Goal: Information Seeking & Learning: Learn about a topic

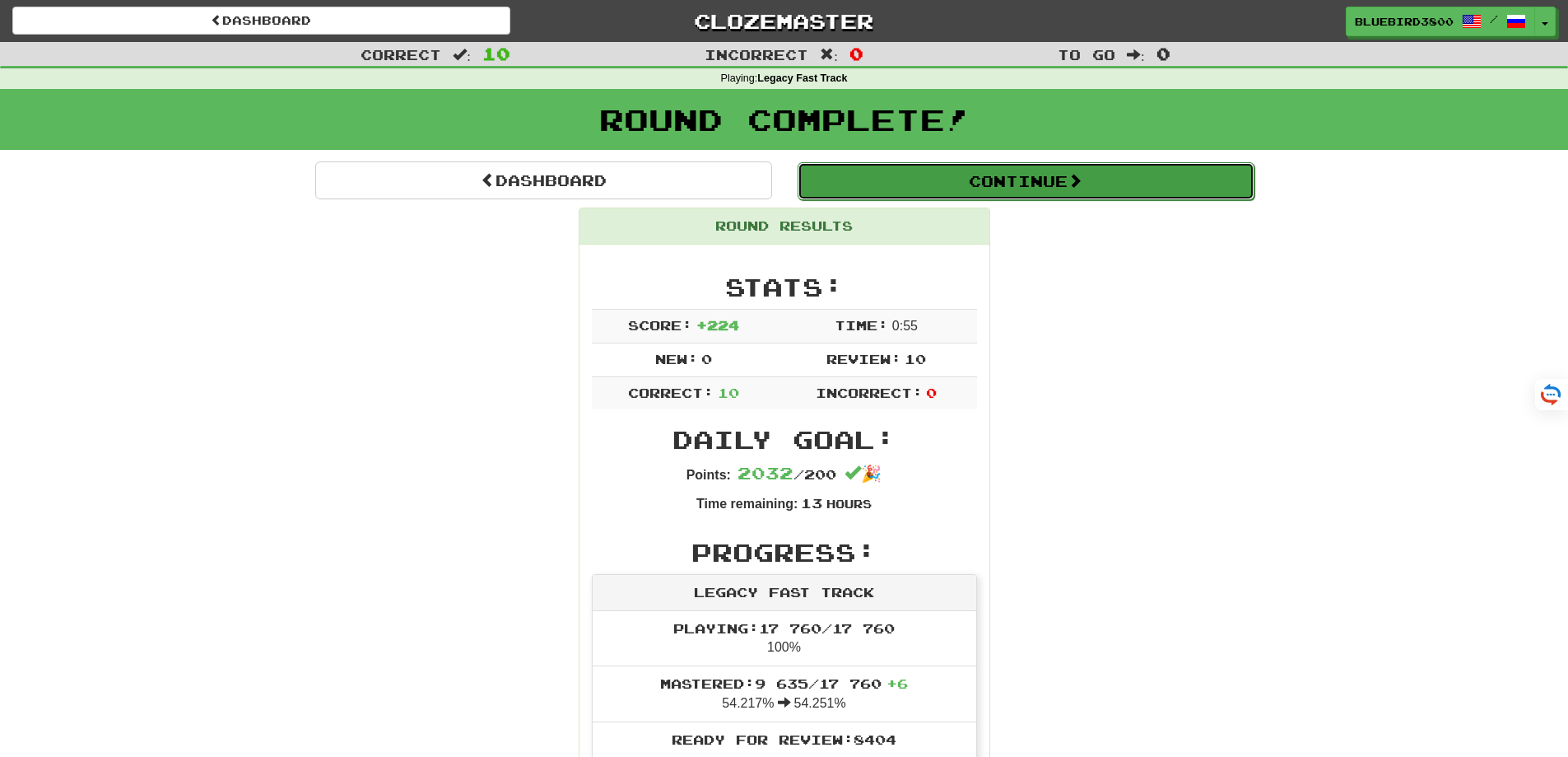
click at [931, 182] on button "Continue" at bounding box center [1026, 181] width 457 height 38
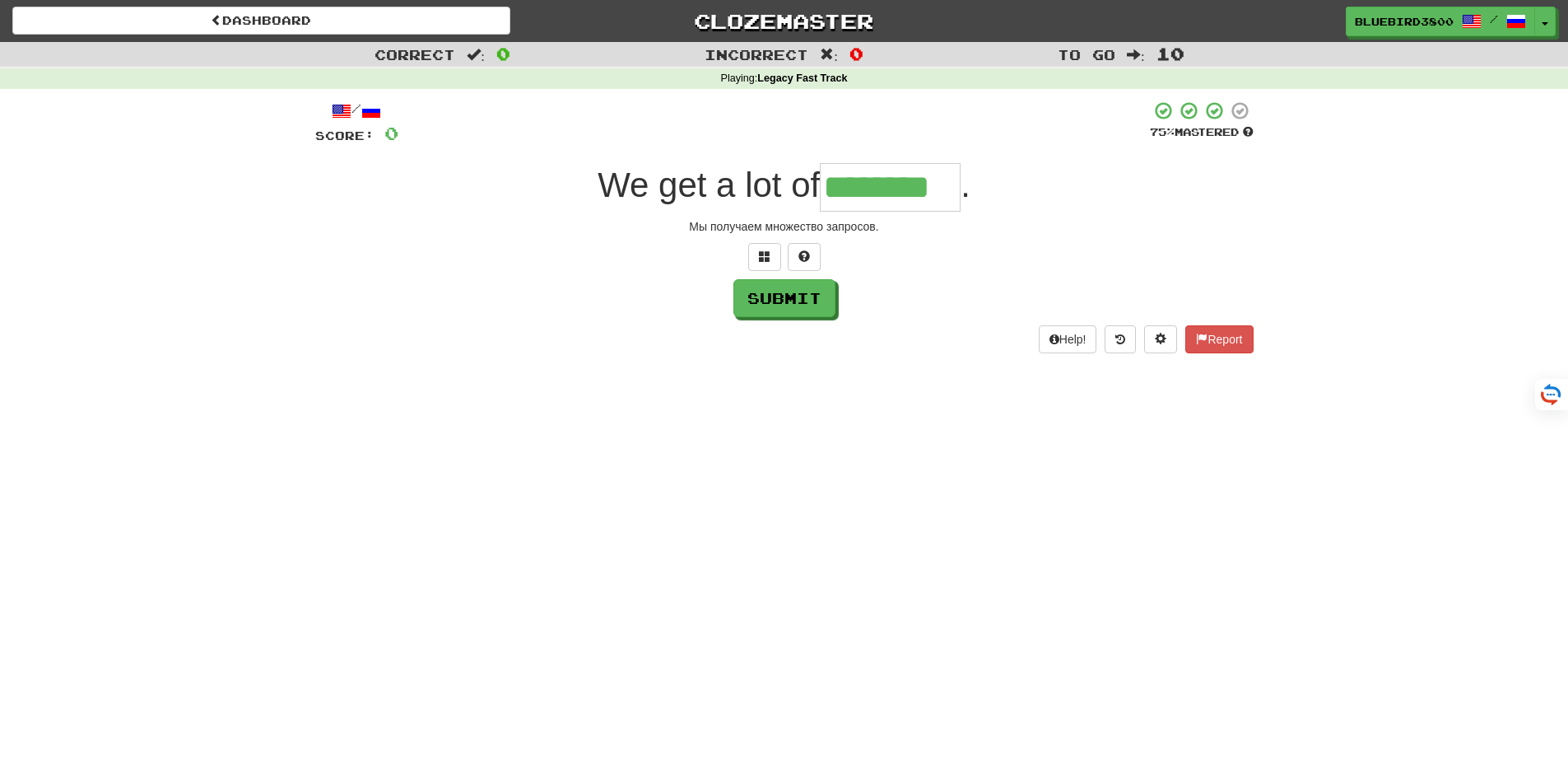
type input "********"
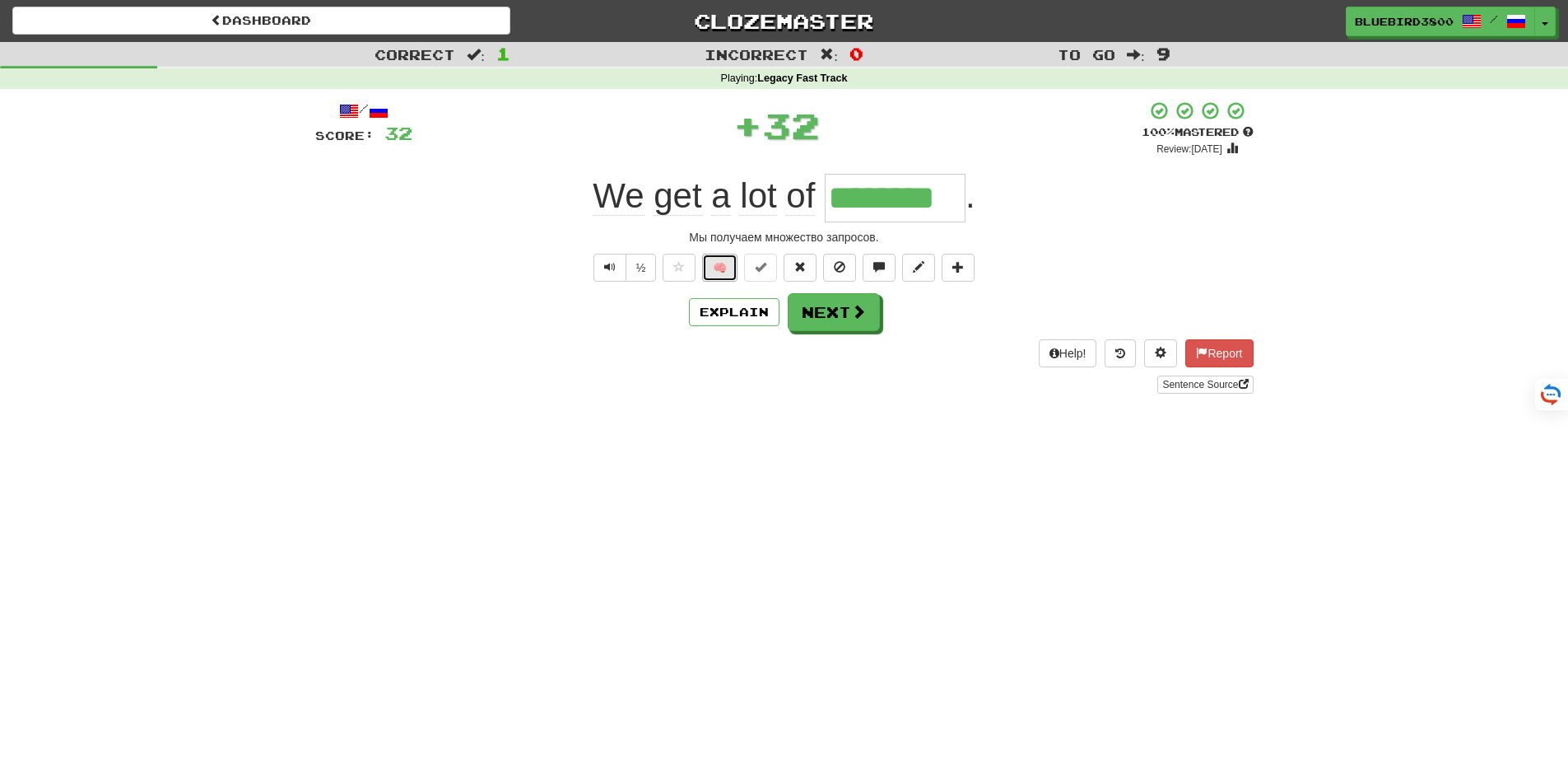
click at [720, 270] on button "🧠" at bounding box center [720, 267] width 35 height 28
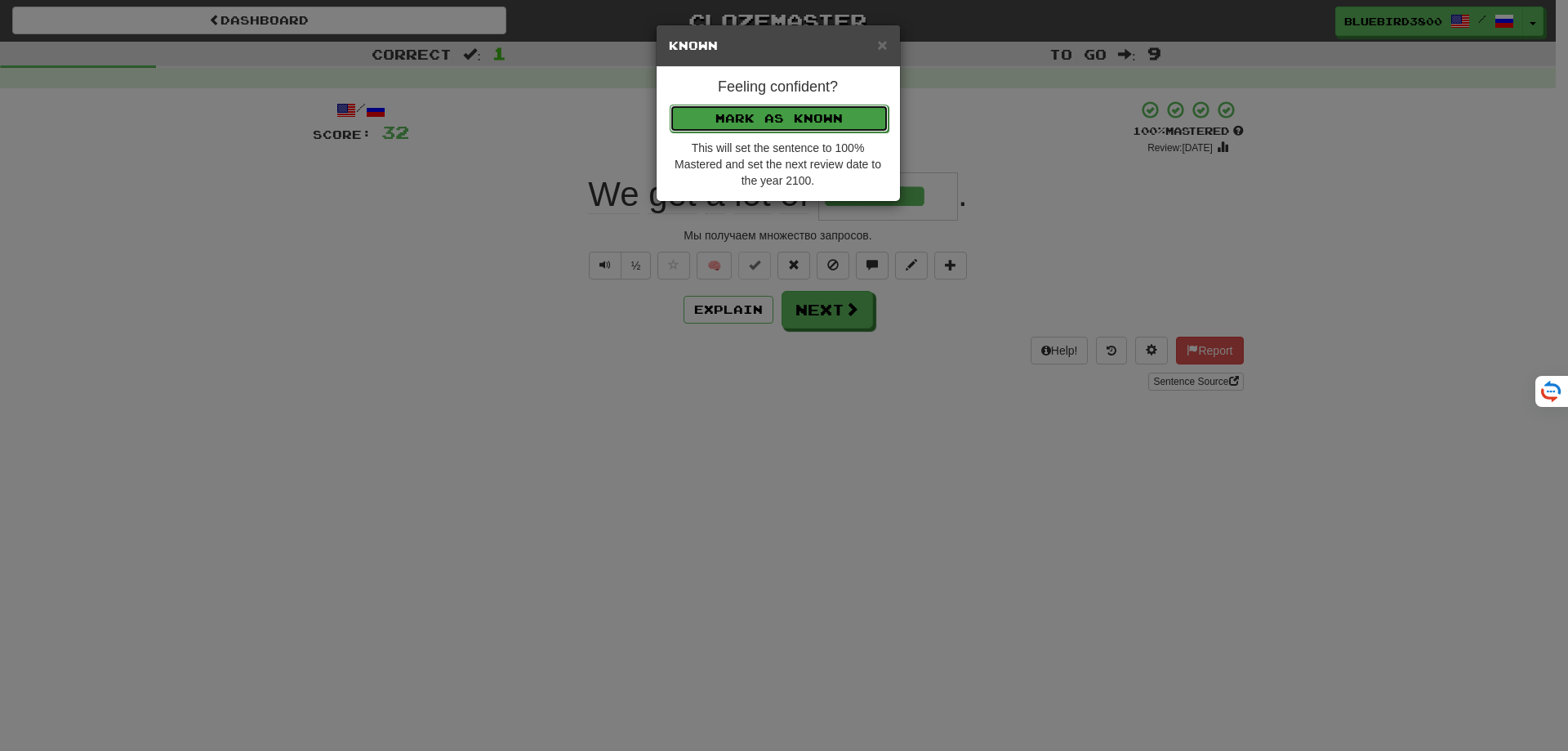
click at [773, 120] on button "Mark as Known" at bounding box center [779, 119] width 219 height 28
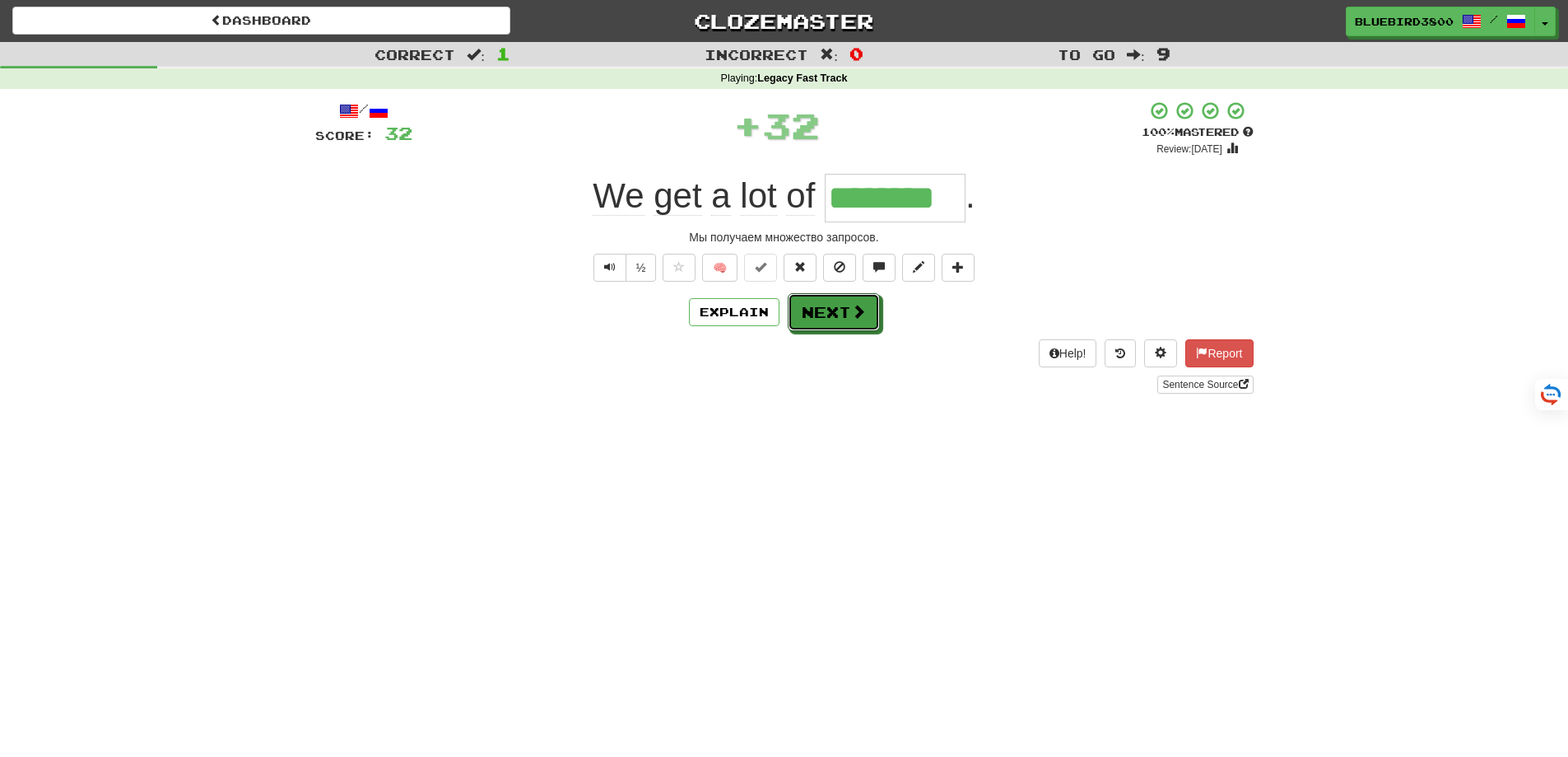
drag, startPoint x: 819, startPoint y: 306, endPoint x: 833, endPoint y: 342, distance: 38.6
click at [819, 310] on button "Next" at bounding box center [833, 312] width 92 height 38
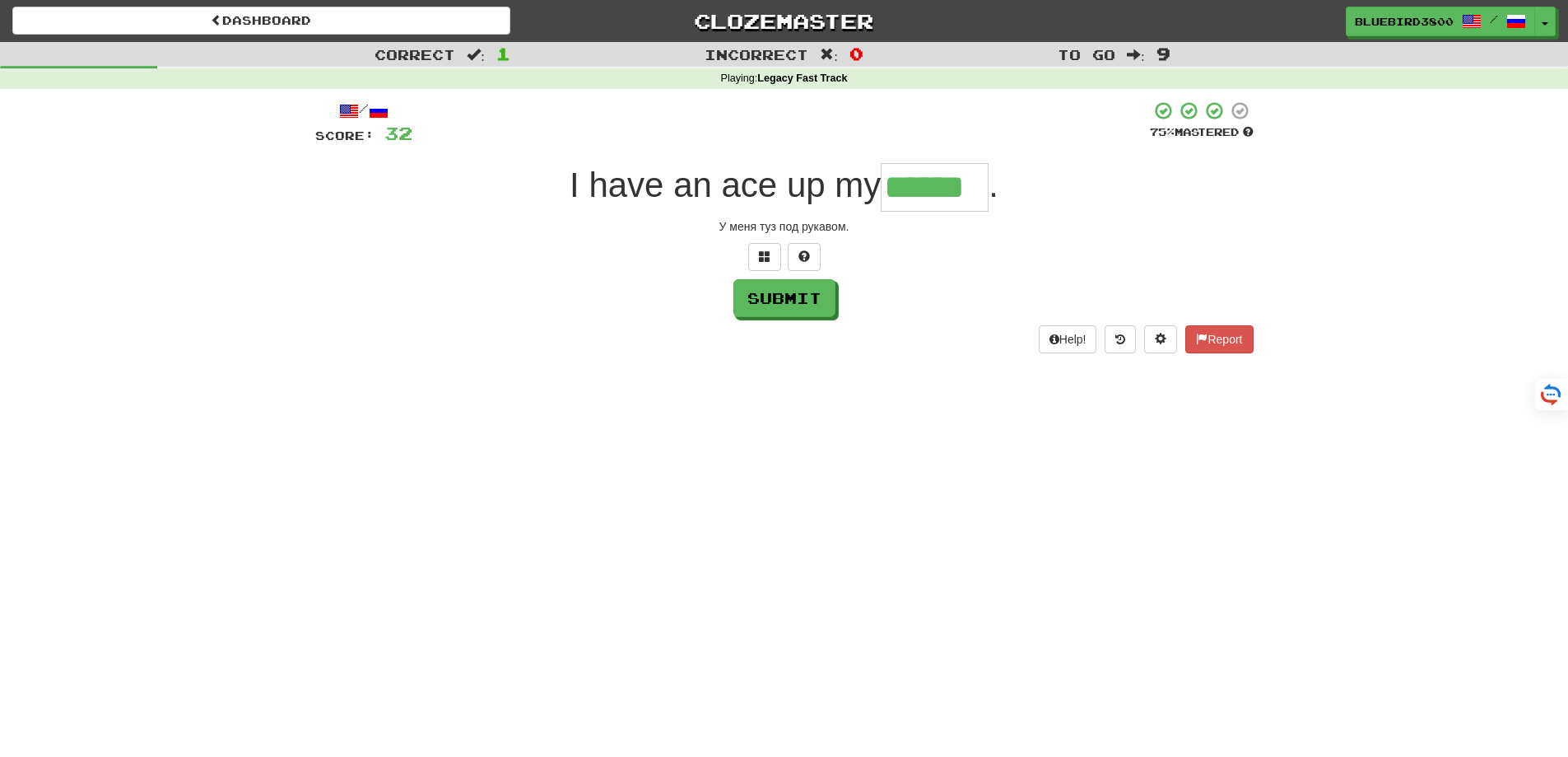
type input "******"
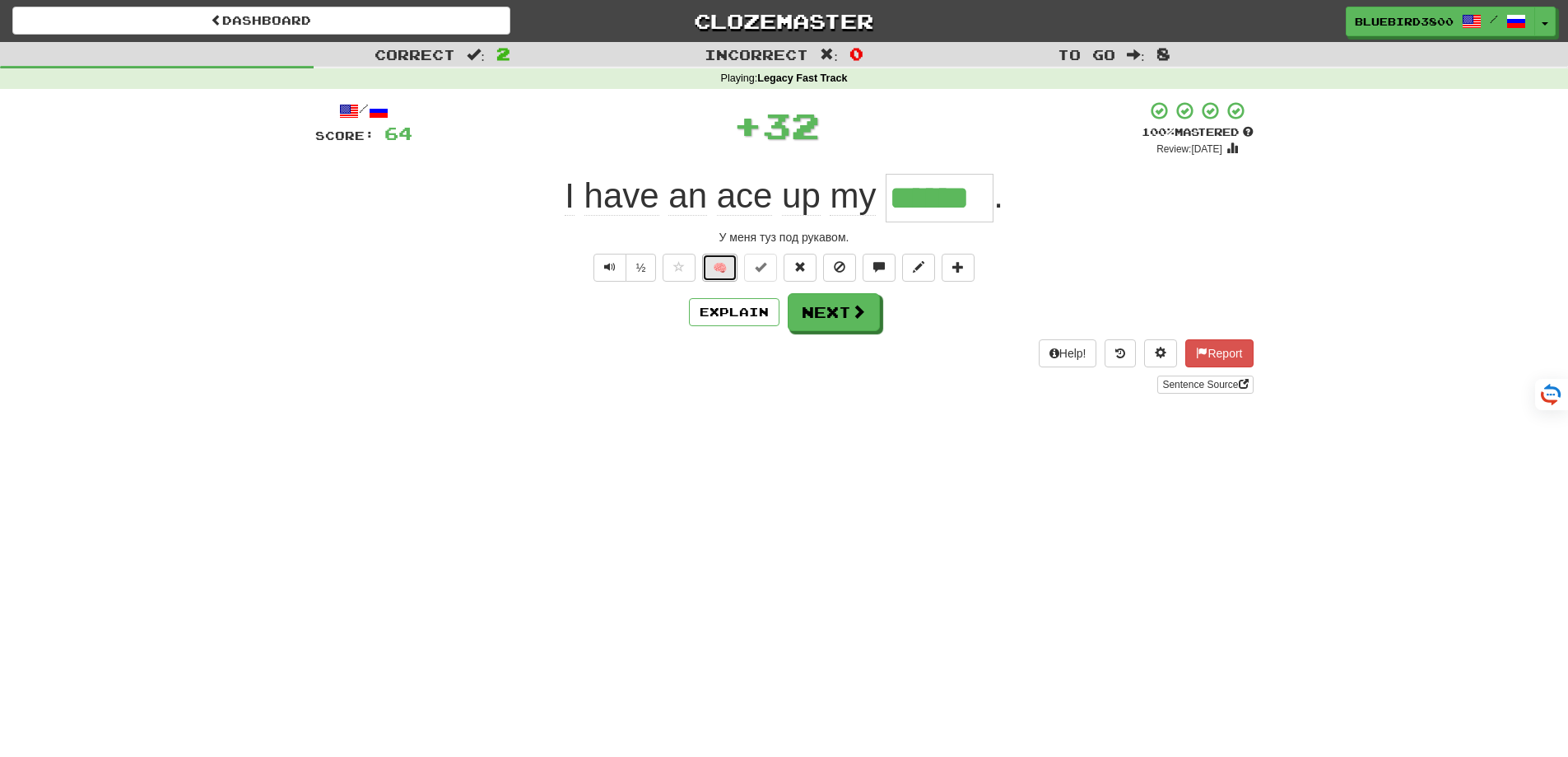
click at [719, 268] on button "🧠" at bounding box center [720, 267] width 35 height 28
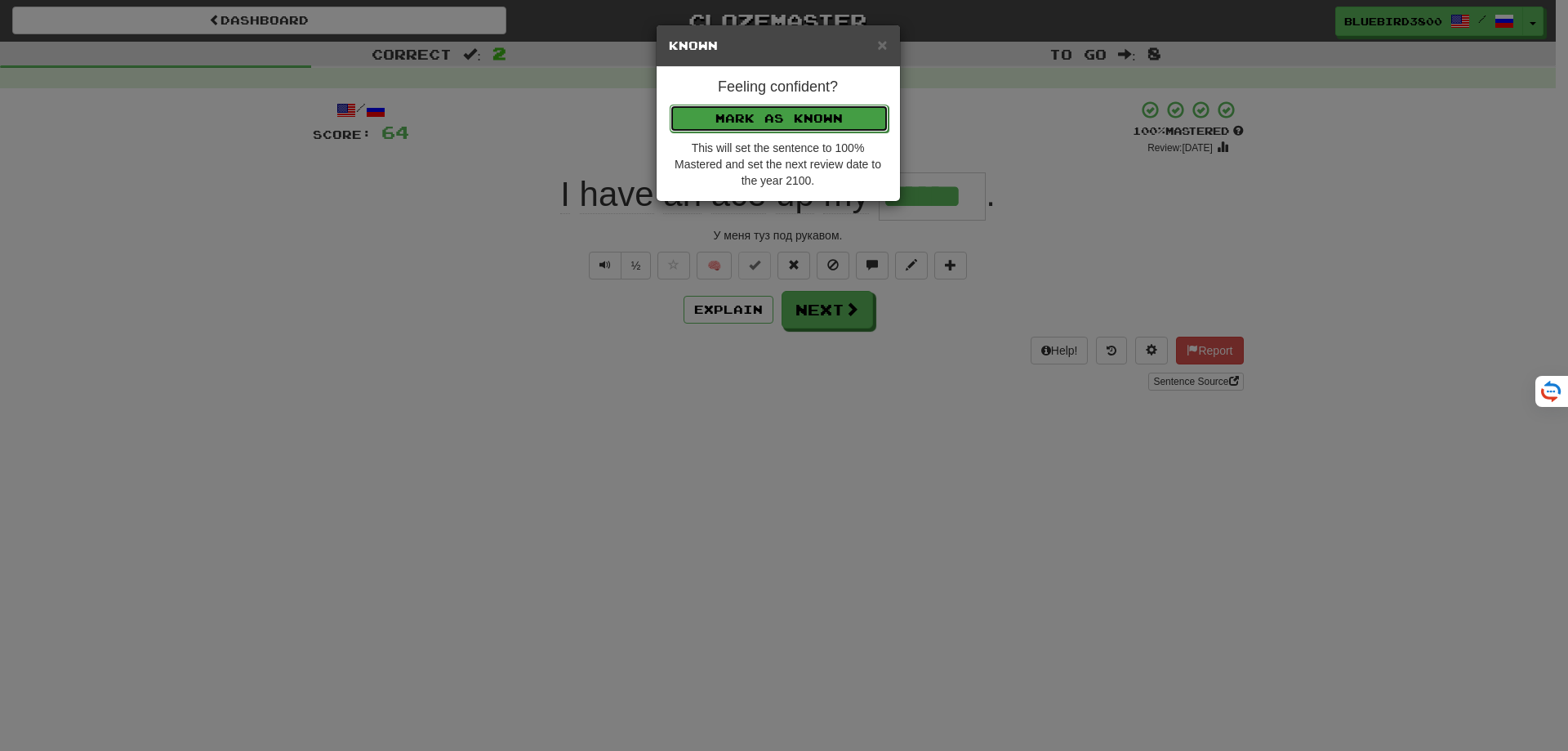
click at [795, 120] on button "Mark as Known" at bounding box center [779, 119] width 219 height 28
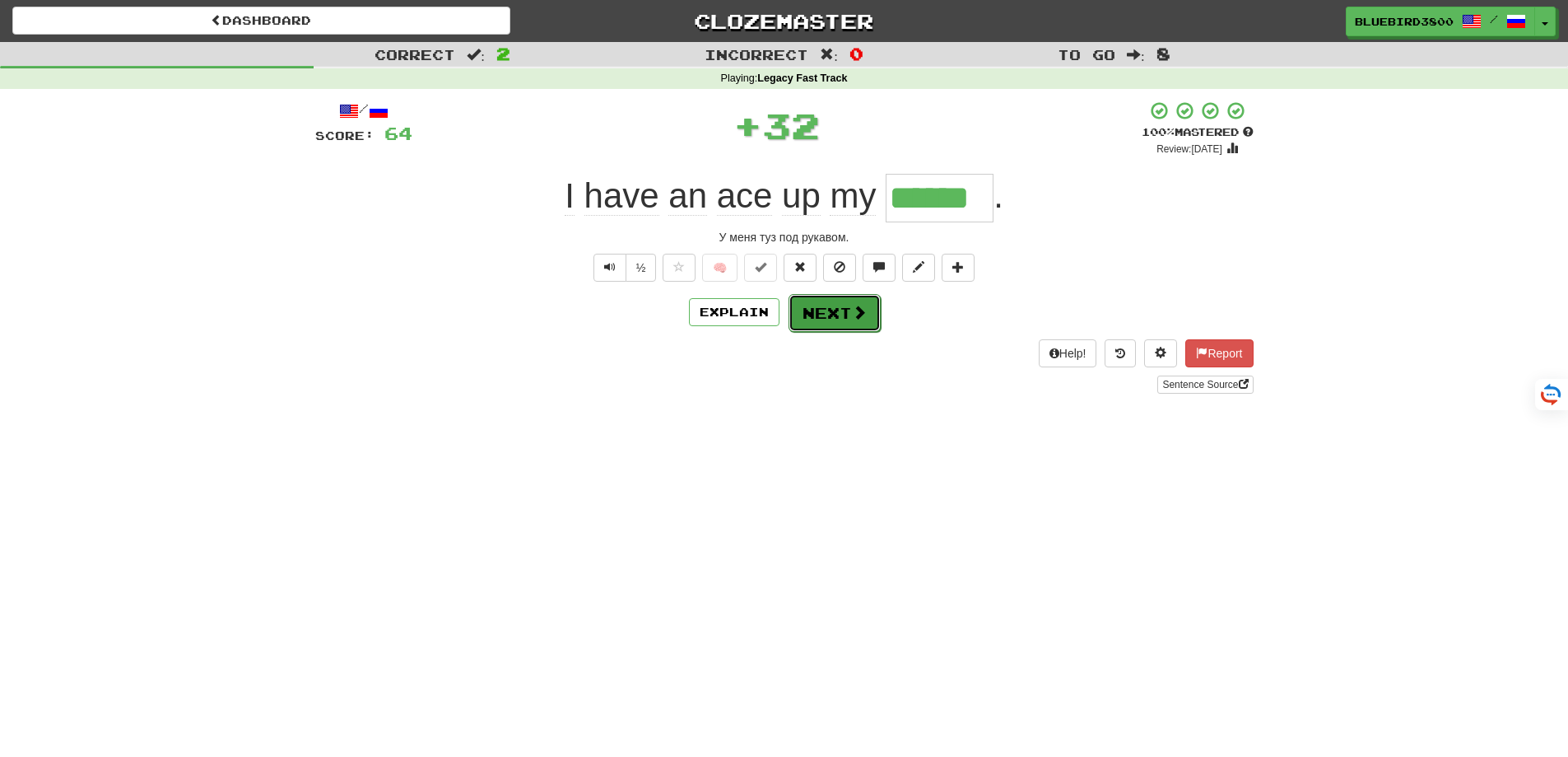
click at [845, 311] on button "Next" at bounding box center [834, 313] width 92 height 38
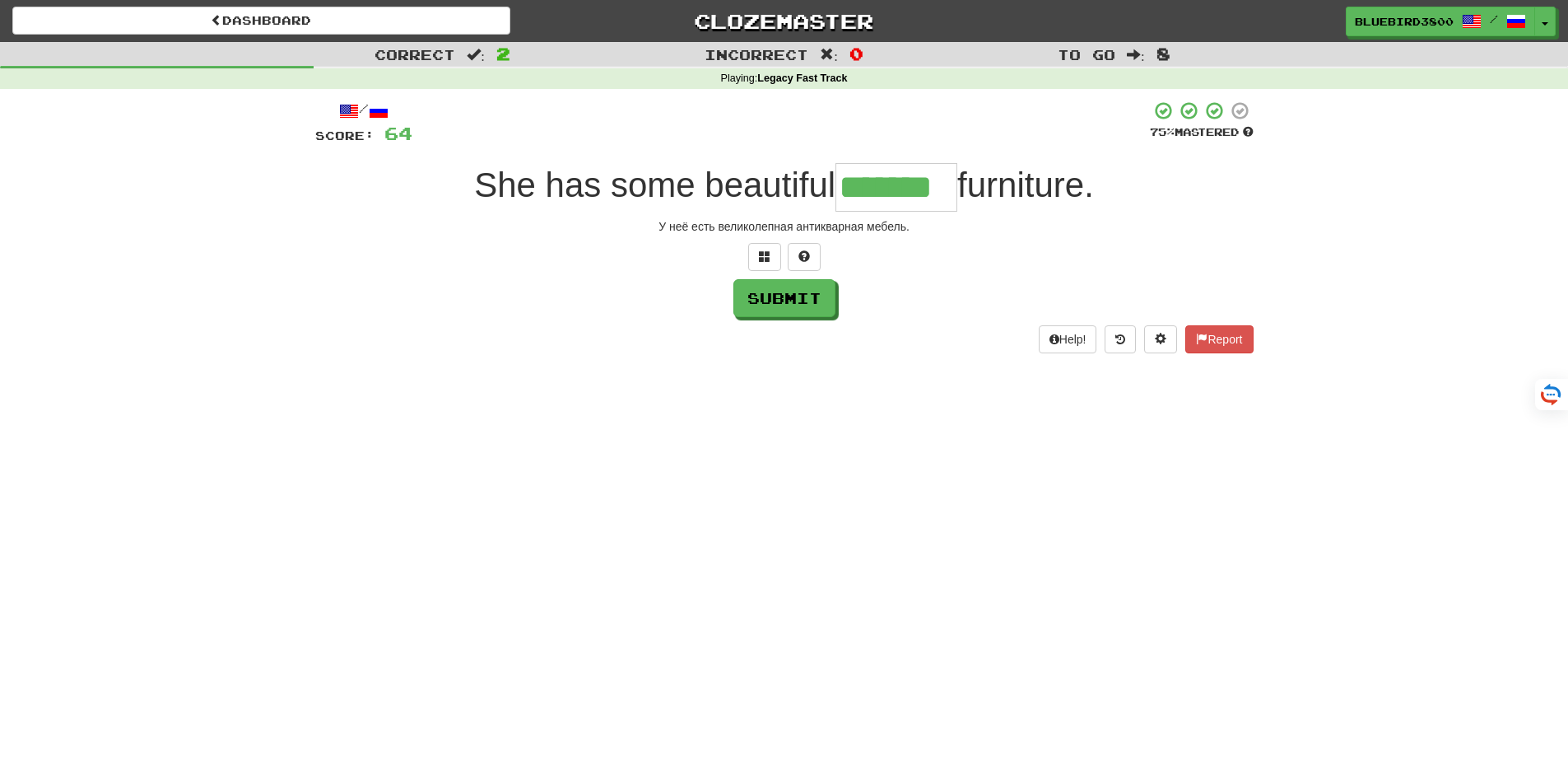
type input "*******"
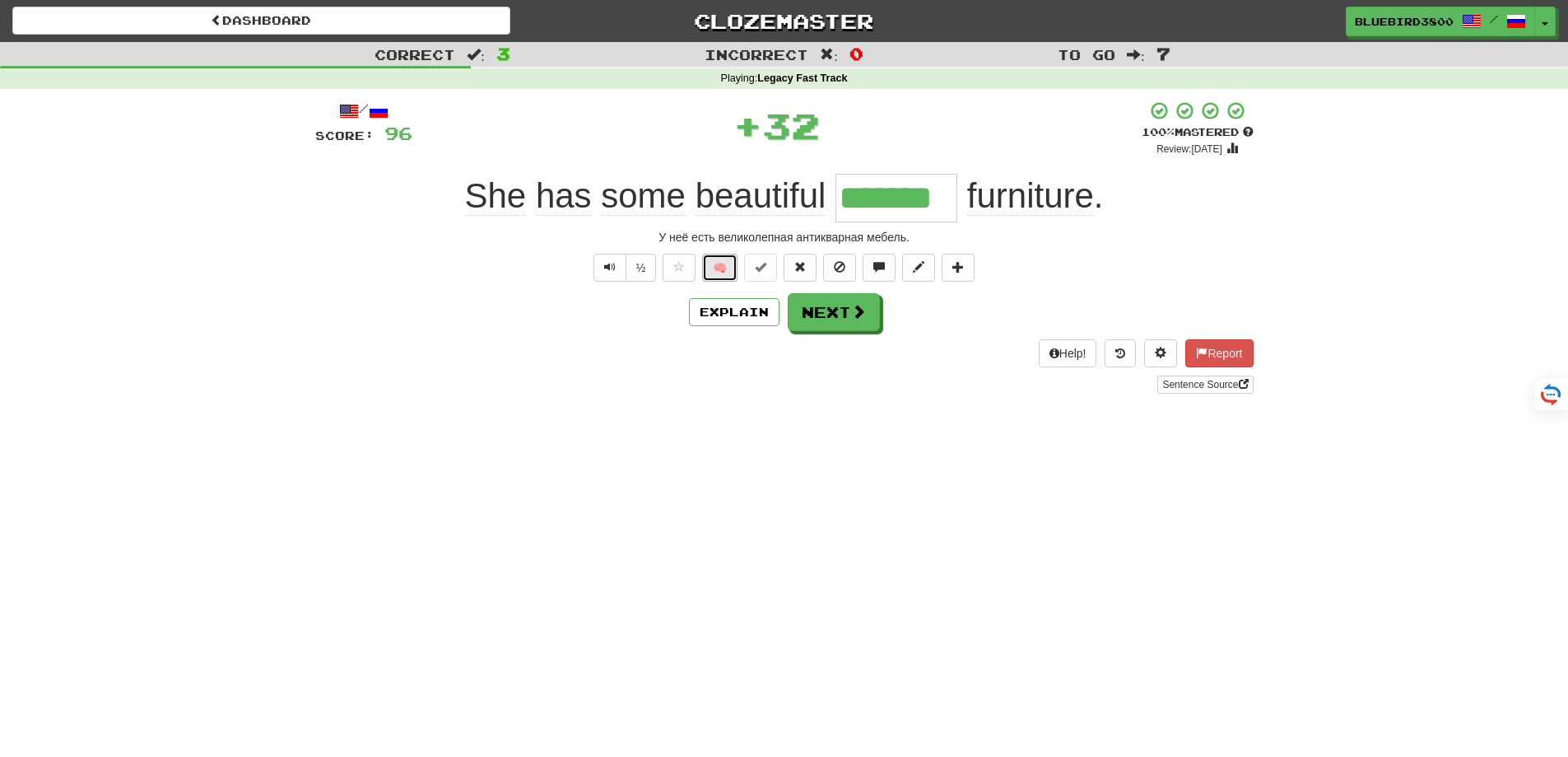
click at [726, 267] on button "🧠" at bounding box center [720, 267] width 35 height 28
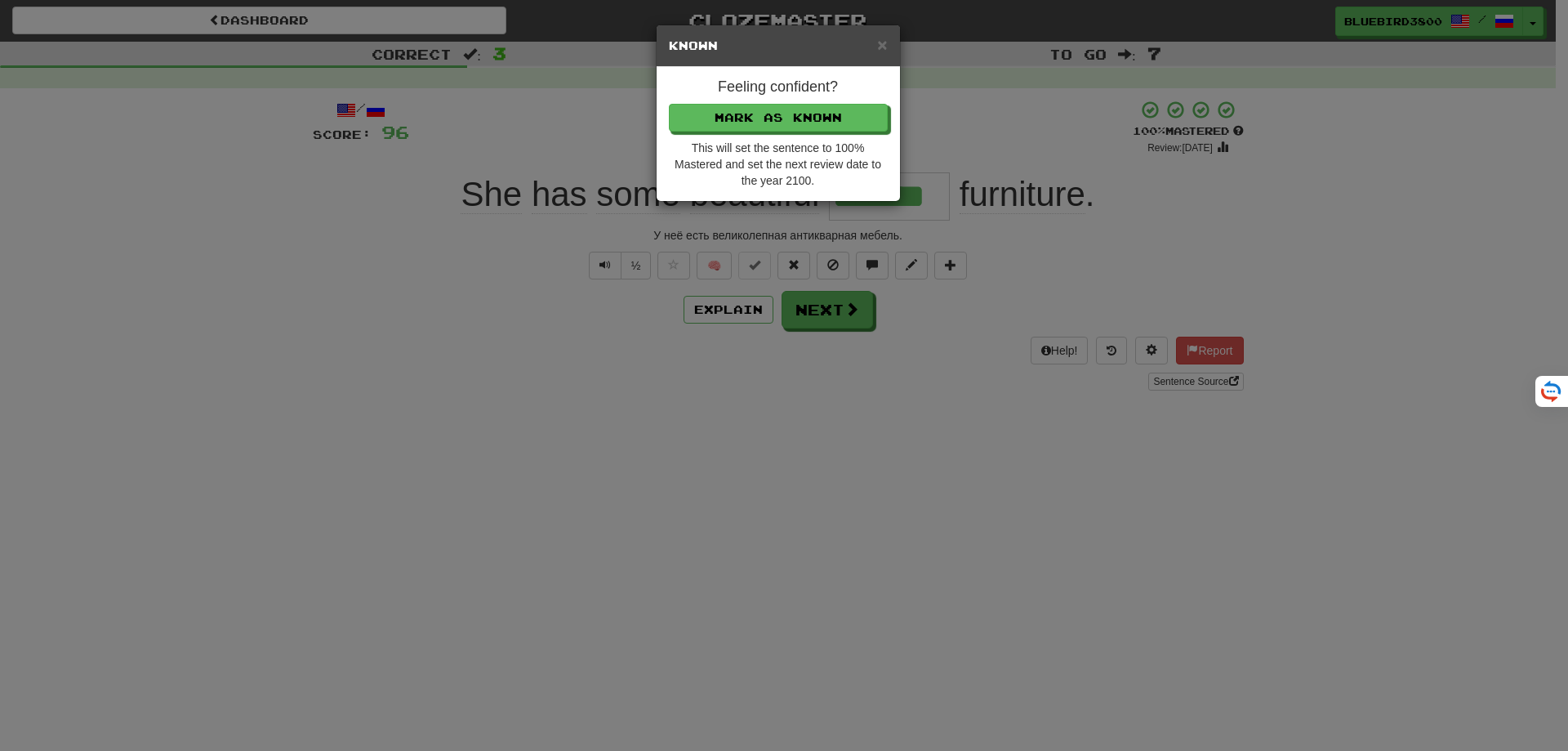
click at [765, 101] on div "Feeling confident? Mark as Known This will set the sentence to 100% Mastered an…" at bounding box center [778, 134] width 243 height 134
click at [792, 120] on button "Mark as Known" at bounding box center [779, 119] width 219 height 28
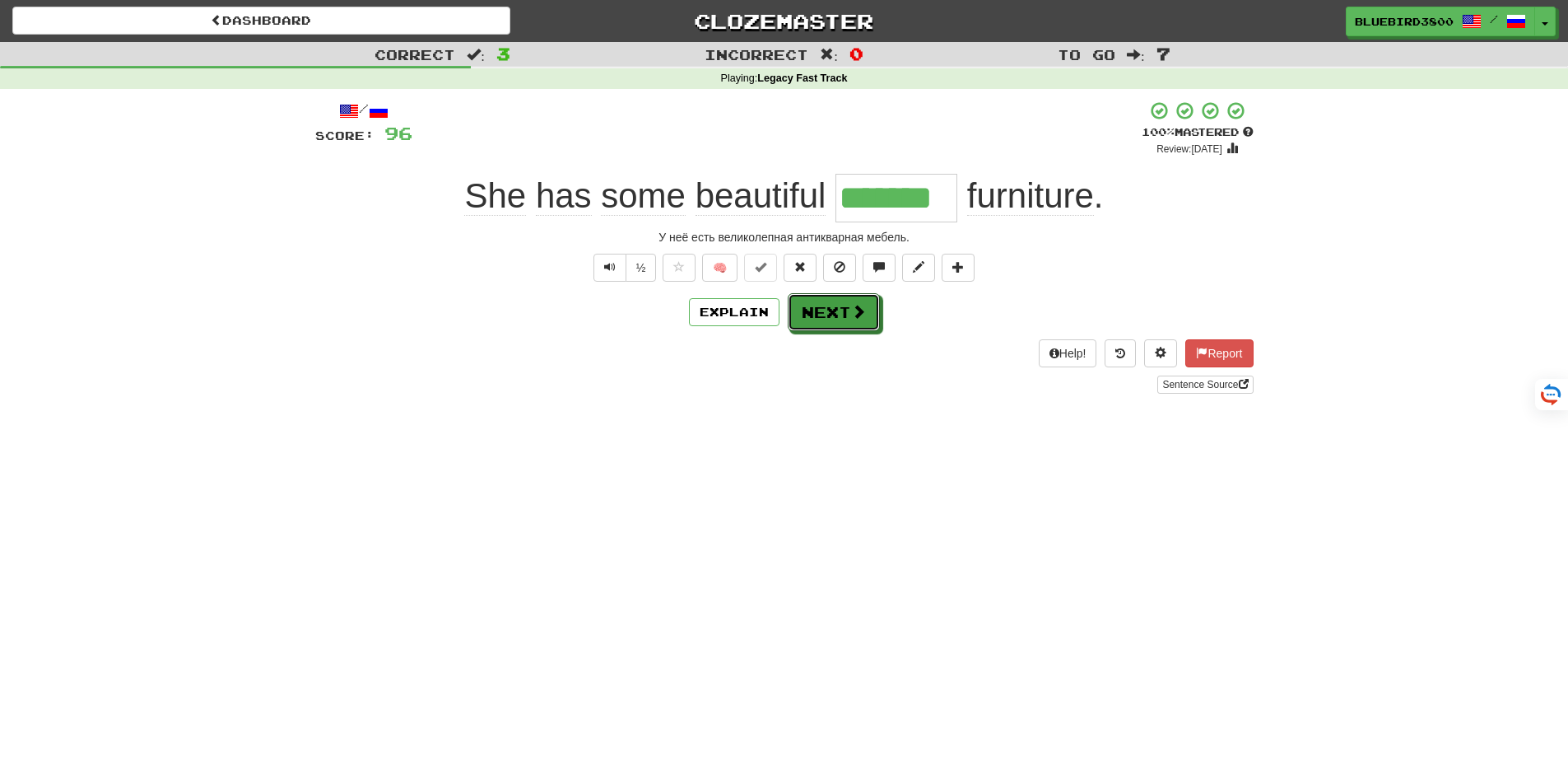
drag, startPoint x: 840, startPoint y: 302, endPoint x: 882, endPoint y: 422, distance: 127.1
click at [840, 311] on button "Next" at bounding box center [833, 312] width 92 height 38
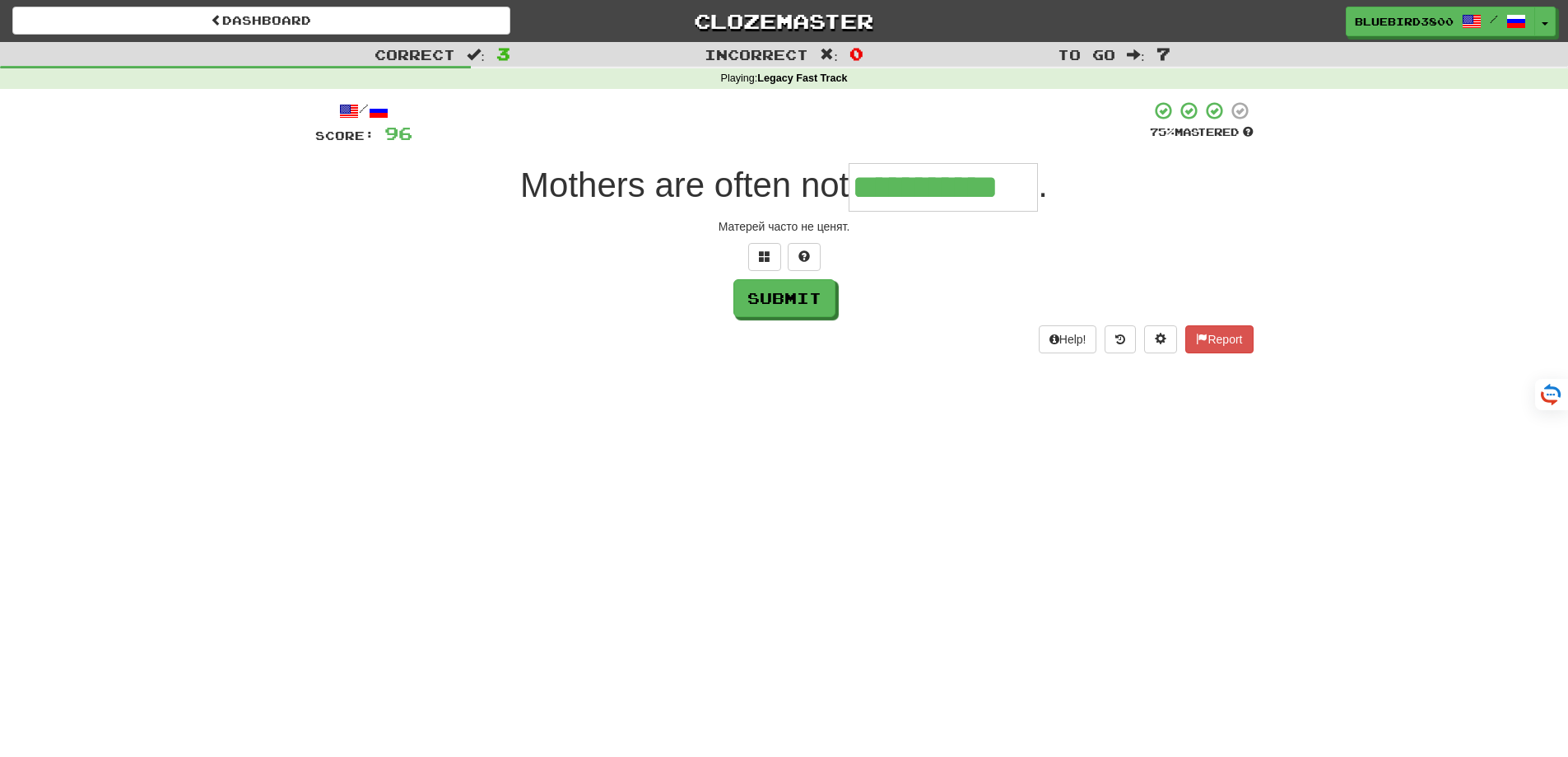
type input "**********"
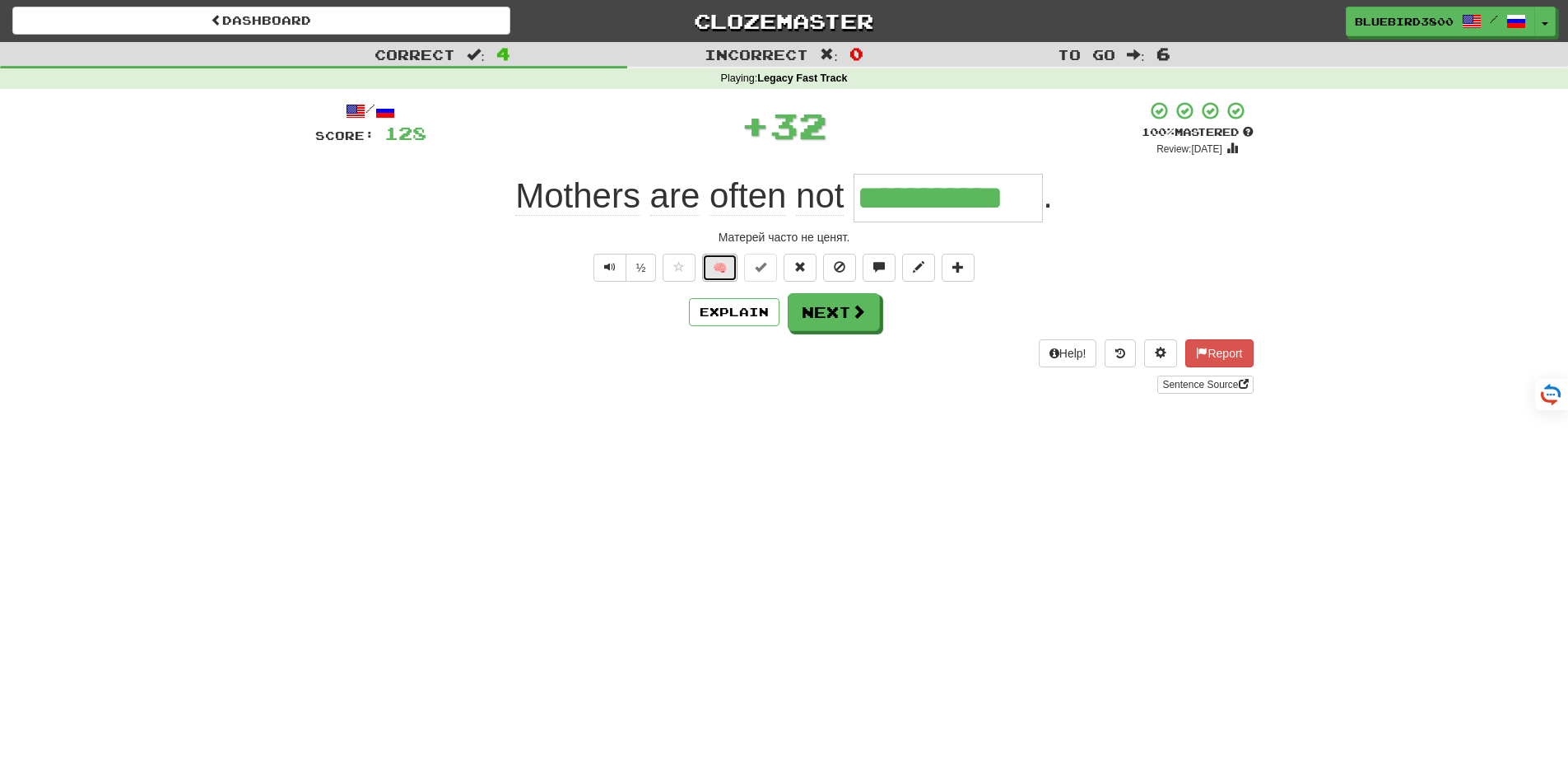
click at [733, 265] on button "🧠" at bounding box center [720, 267] width 35 height 28
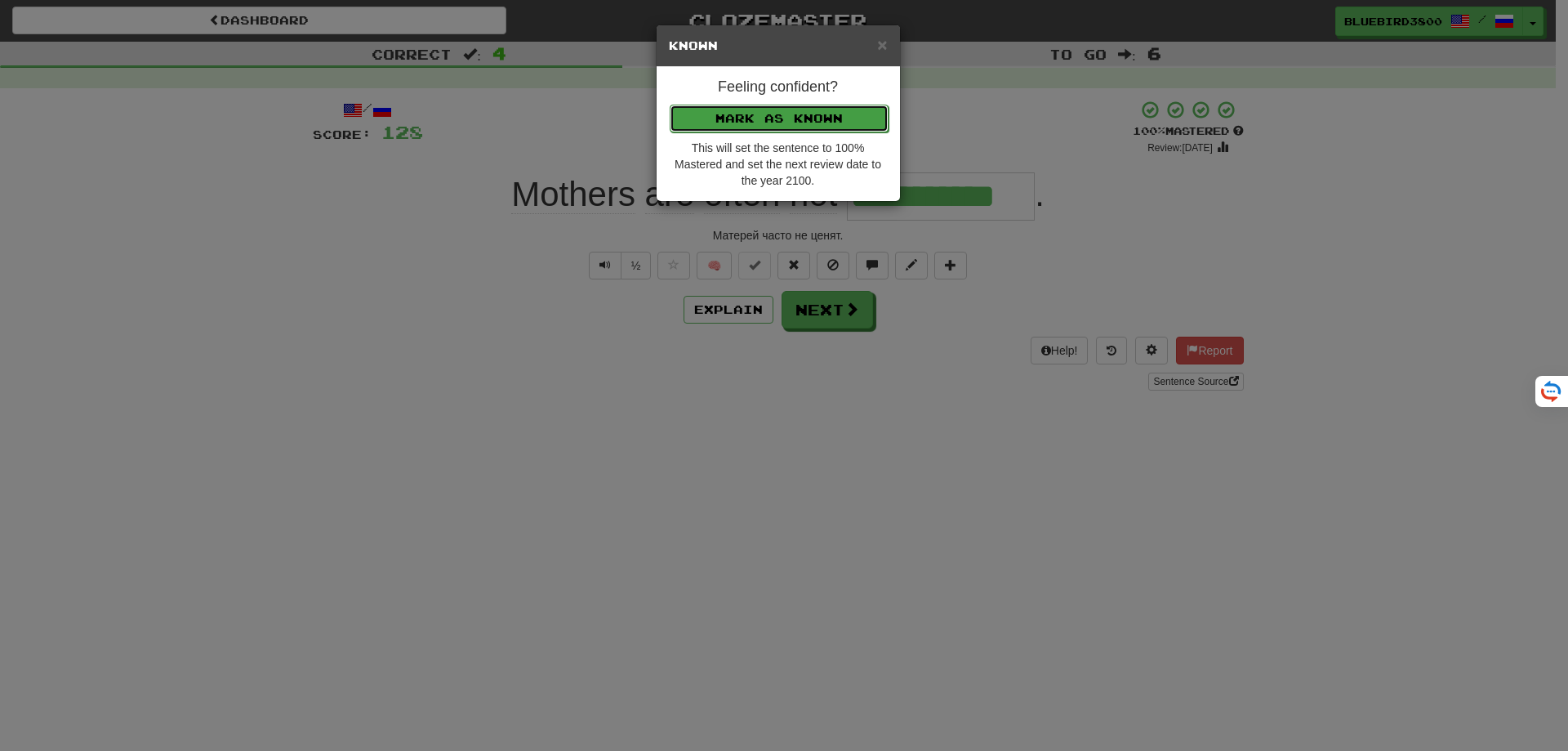
click at [744, 119] on button "Mark as Known" at bounding box center [779, 119] width 219 height 28
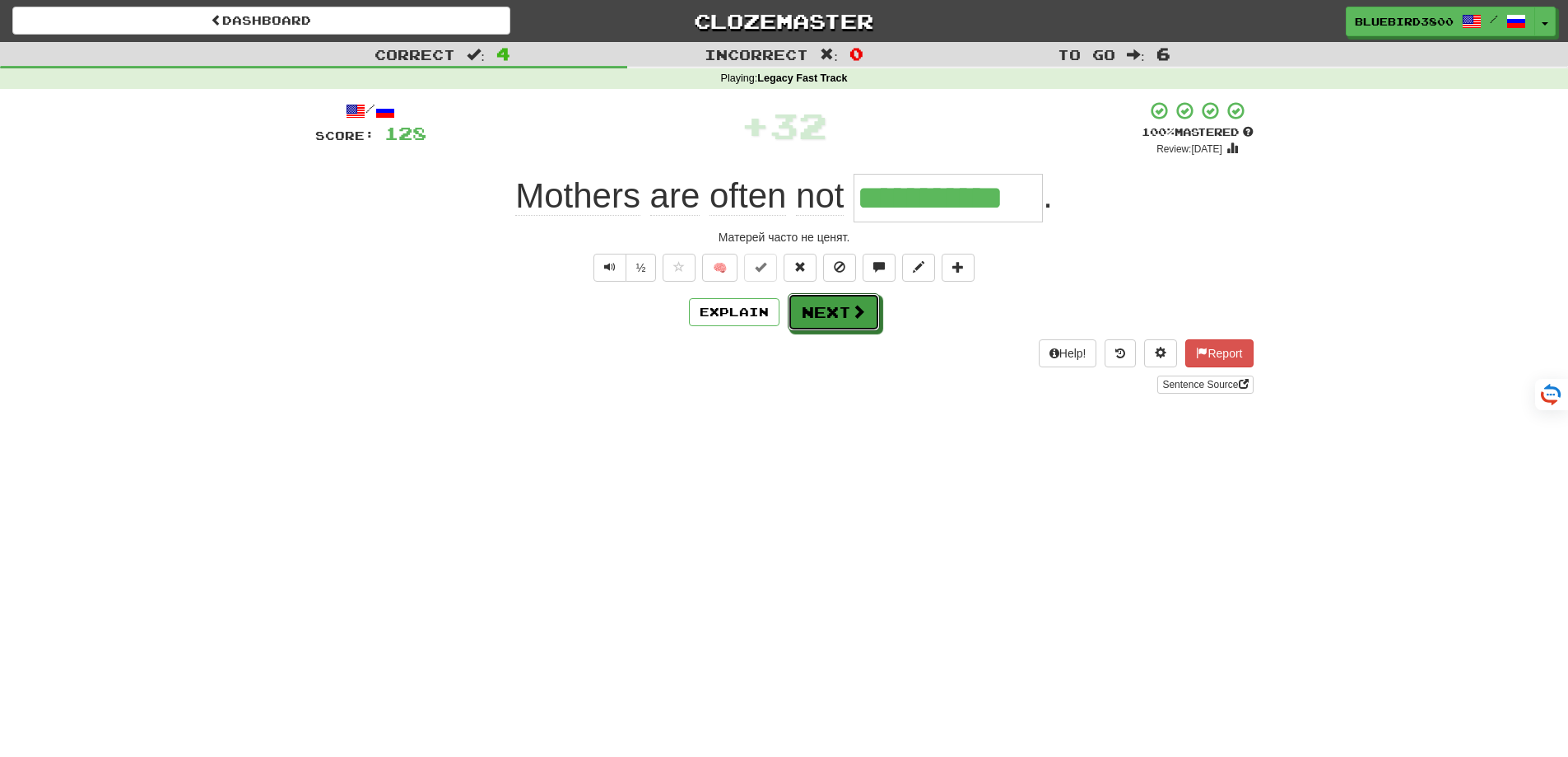
click at [841, 303] on button "Next" at bounding box center [833, 312] width 92 height 38
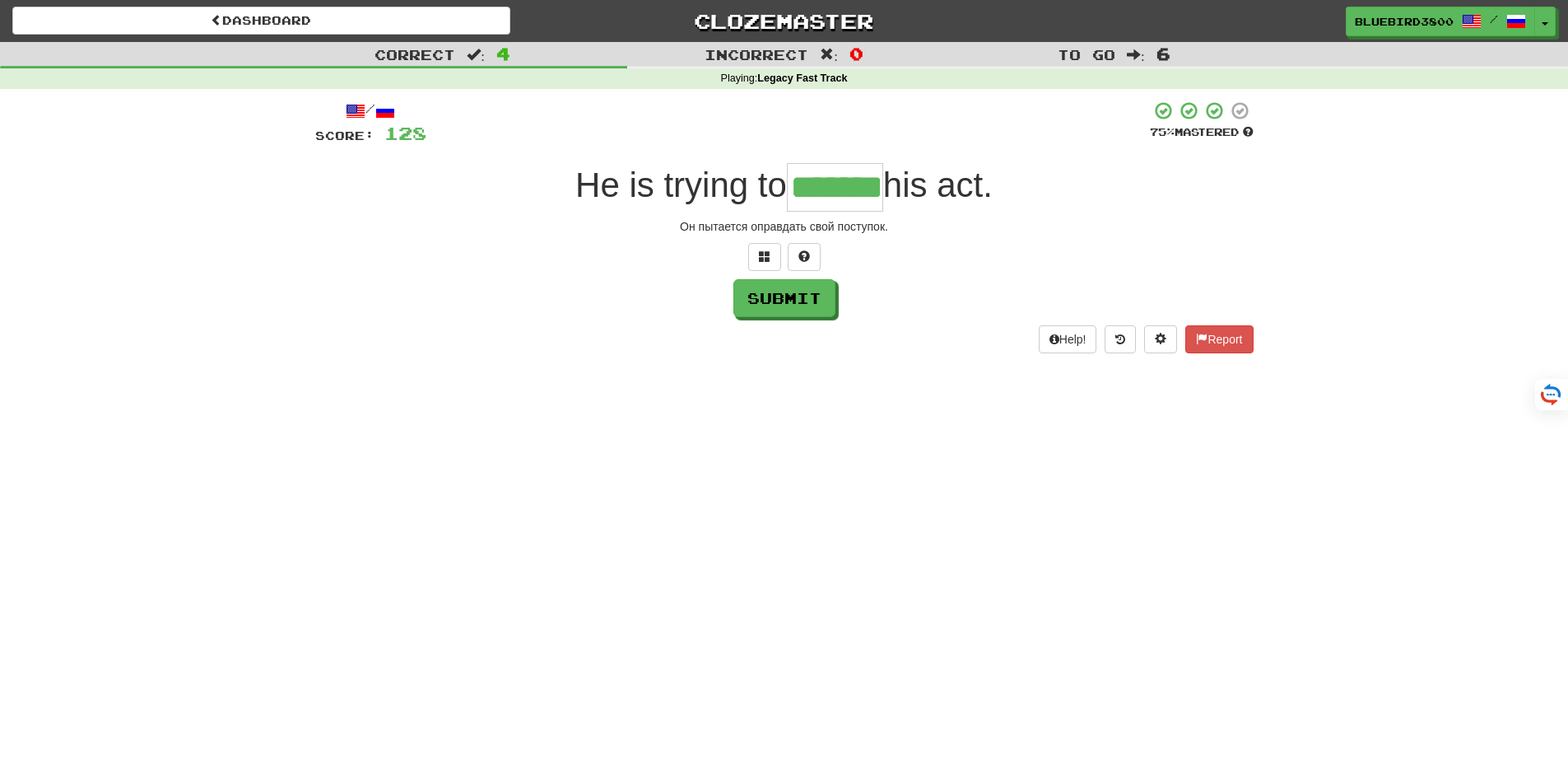
type input "*******"
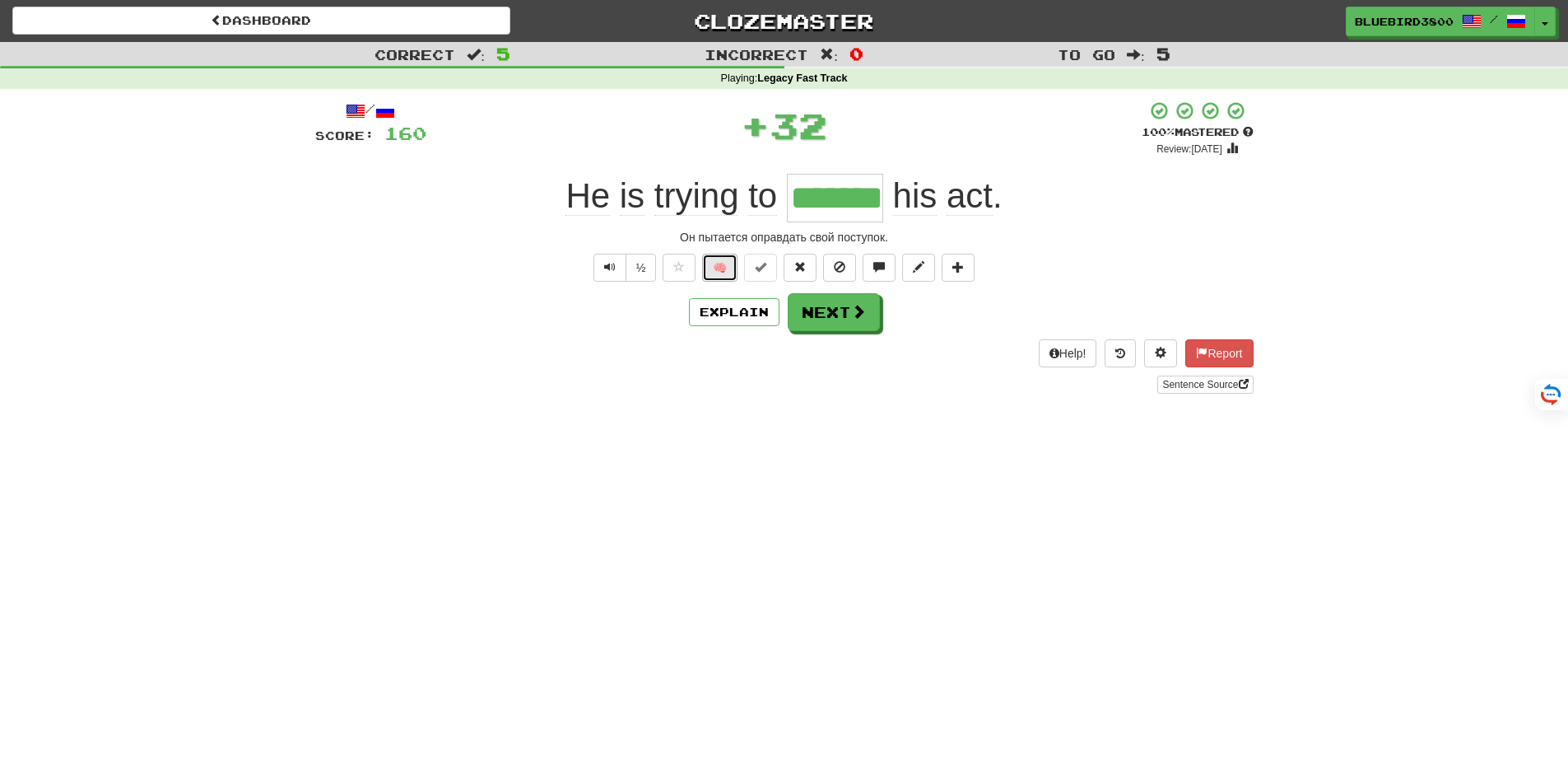
click at [716, 263] on button "🧠" at bounding box center [720, 267] width 35 height 28
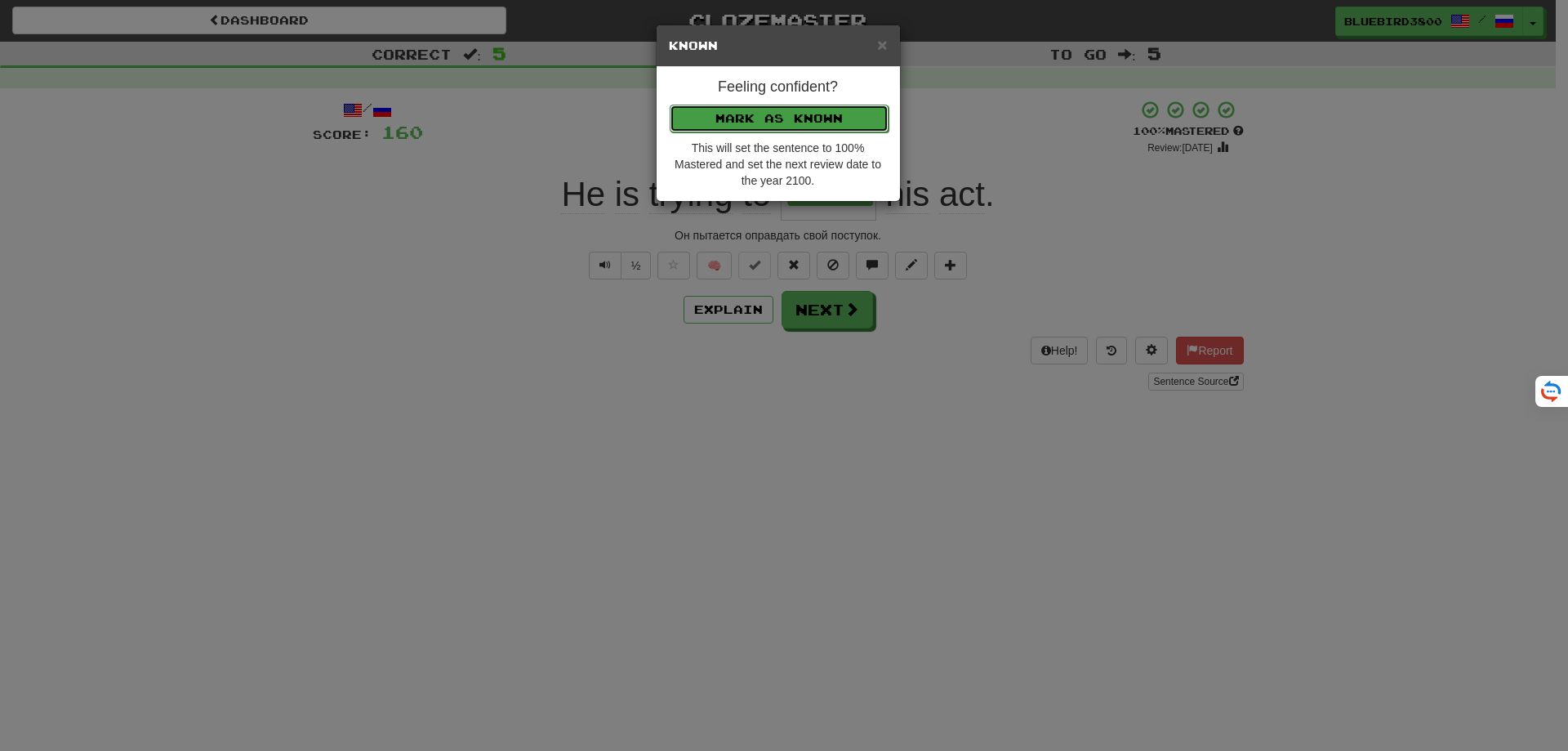
click at [749, 112] on button "Mark as Known" at bounding box center [779, 119] width 219 height 28
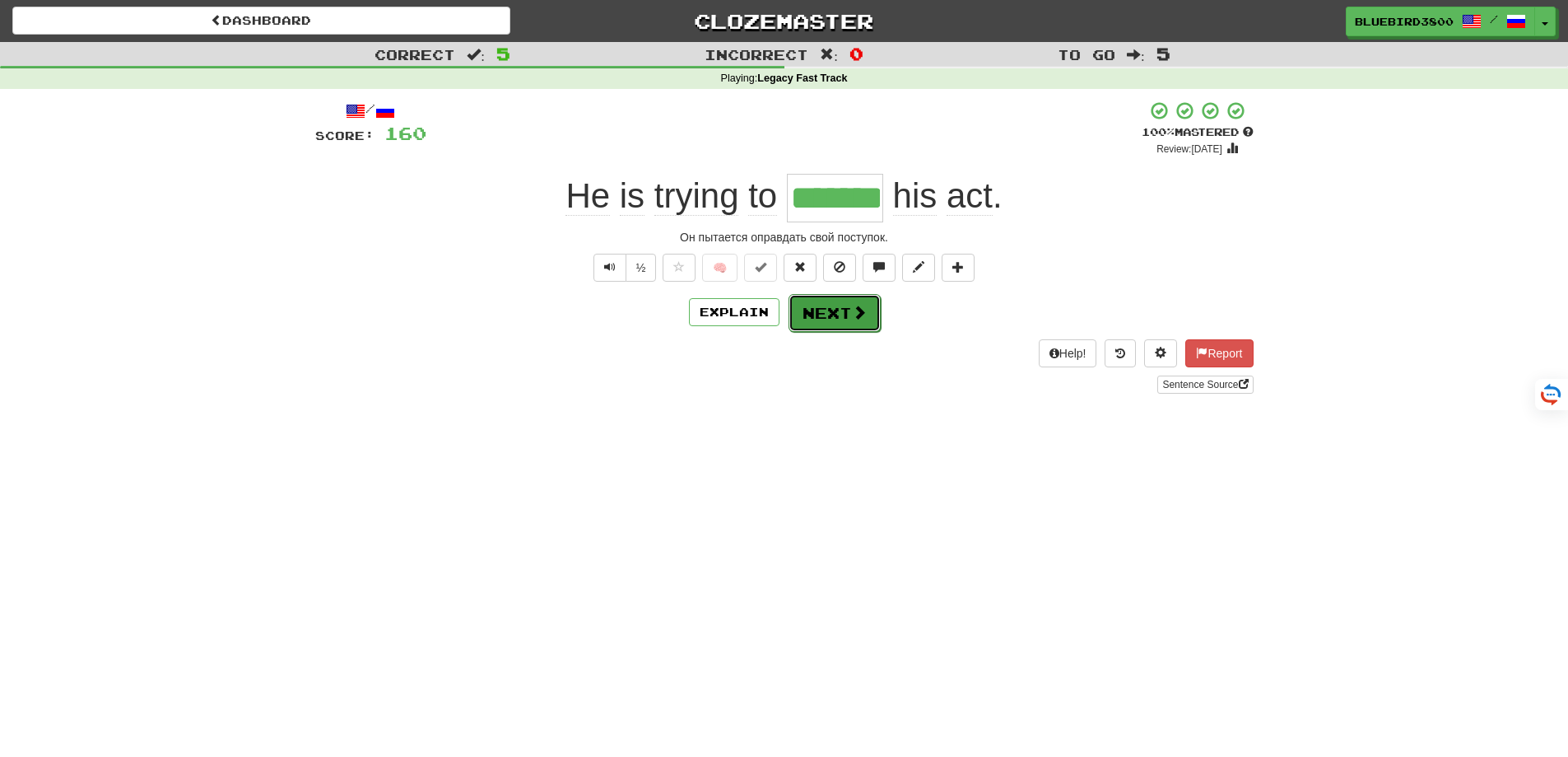
click at [852, 307] on span at bounding box center [860, 312] width 15 height 15
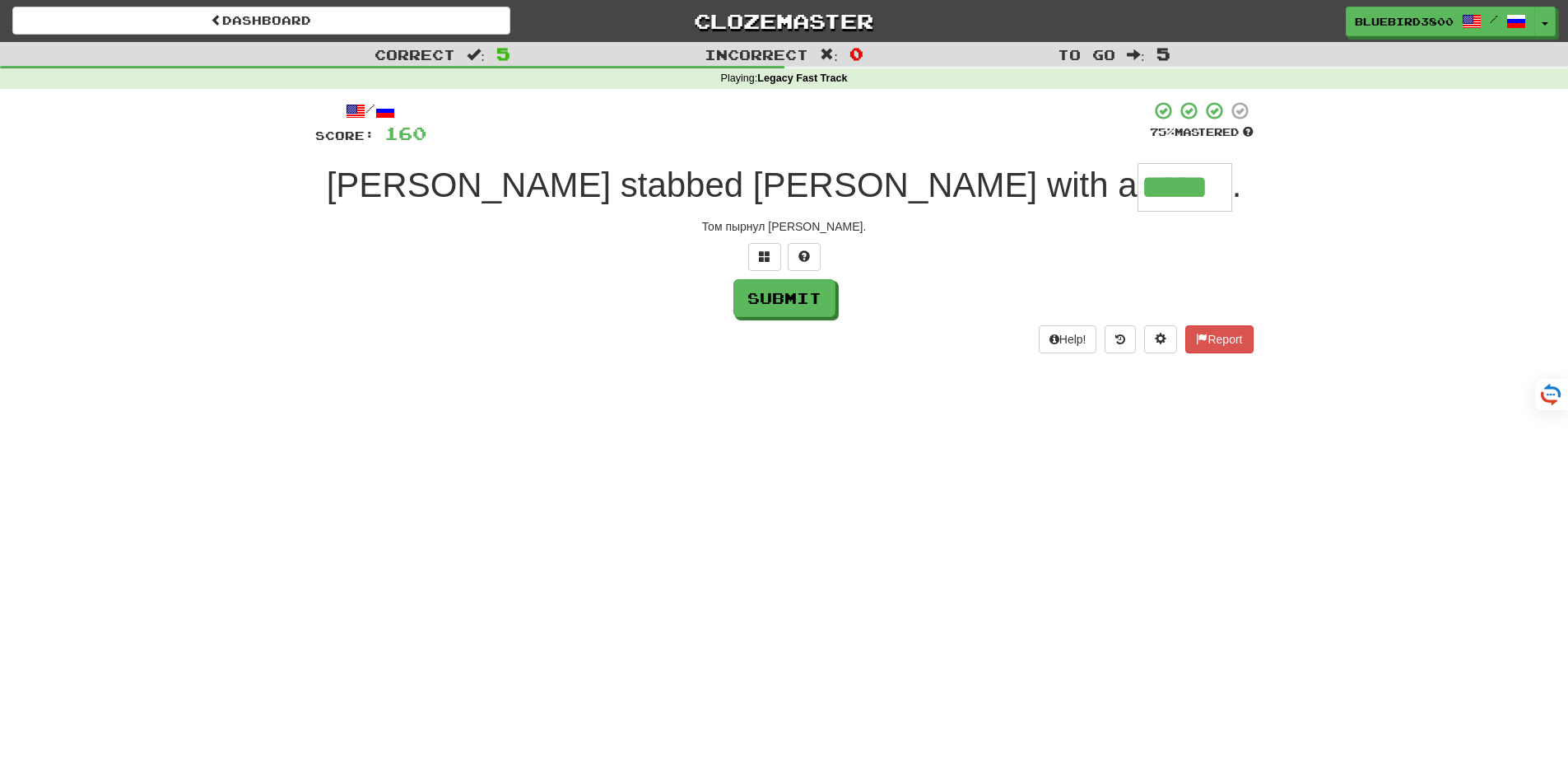
type input "*****"
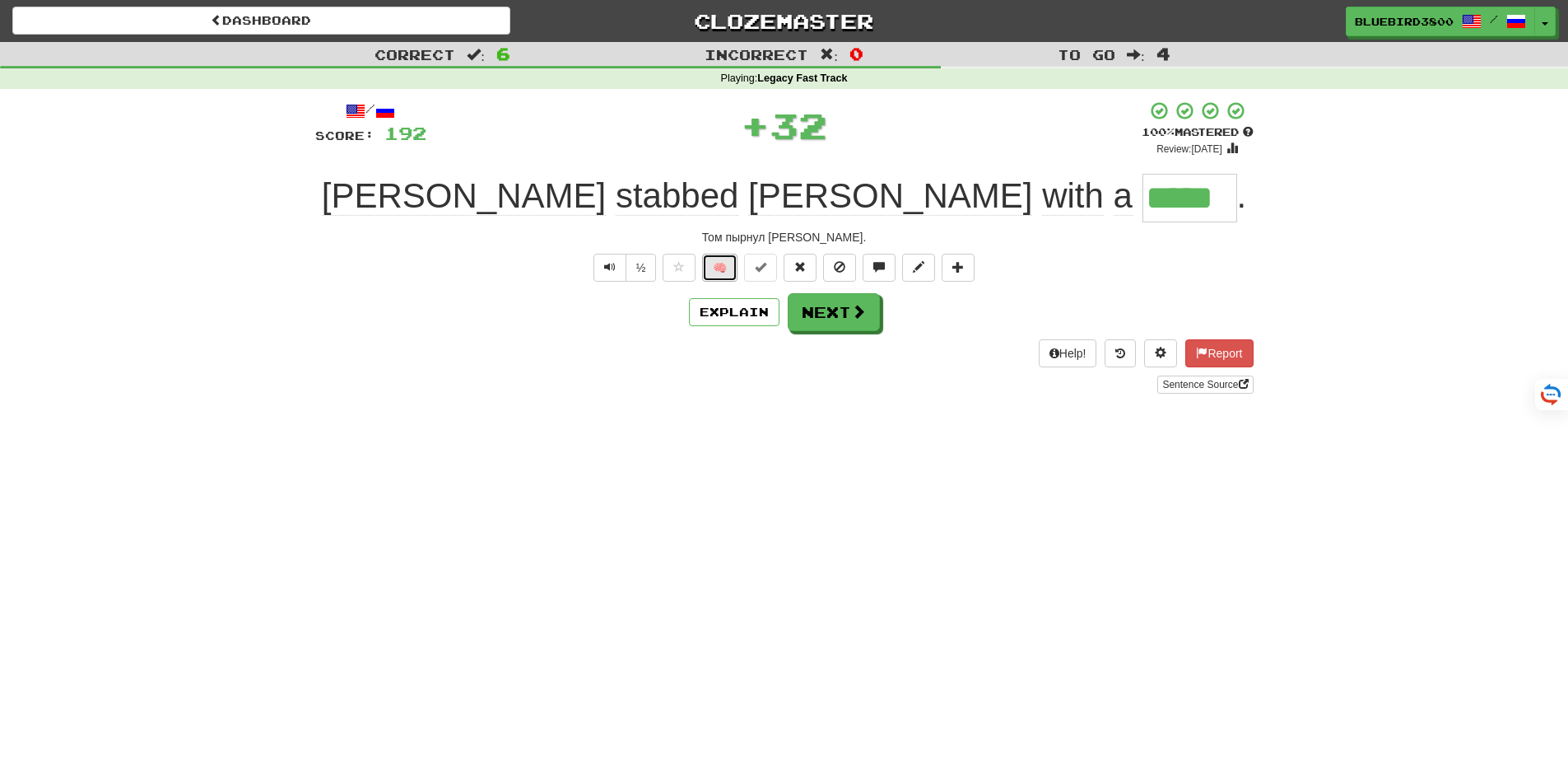
click at [716, 268] on button "🧠" at bounding box center [720, 267] width 35 height 28
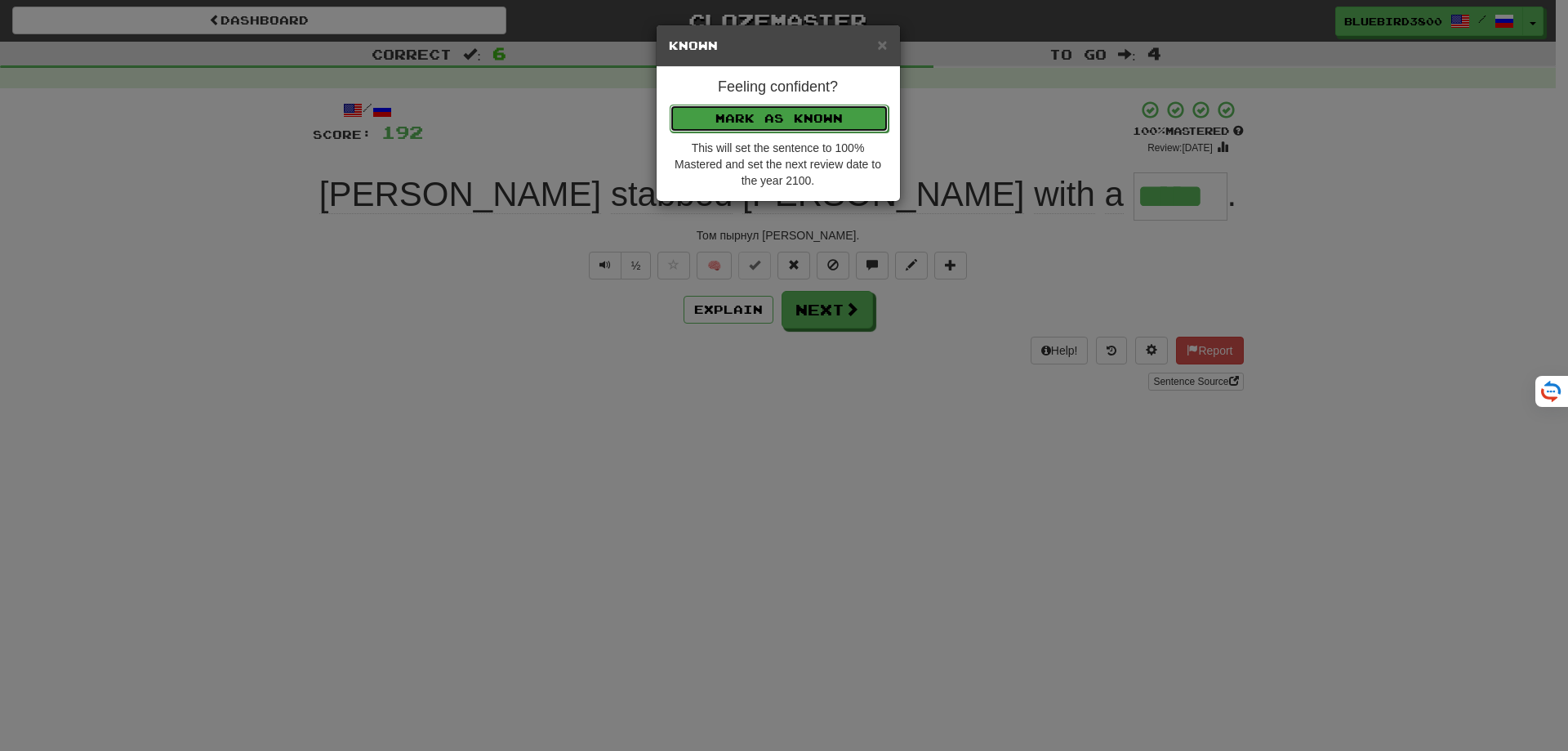
click at [747, 117] on button "Mark as Known" at bounding box center [779, 119] width 219 height 28
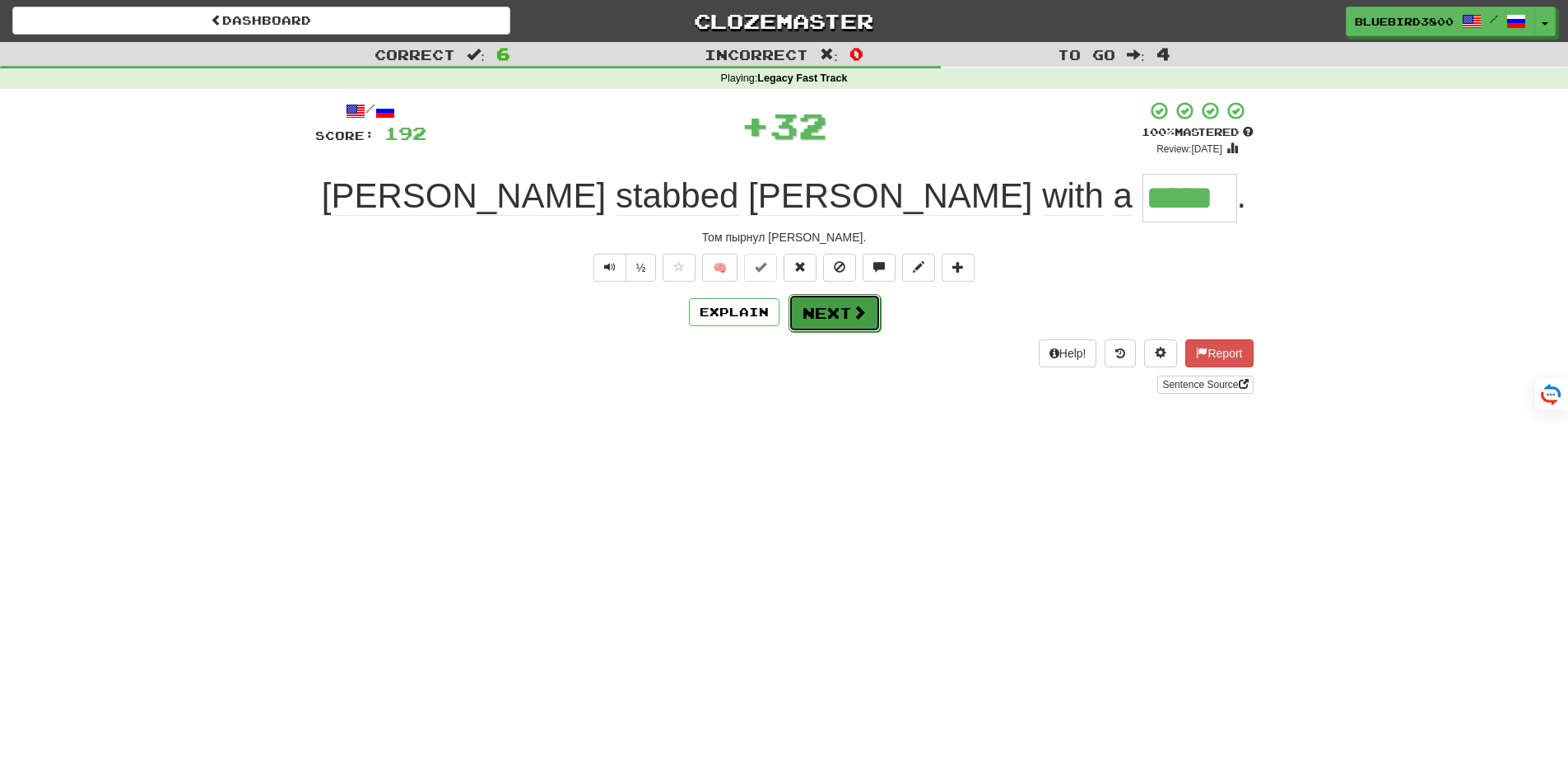
click at [831, 317] on button "Next" at bounding box center [834, 313] width 92 height 38
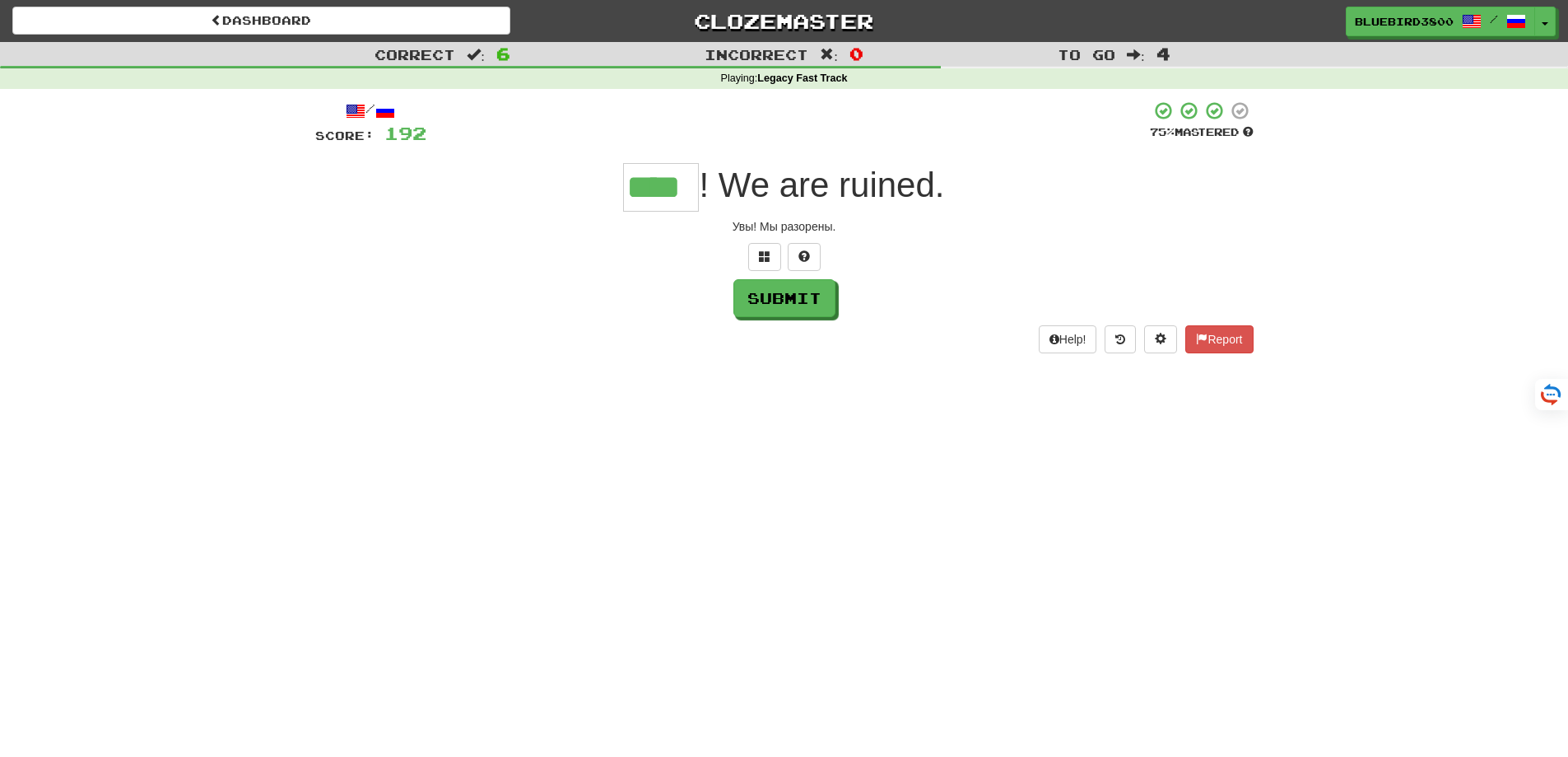
type input "****"
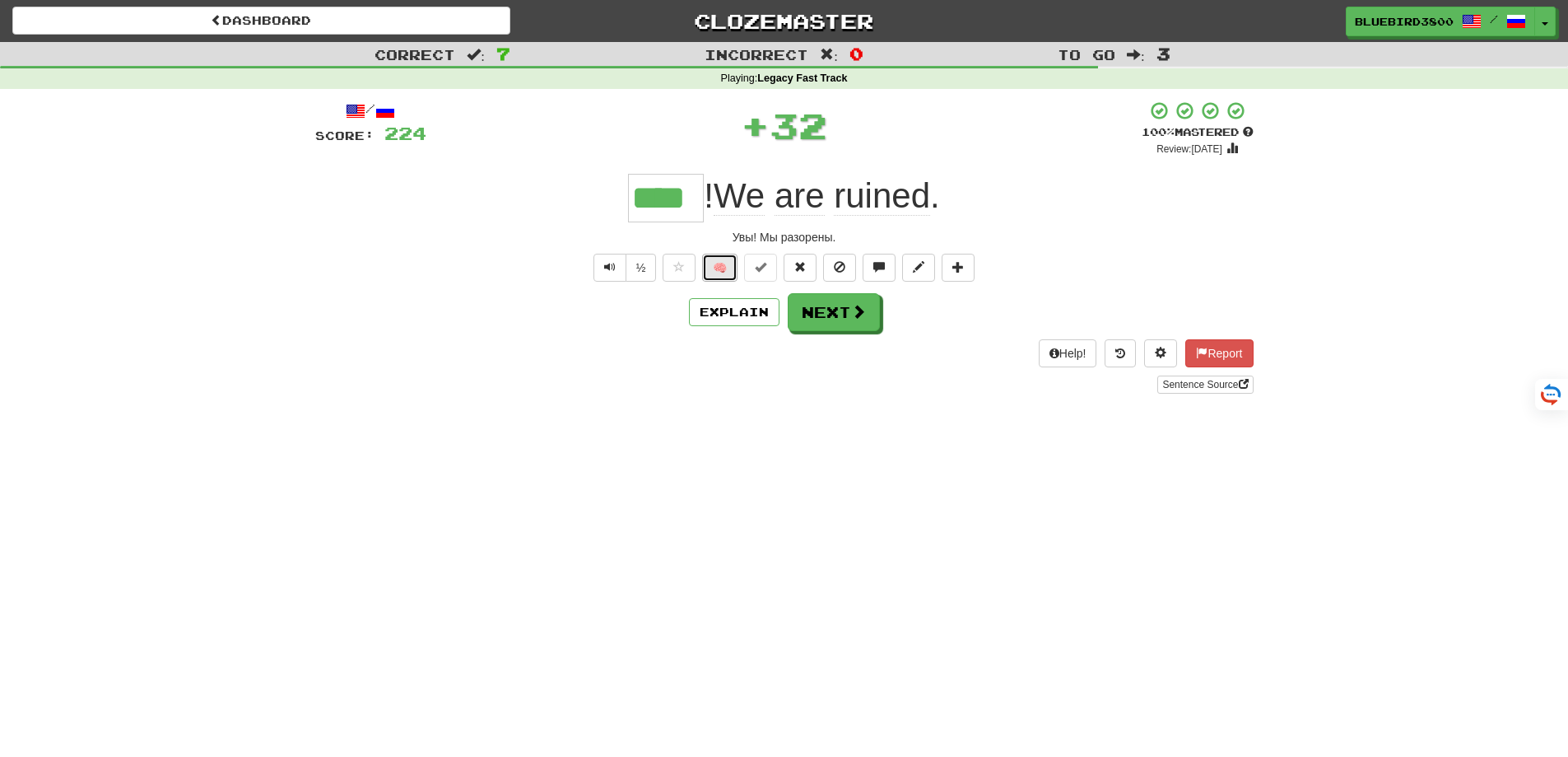
click at [720, 262] on button "🧠" at bounding box center [720, 267] width 35 height 28
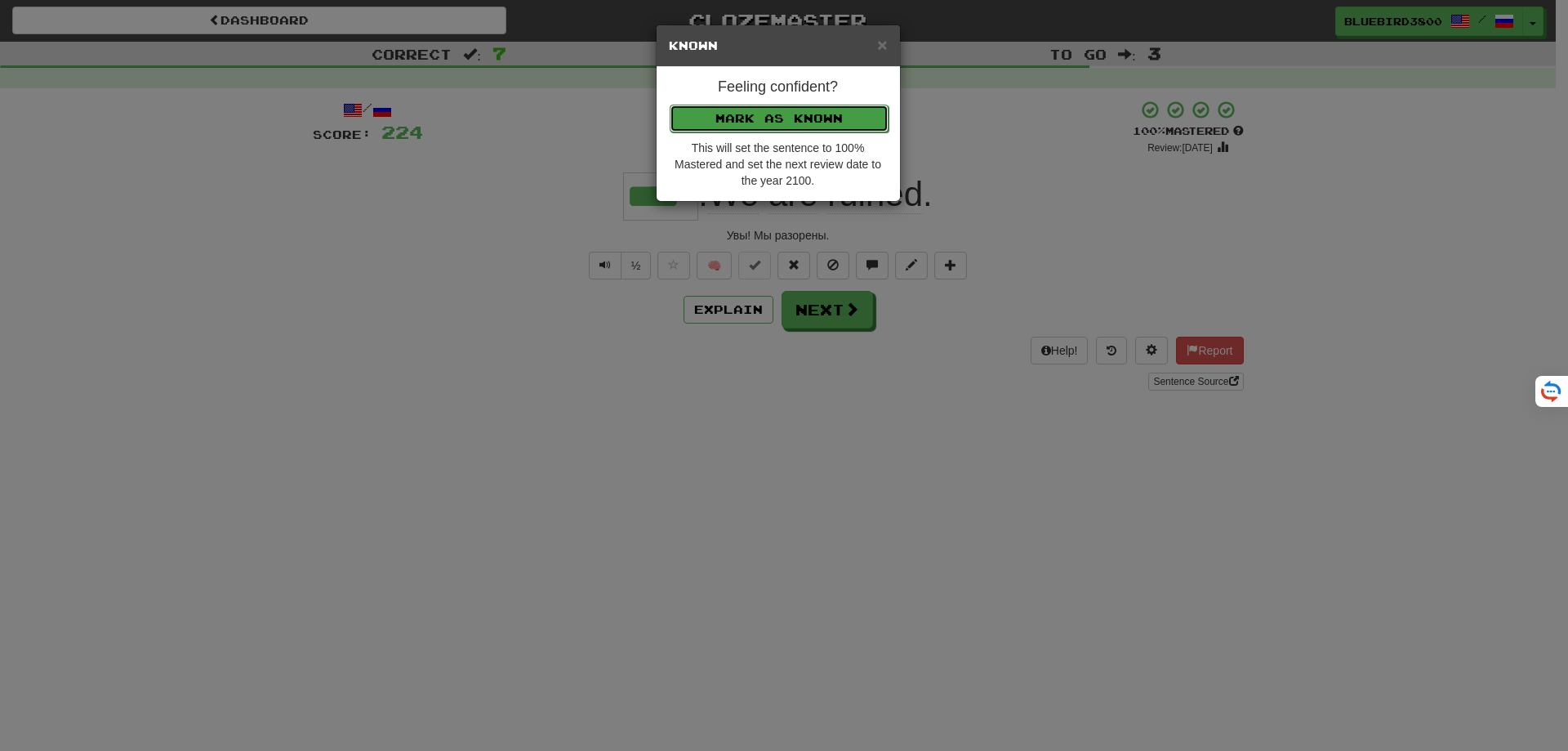
click at [778, 120] on button "Mark as Known" at bounding box center [779, 119] width 219 height 28
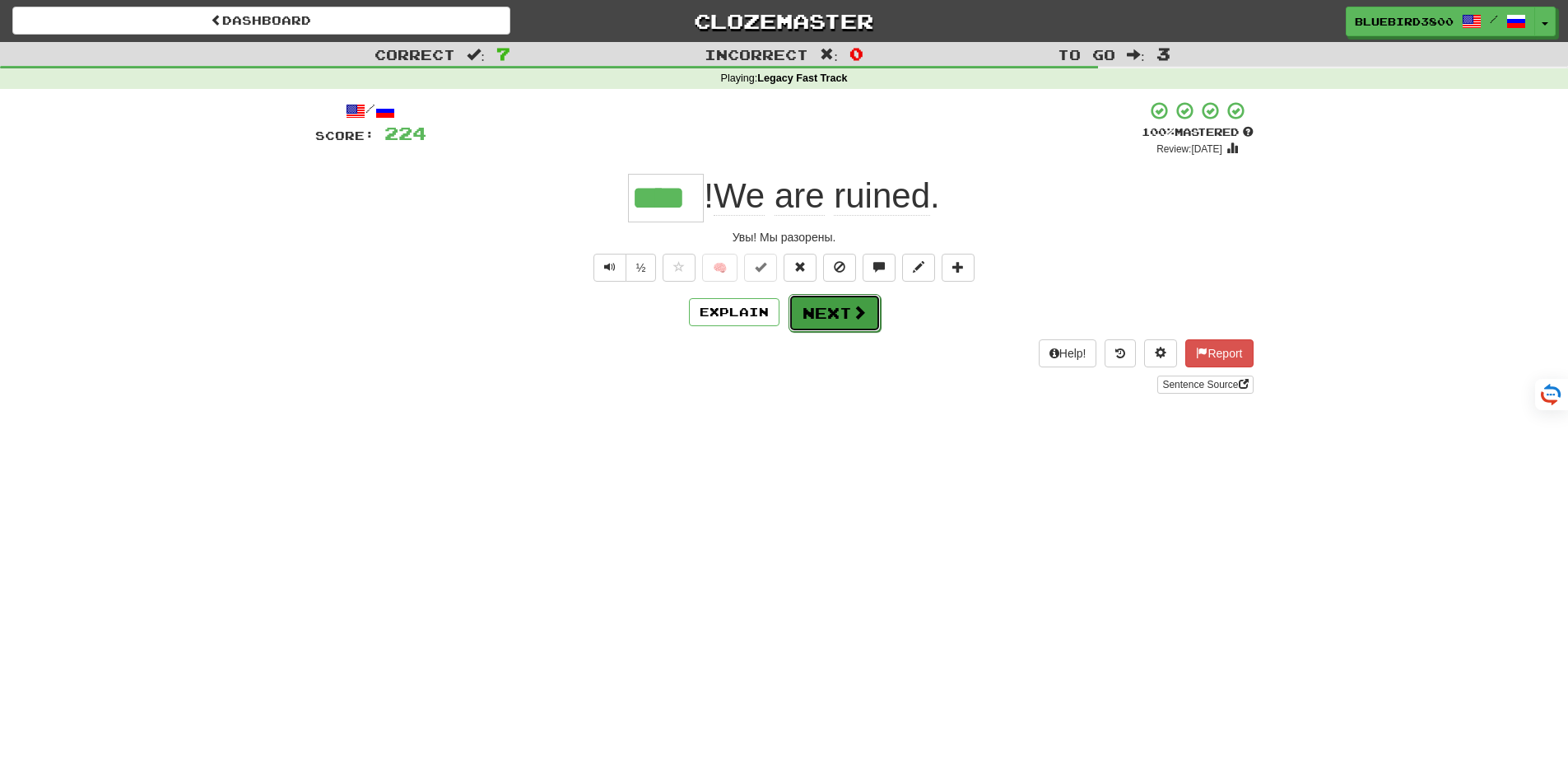
click at [839, 314] on button "Next" at bounding box center [834, 313] width 92 height 38
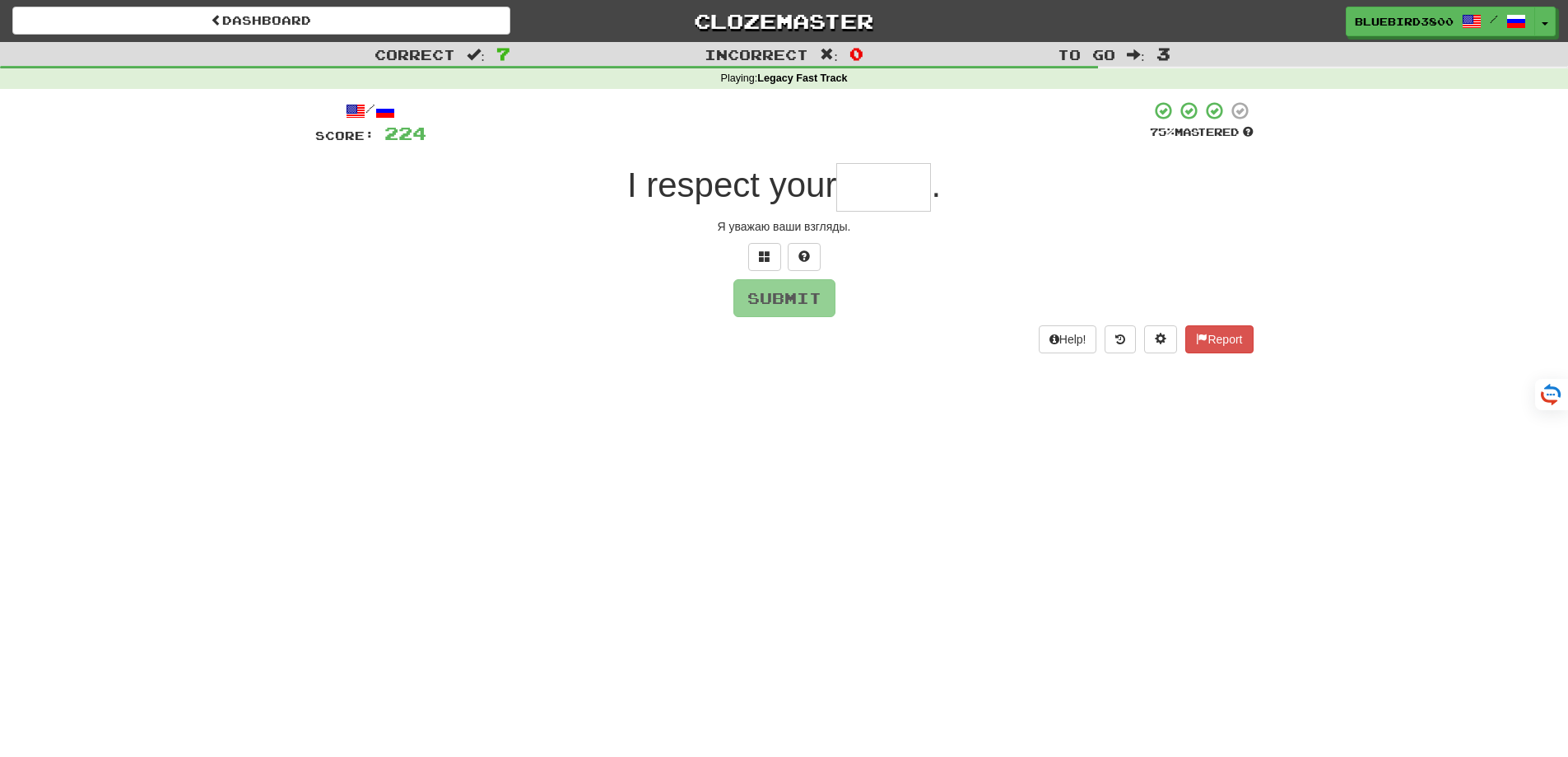
type input "*"
click at [757, 255] on button at bounding box center [764, 257] width 32 height 28
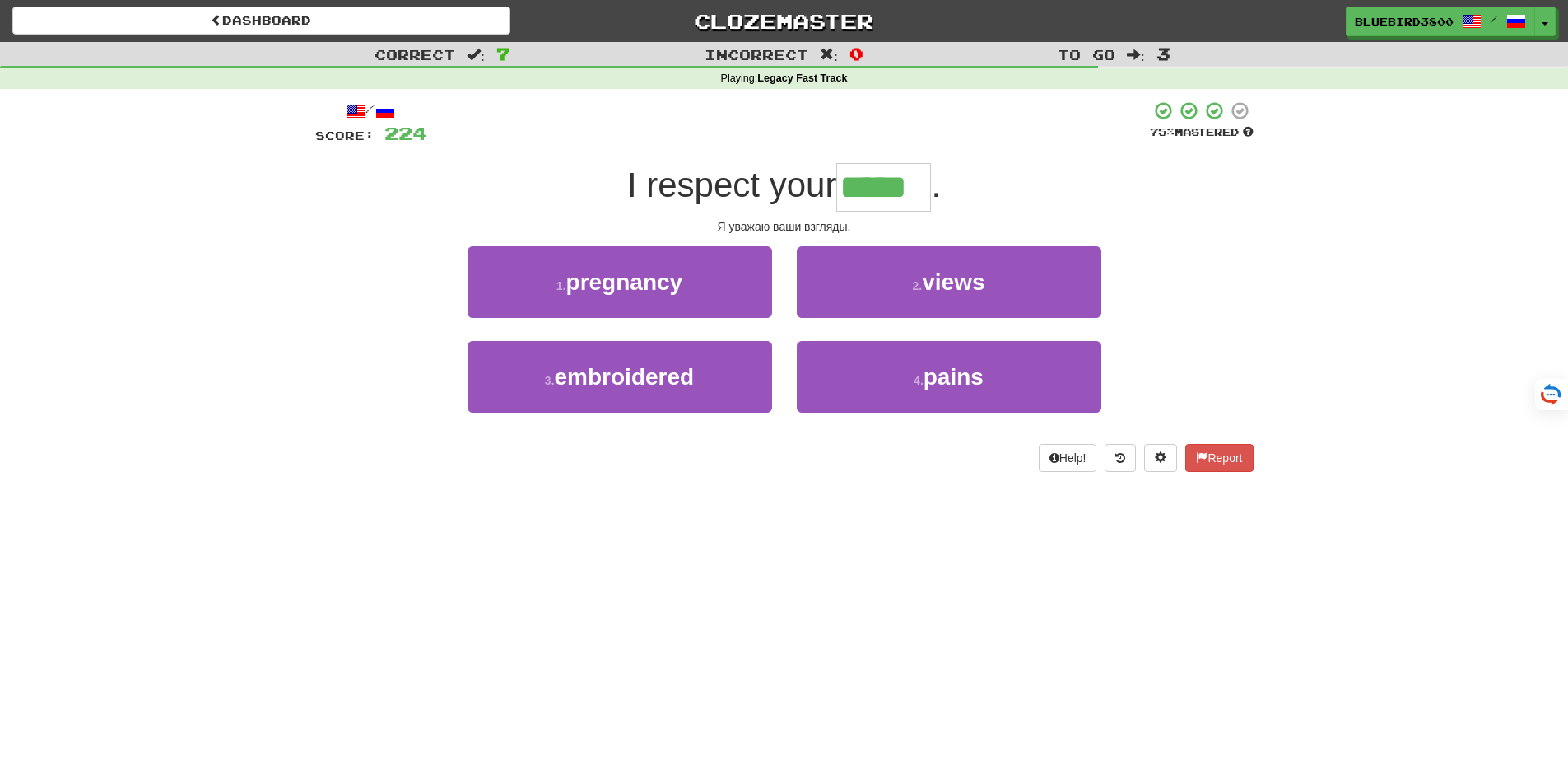
type input "*****"
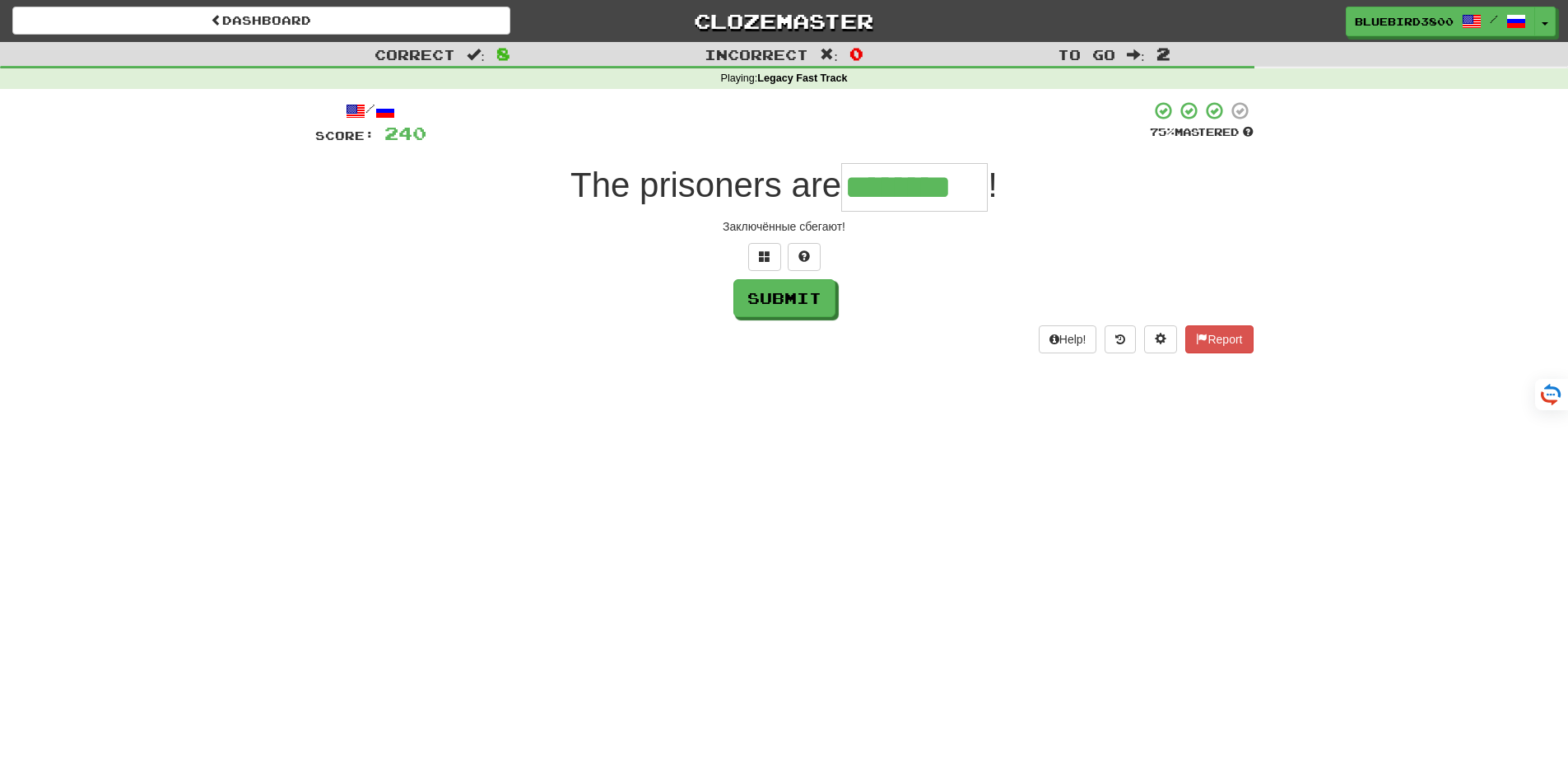
type input "********"
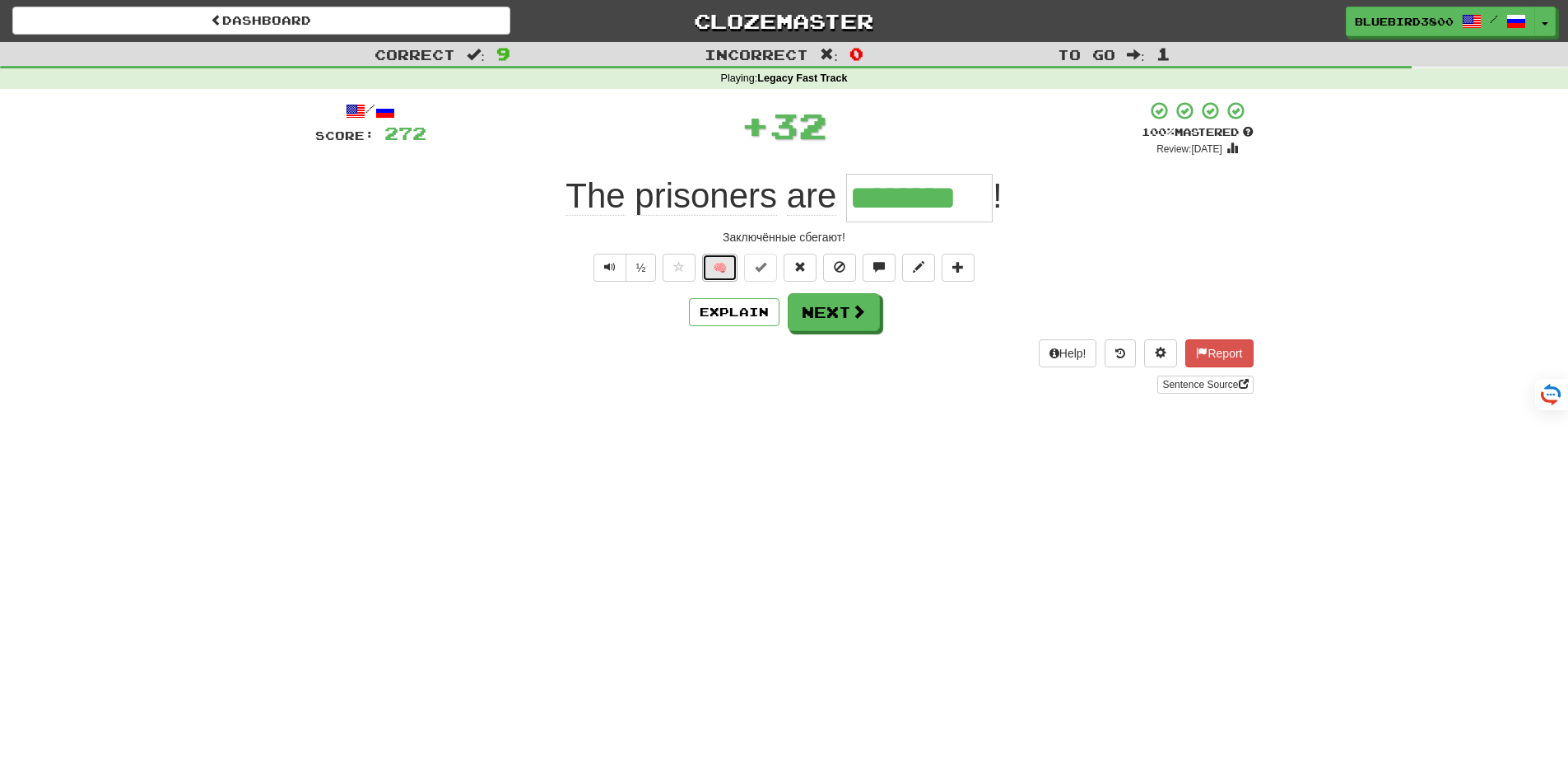
click at [721, 268] on button "🧠" at bounding box center [720, 267] width 35 height 28
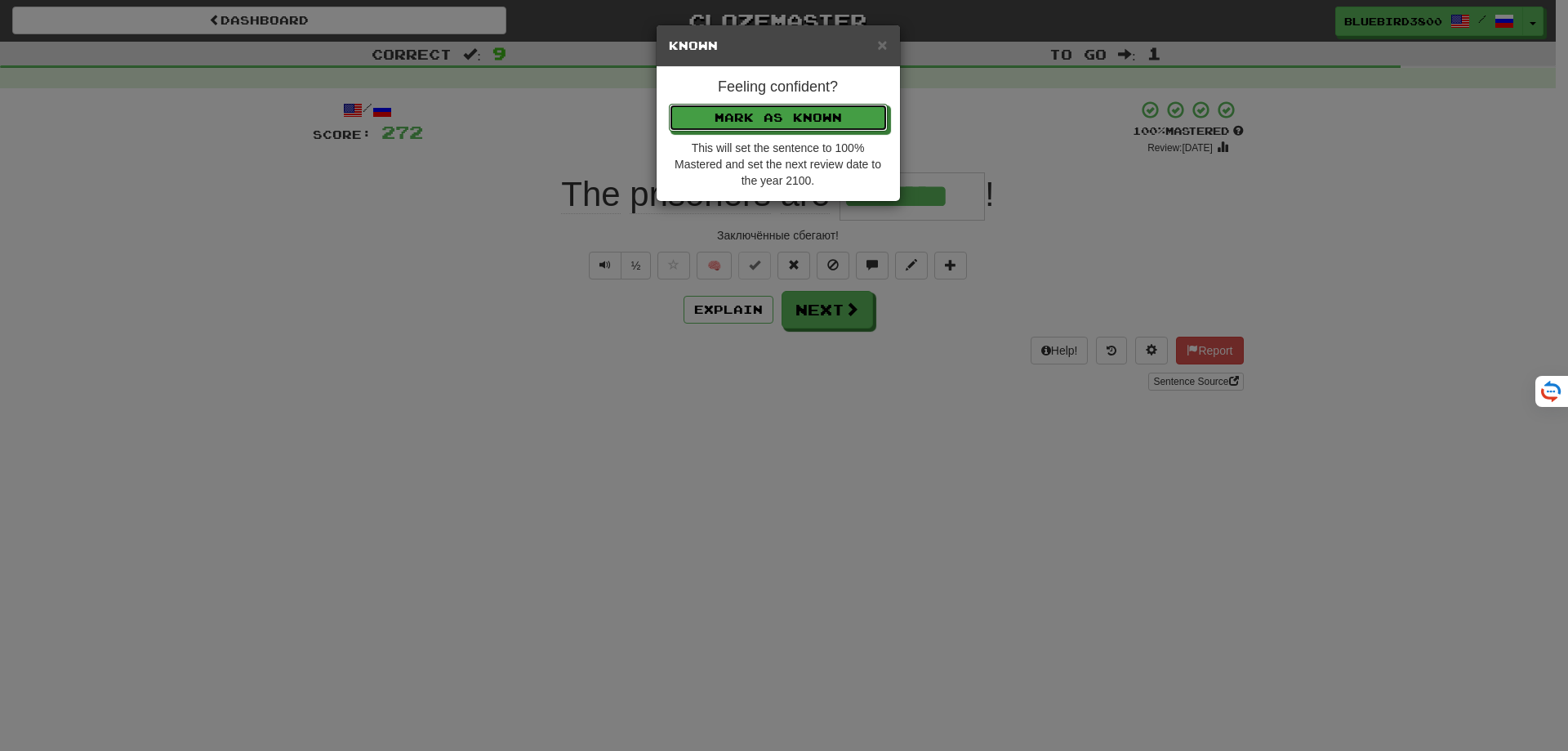
drag, startPoint x: 735, startPoint y: 113, endPoint x: 769, endPoint y: 154, distance: 53.3
click at [735, 112] on button "Mark as Known" at bounding box center [778, 118] width 219 height 28
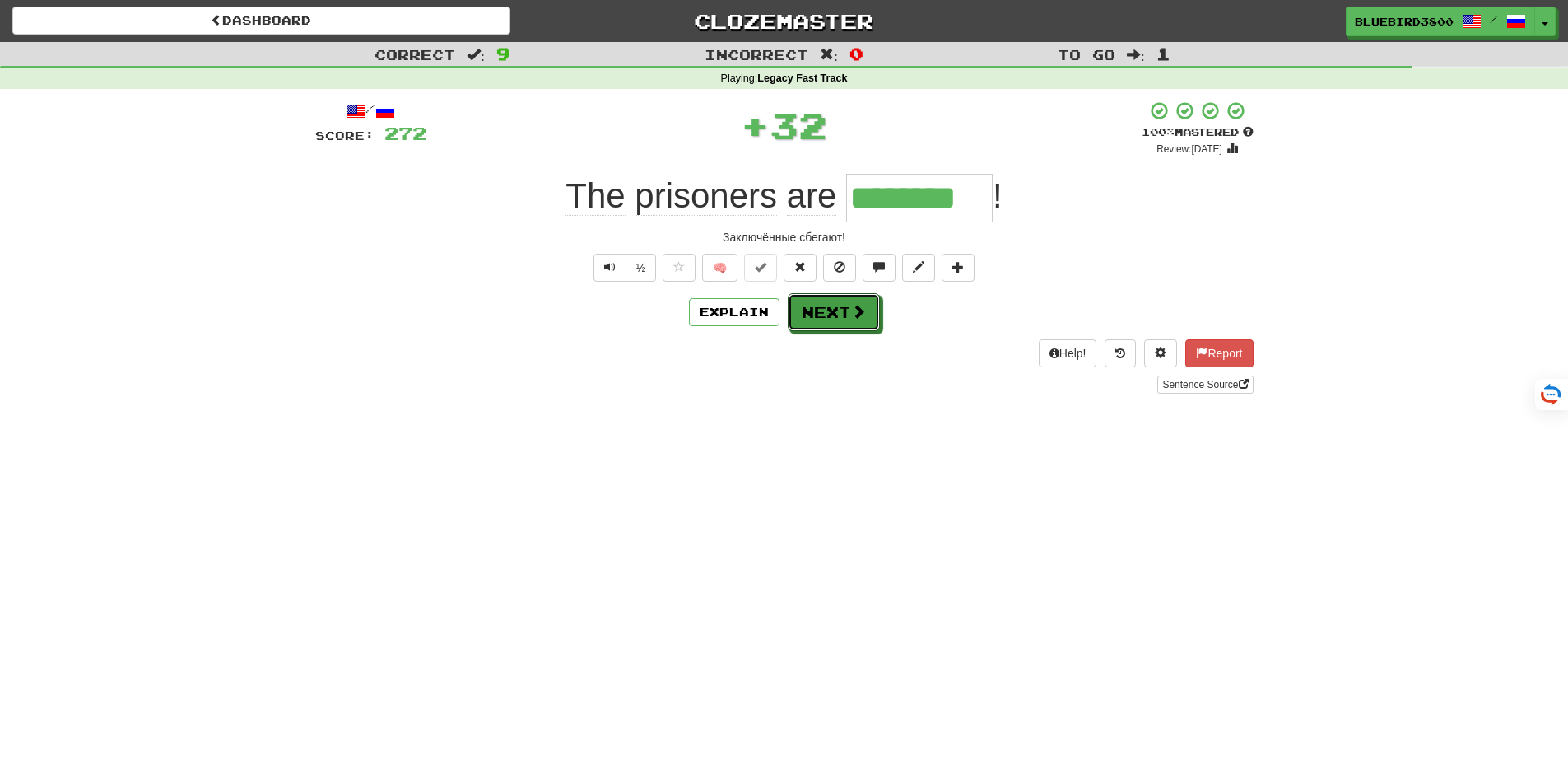
click at [829, 309] on button "Next" at bounding box center [833, 312] width 92 height 38
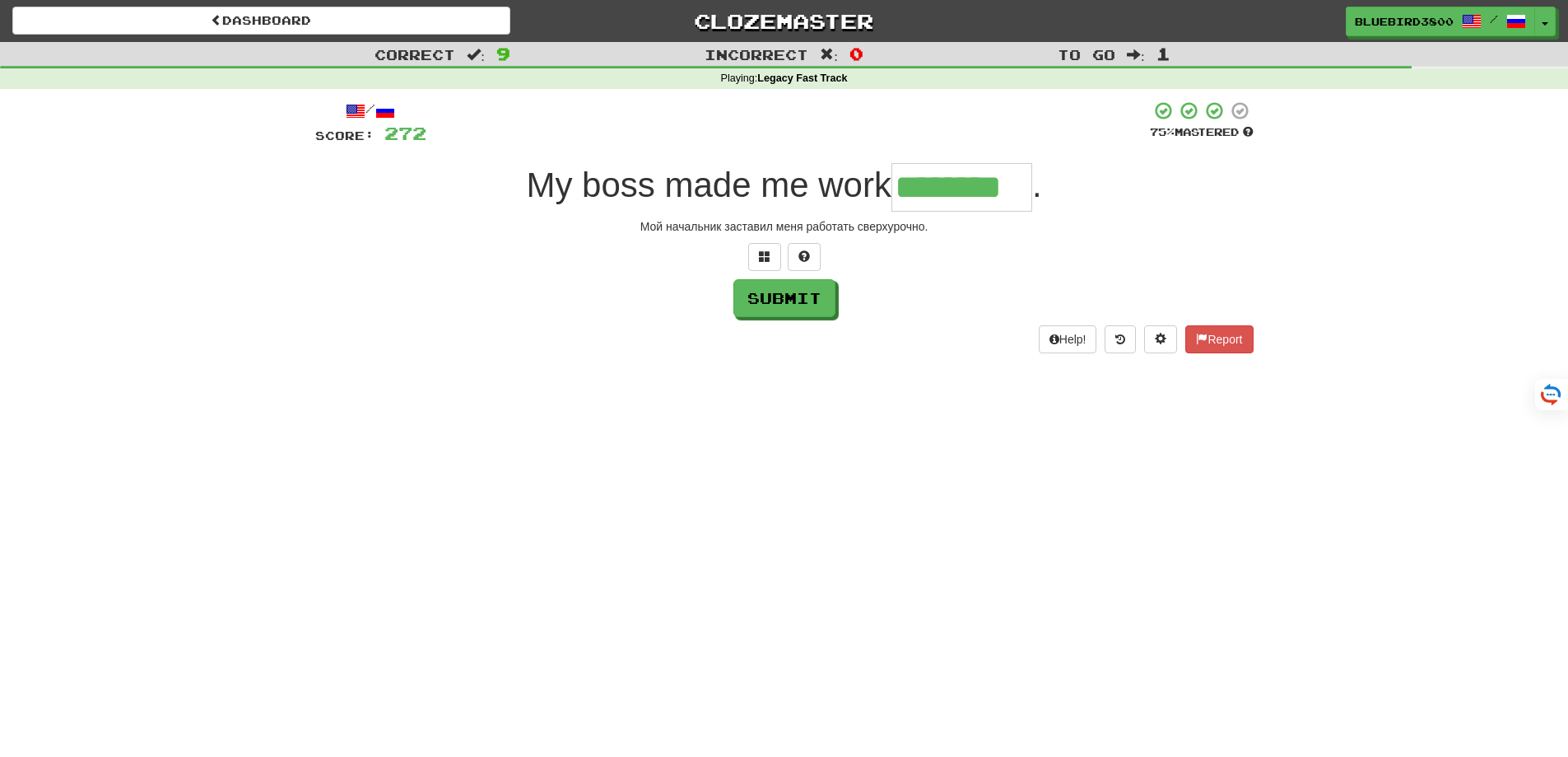
type input "********"
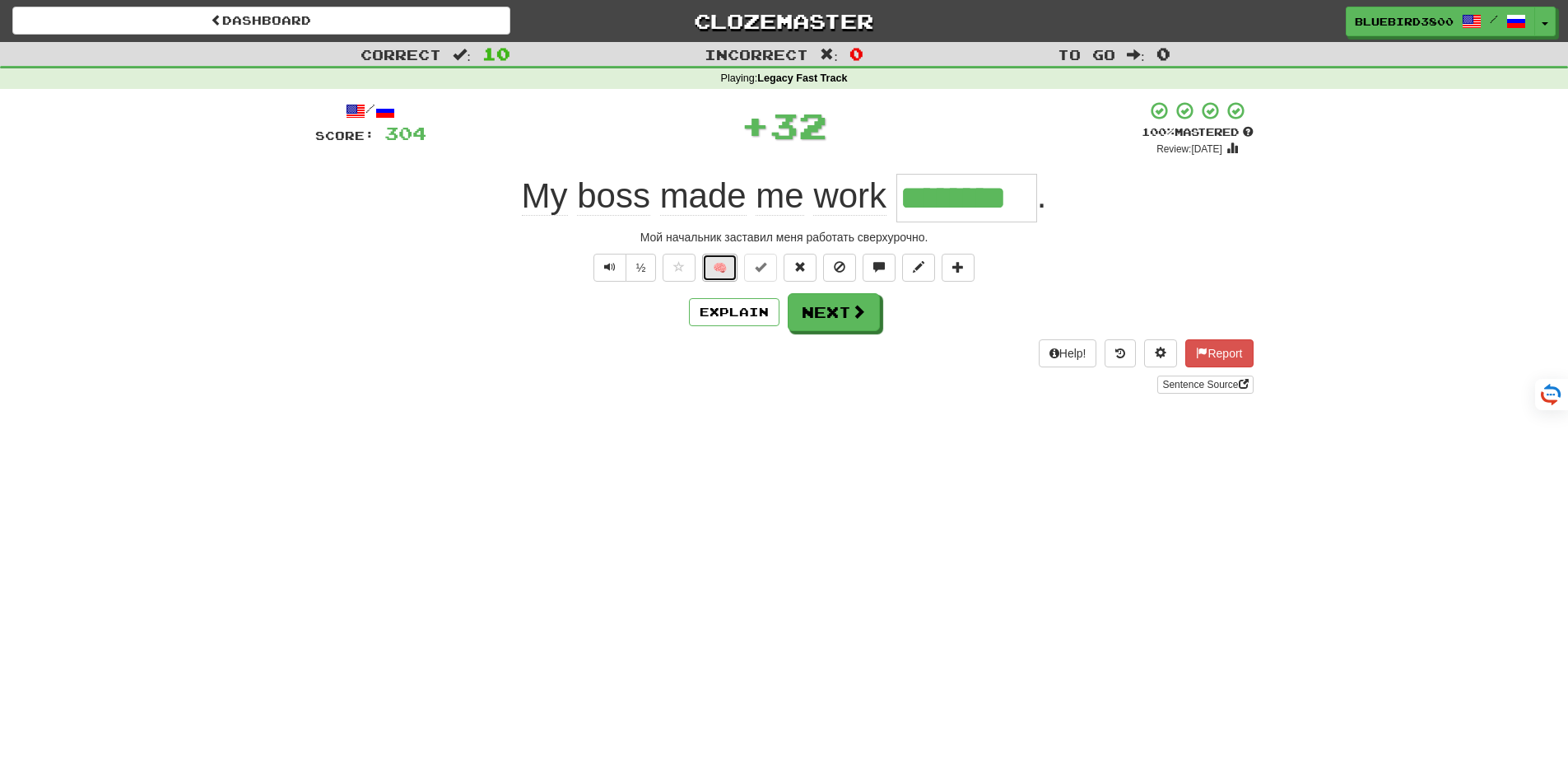
click at [727, 273] on button "🧠" at bounding box center [720, 267] width 35 height 28
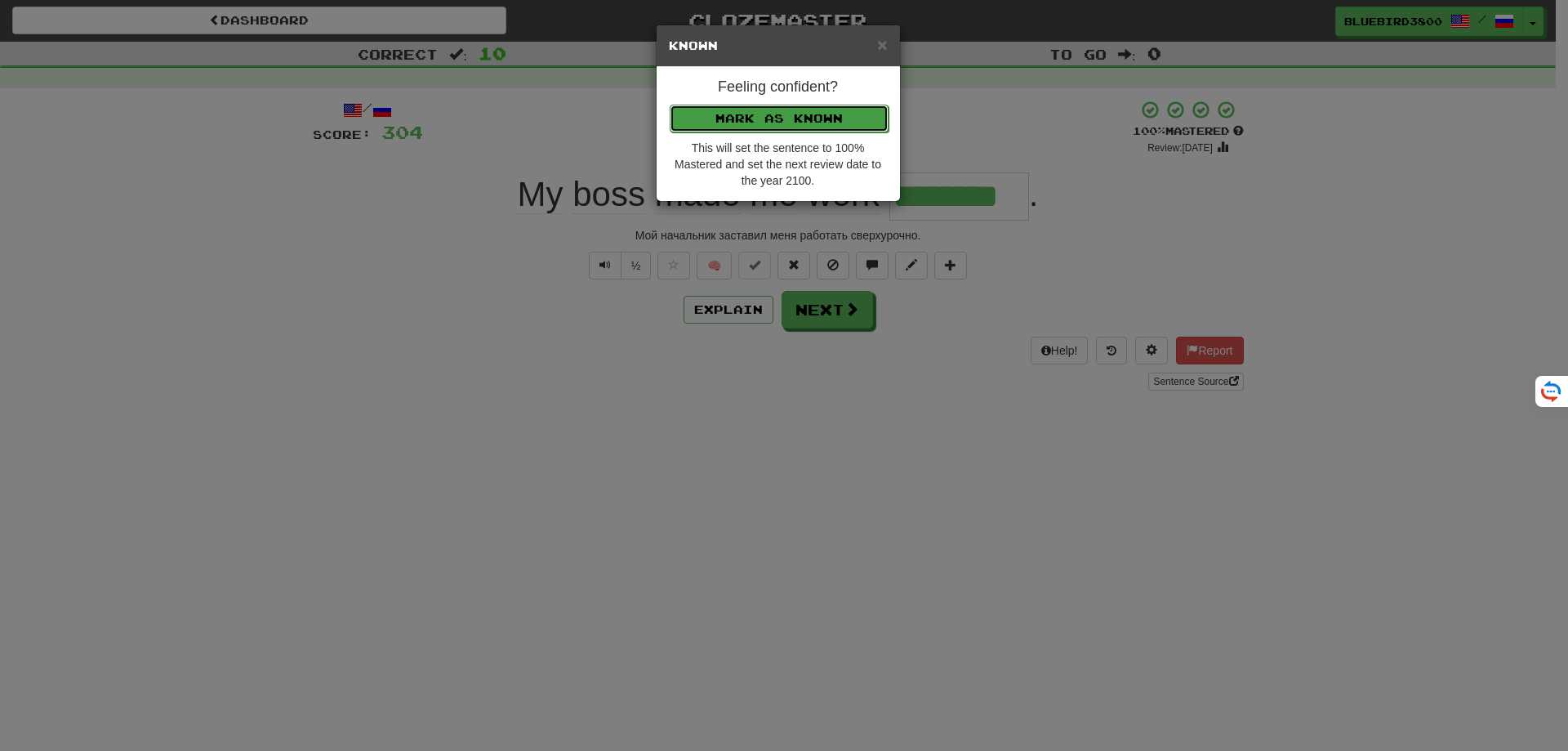
click at [751, 115] on button "Mark as Known" at bounding box center [779, 119] width 219 height 28
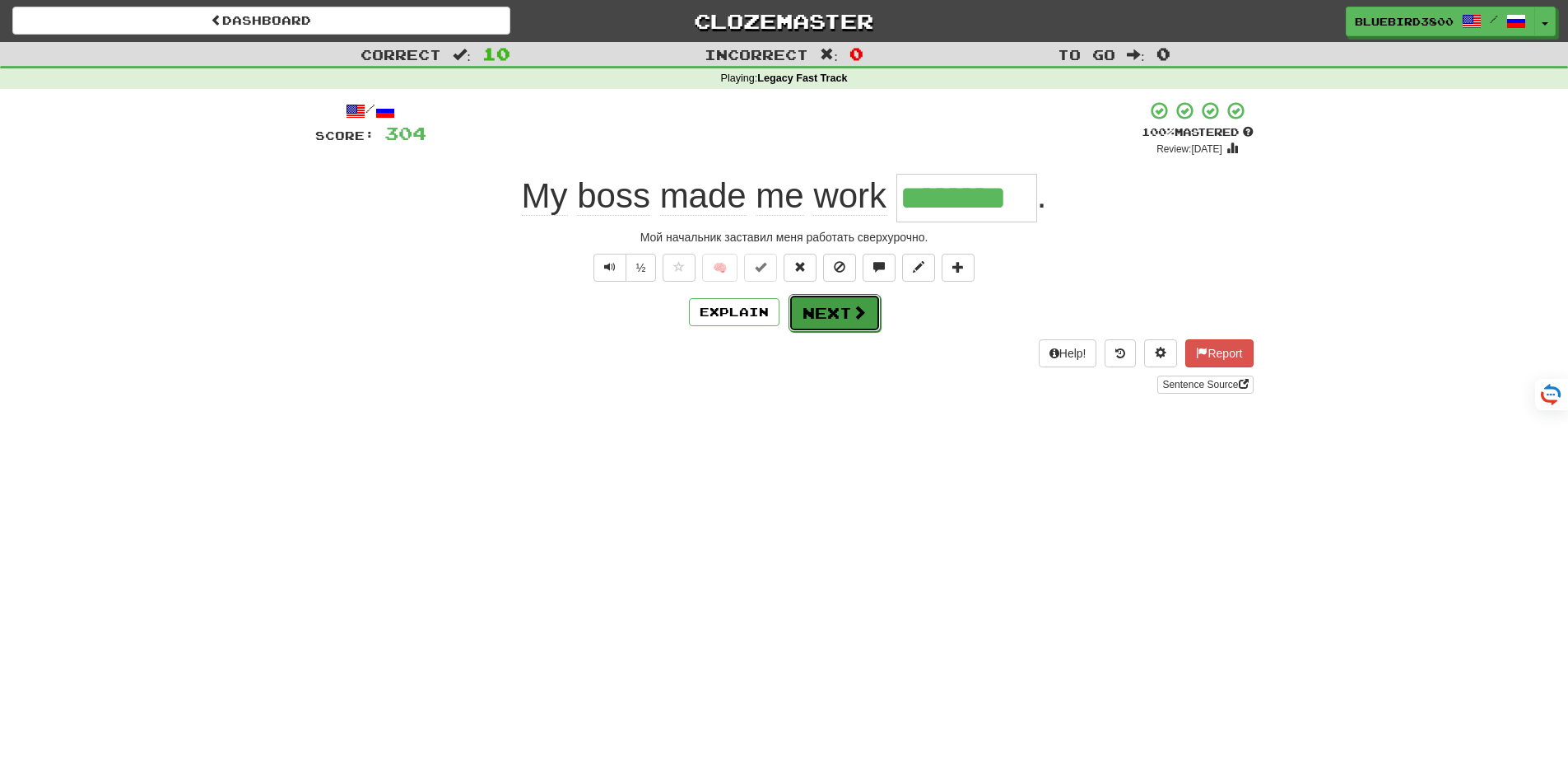
click at [807, 309] on button "Next" at bounding box center [834, 313] width 92 height 38
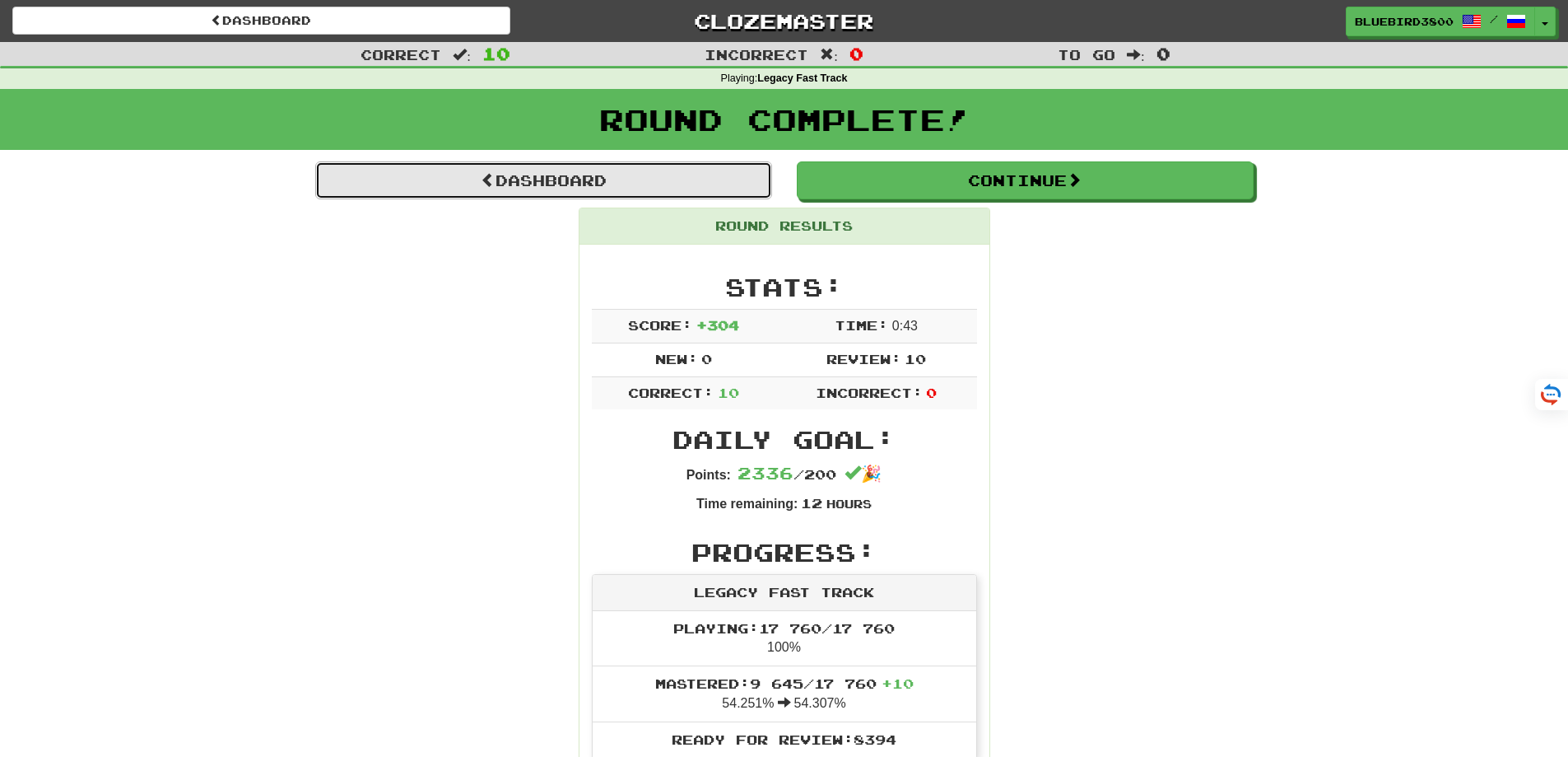
click at [613, 184] on link "Dashboard" at bounding box center [543, 180] width 457 height 38
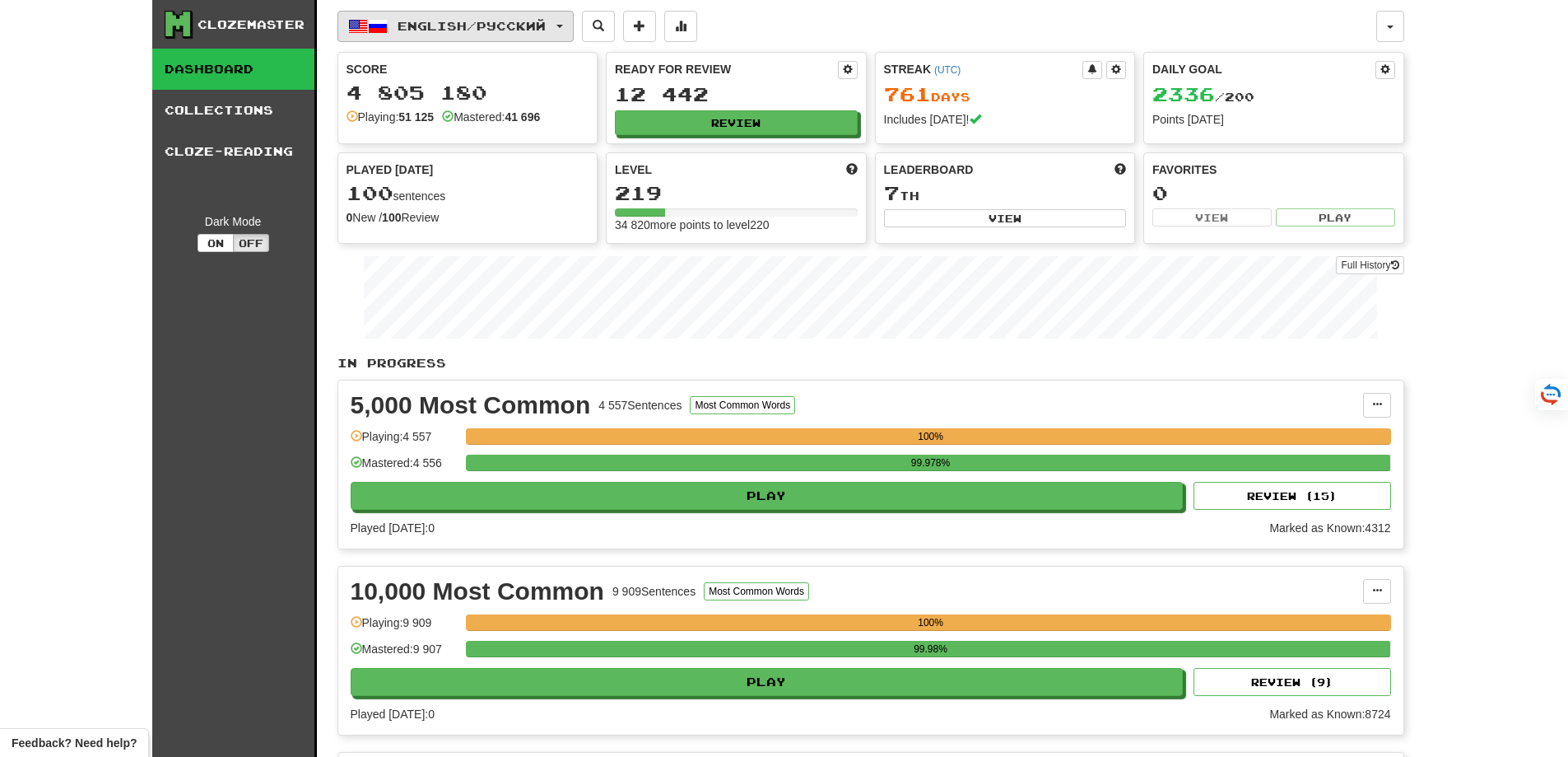
click at [411, 32] on span "English / Русский" at bounding box center [472, 25] width 148 height 14
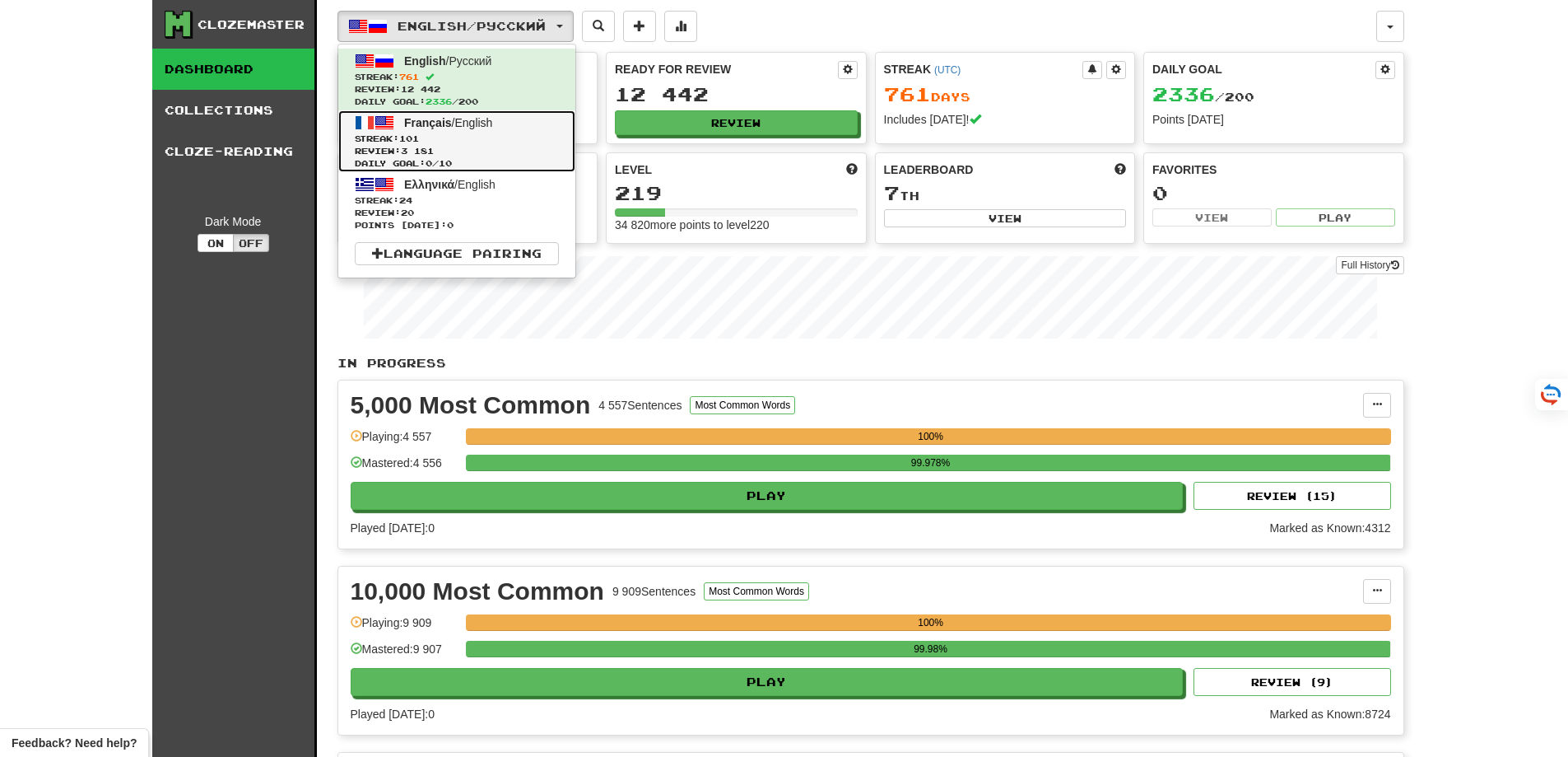
click at [441, 135] on span "Streak: 101" at bounding box center [456, 138] width 204 height 12
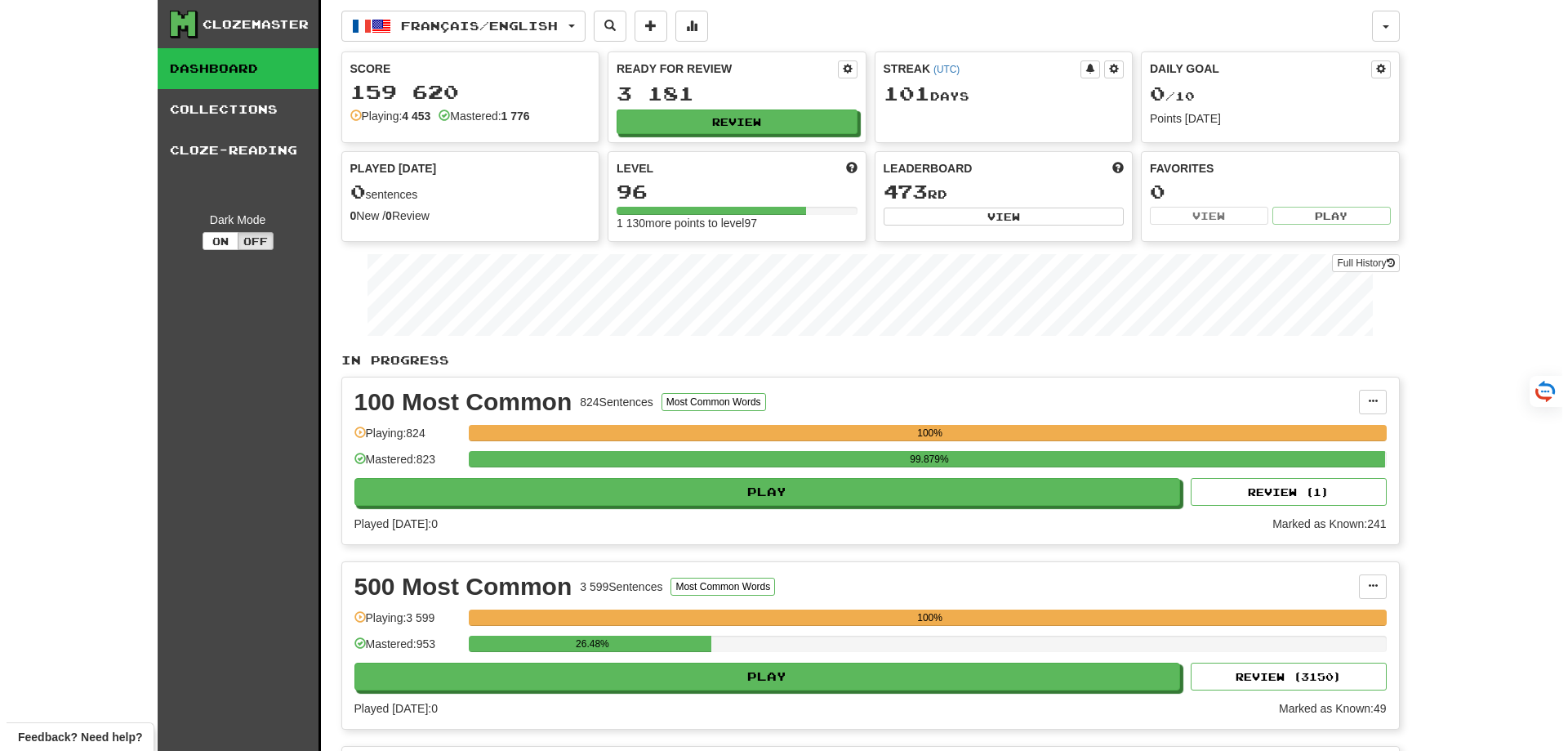
scroll to position [82, 0]
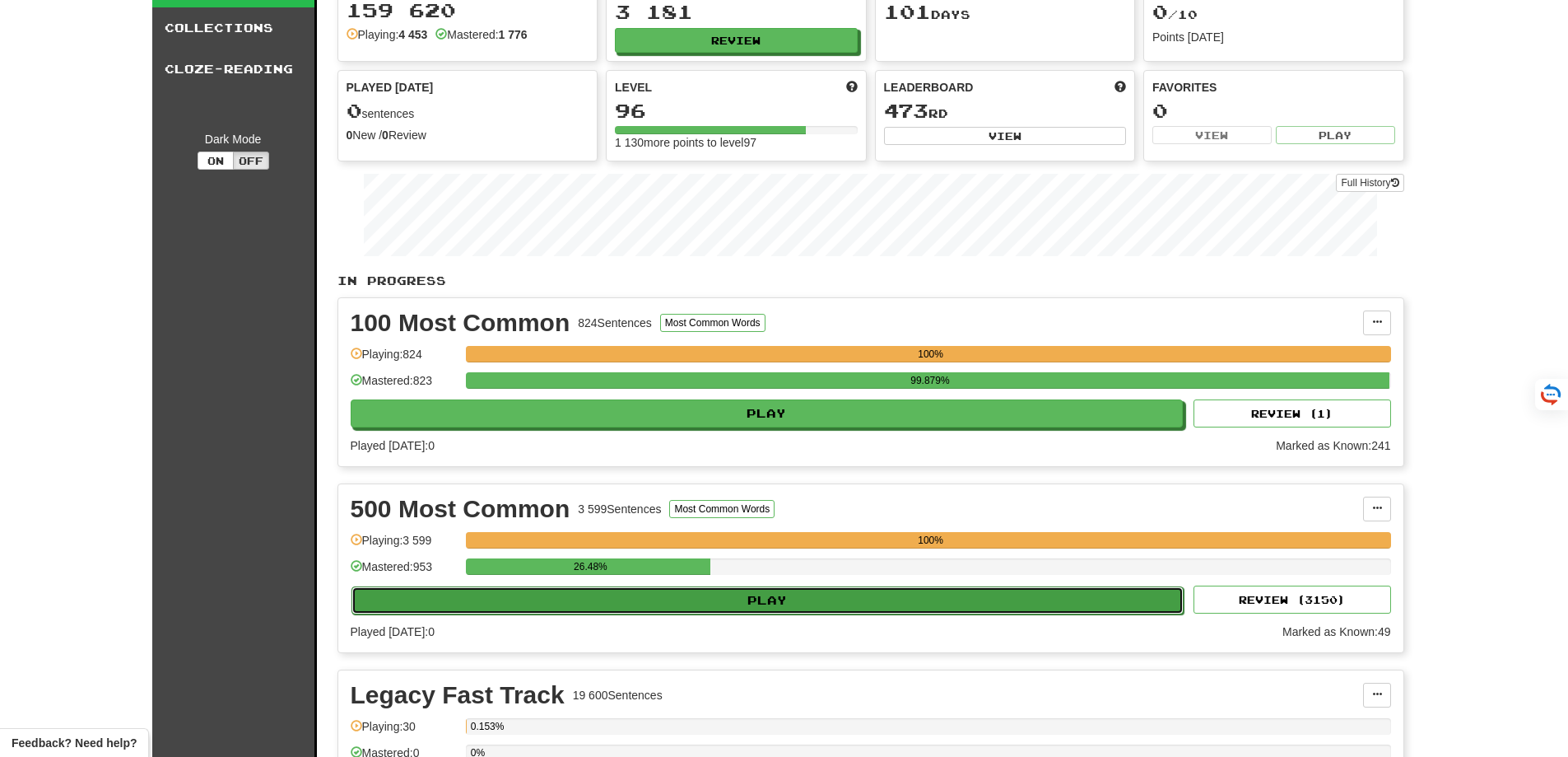
click at [897, 598] on button "Play" at bounding box center [768, 600] width 833 height 28
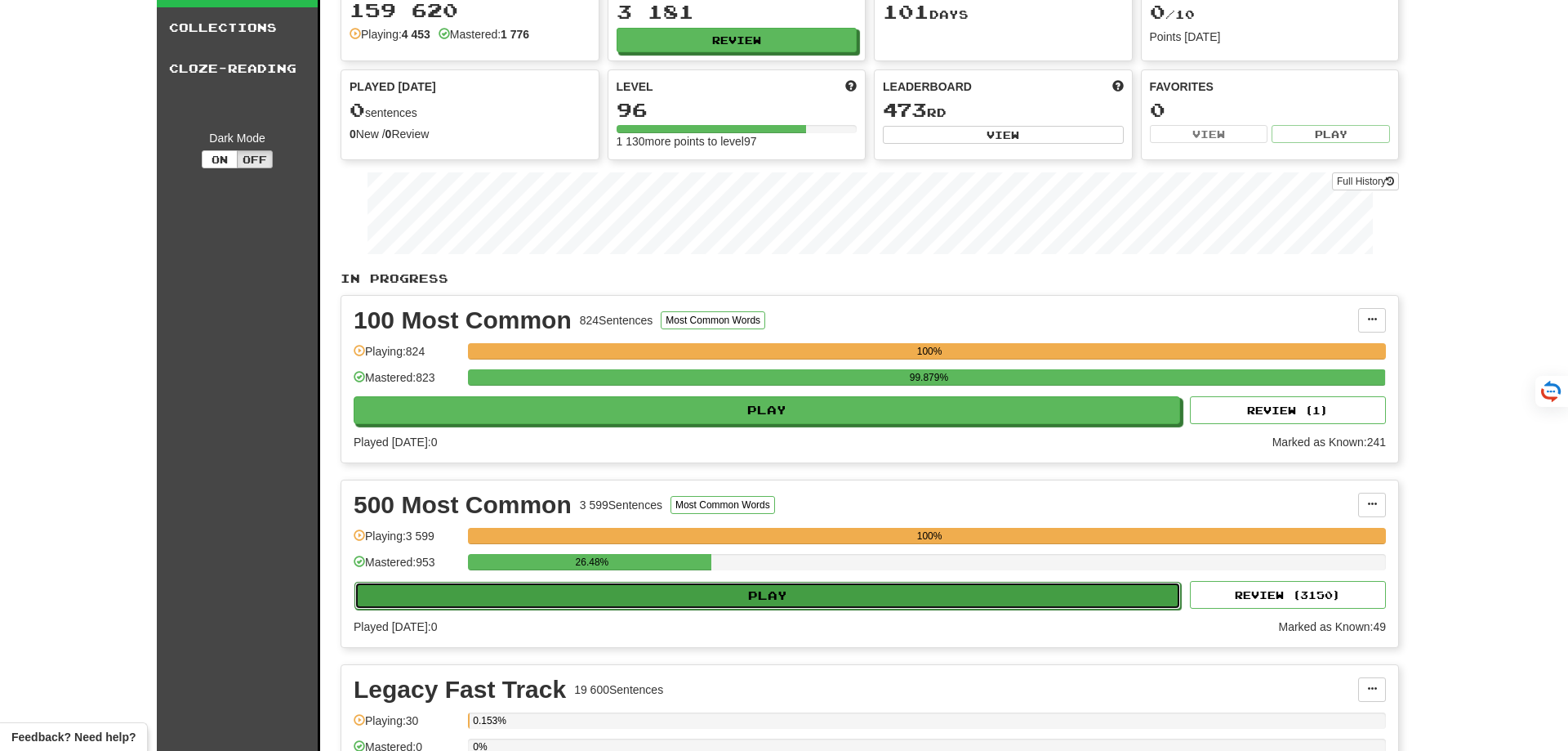
select select "**"
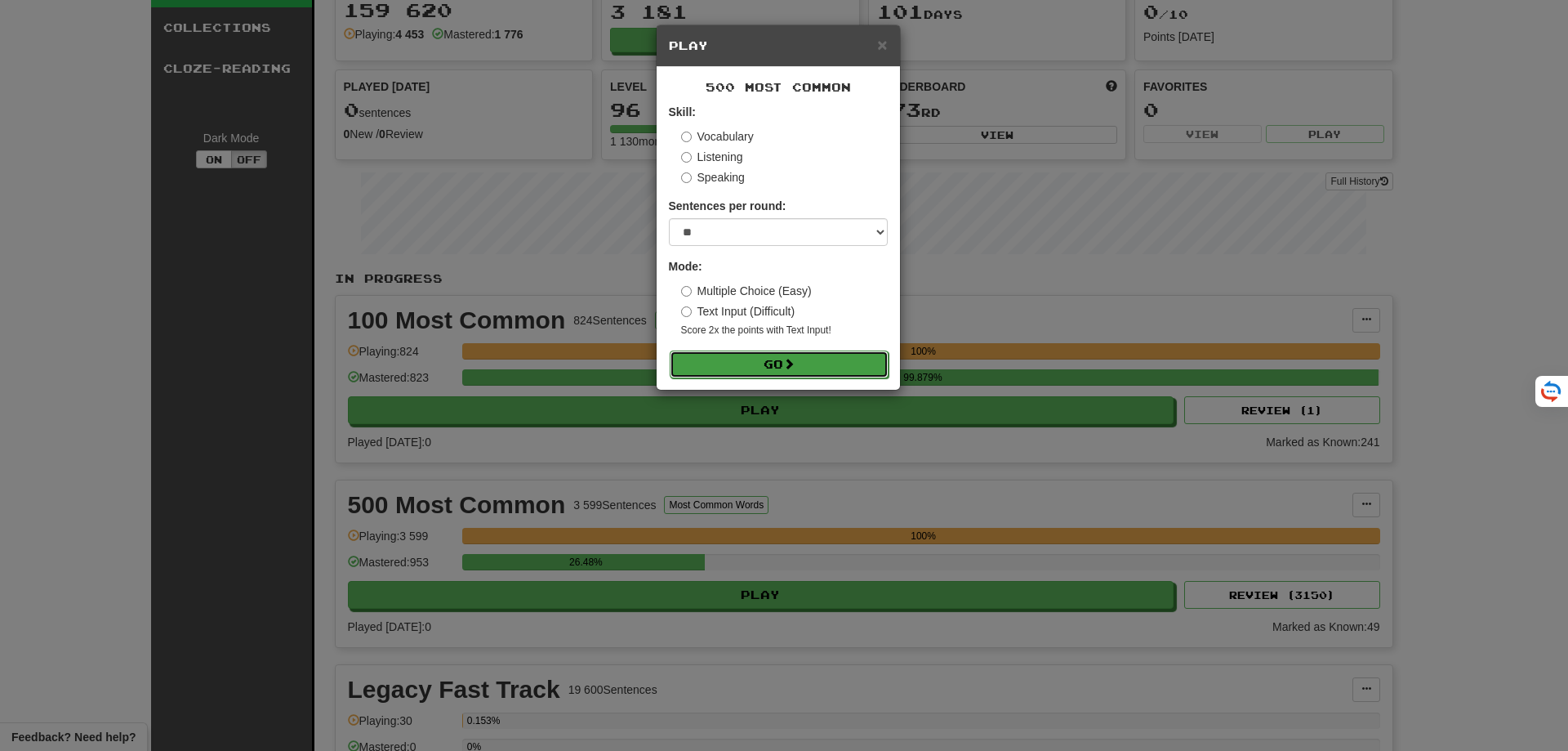
click at [833, 352] on button "Go" at bounding box center [779, 364] width 219 height 28
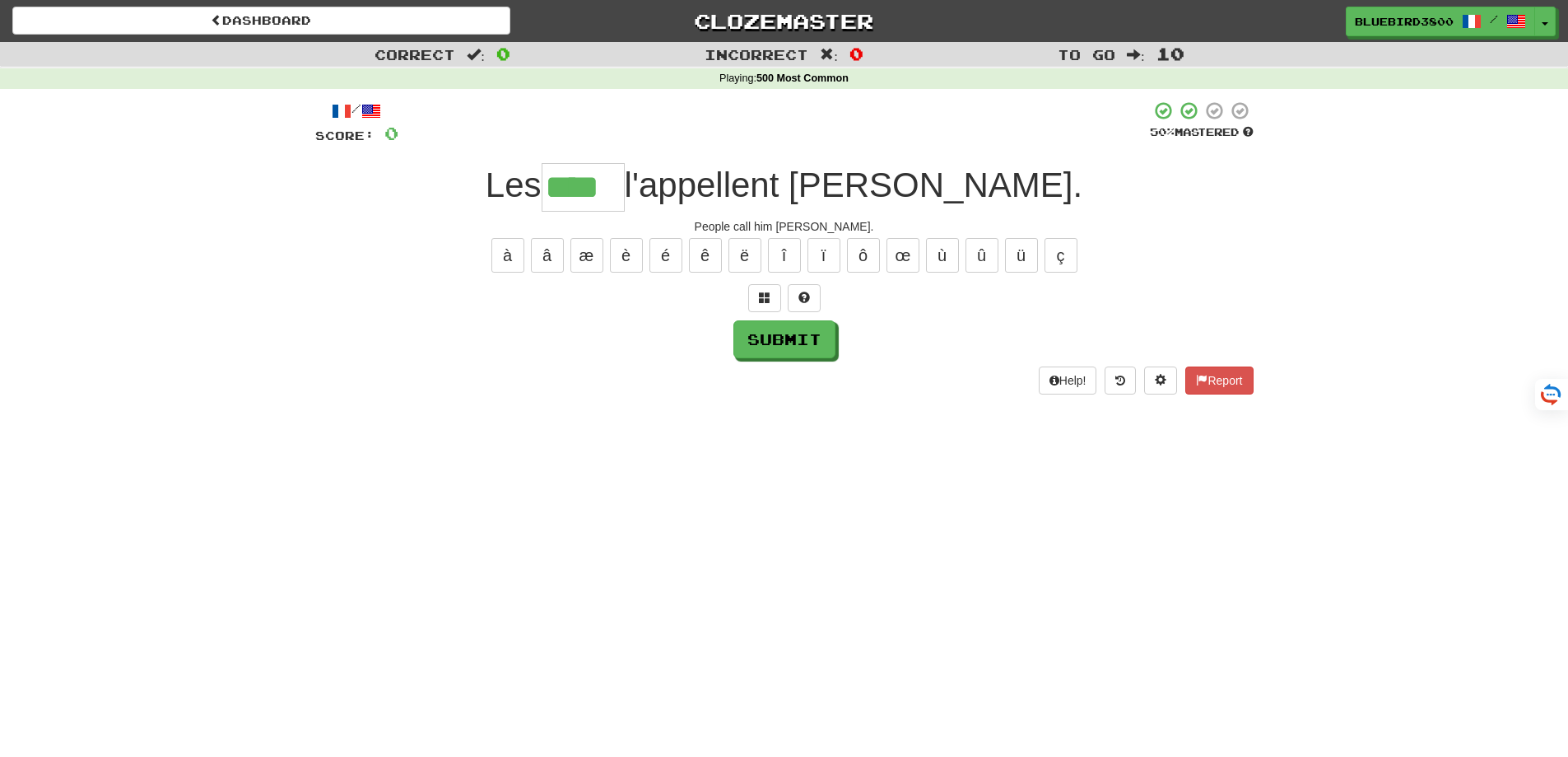
type input "****"
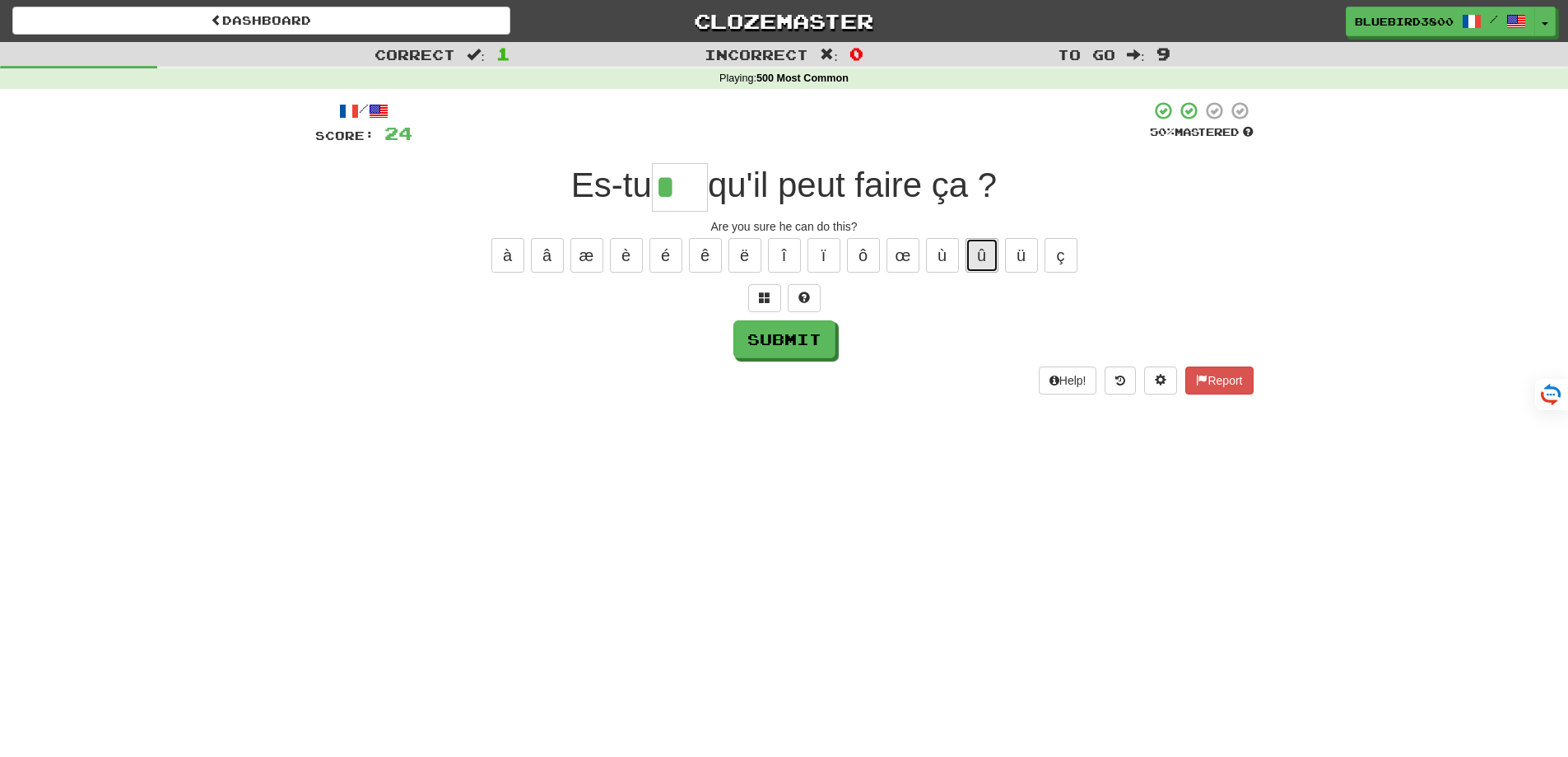
click at [975, 254] on button "û" at bounding box center [981, 254] width 32 height 34
type input "***"
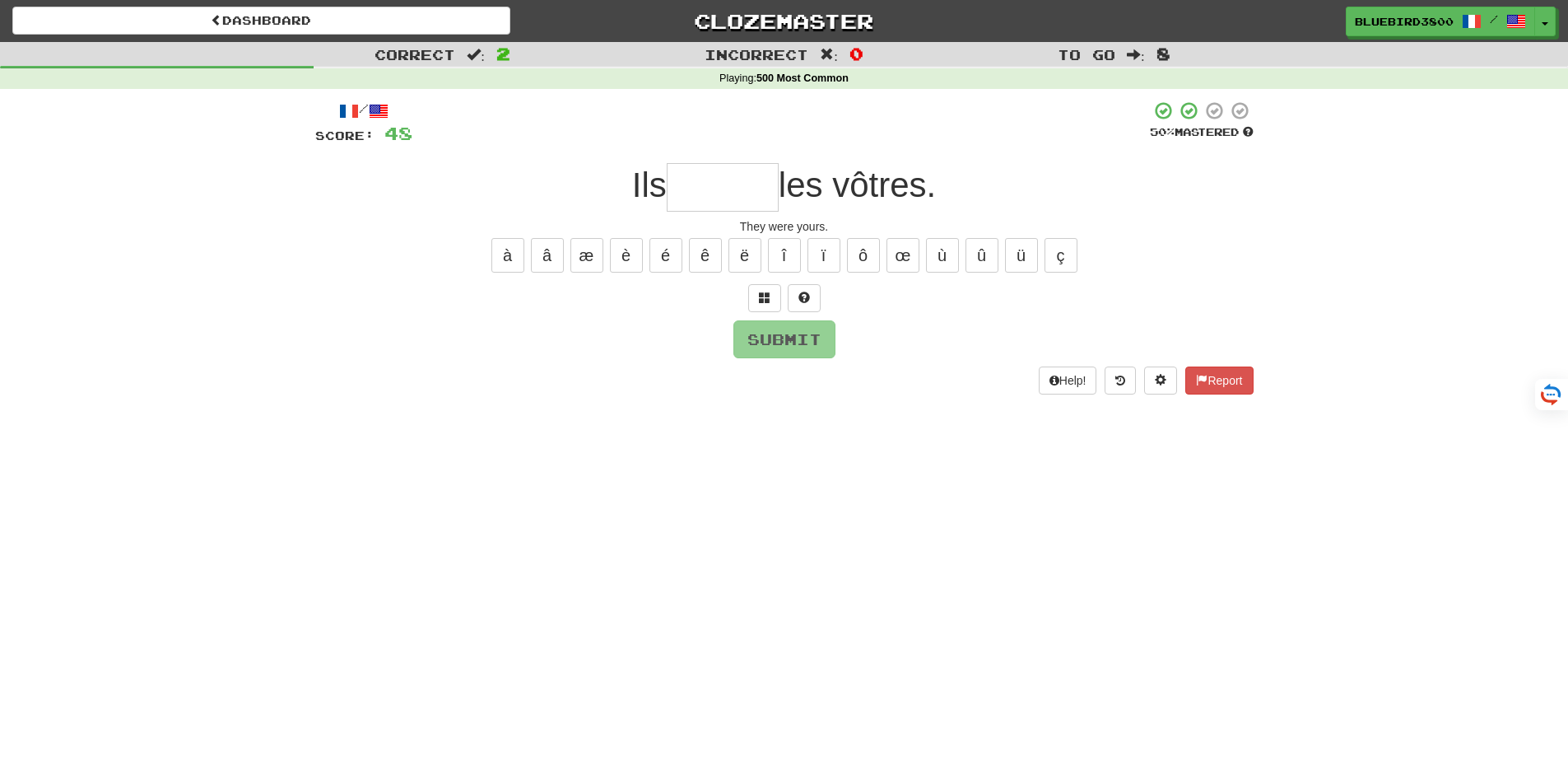
type input "*"
click at [676, 250] on button "é" at bounding box center [665, 254] width 32 height 34
type input "*******"
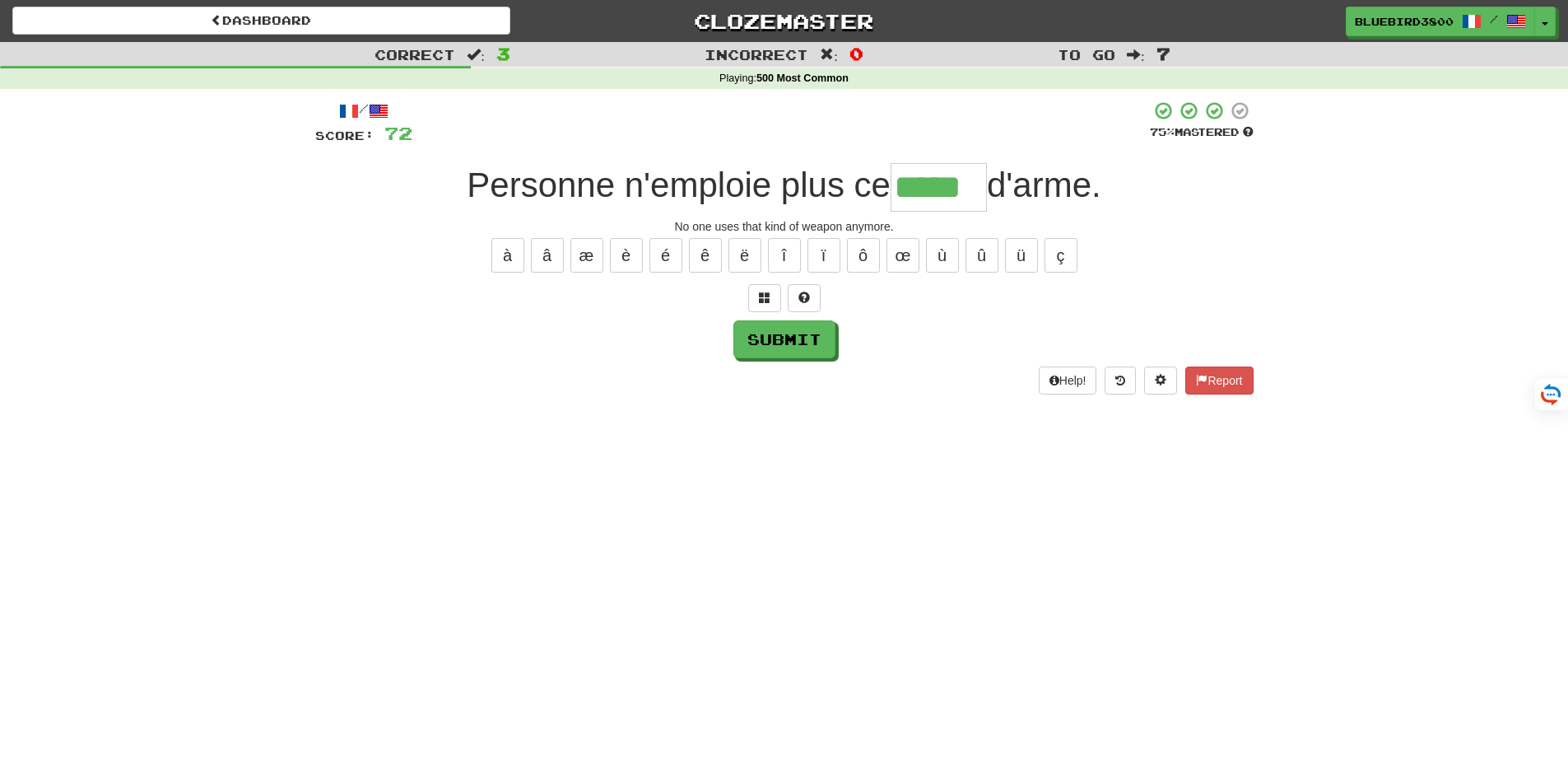
type input "*****"
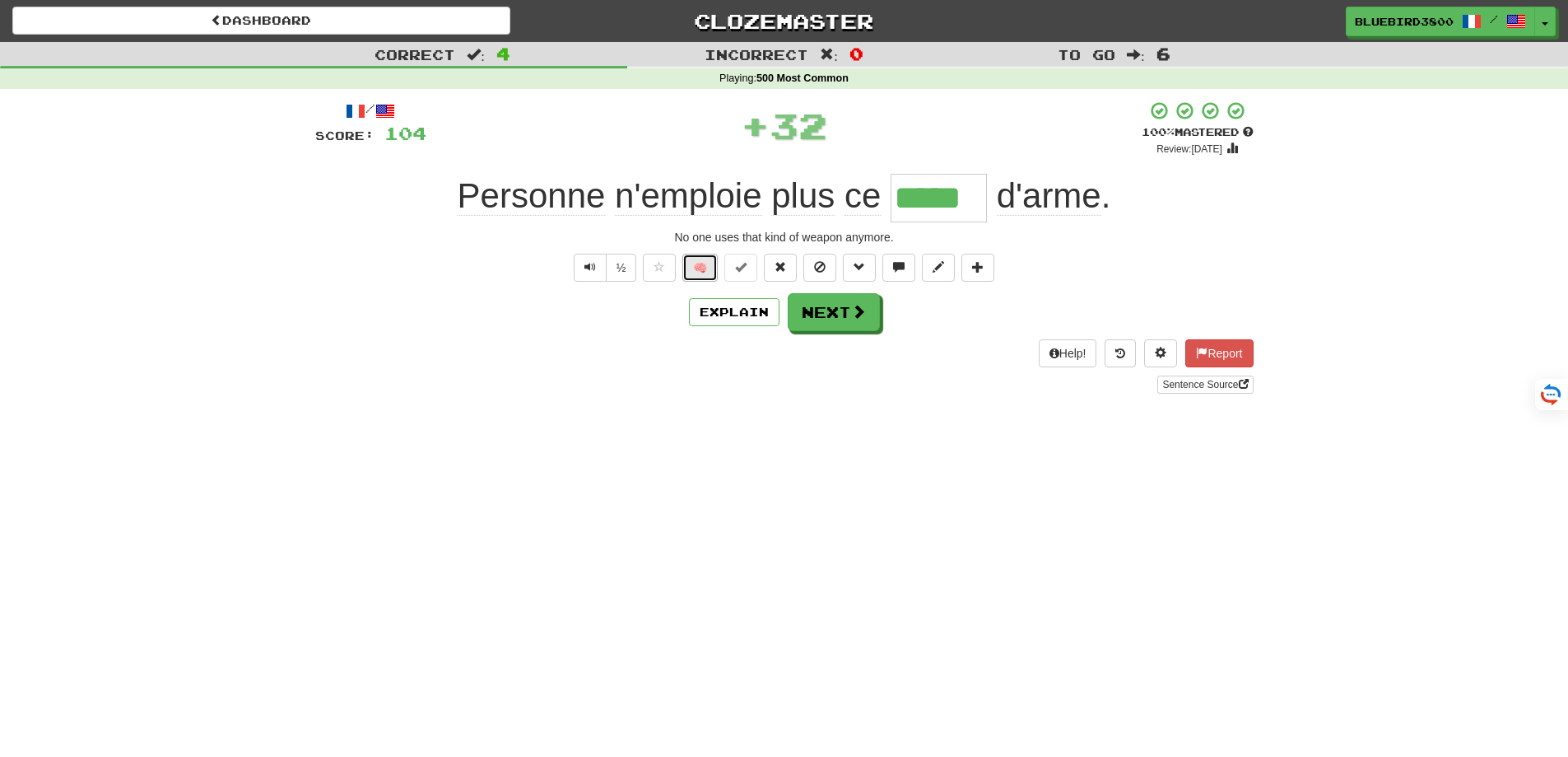
click at [693, 270] on button "🧠" at bounding box center [700, 267] width 35 height 28
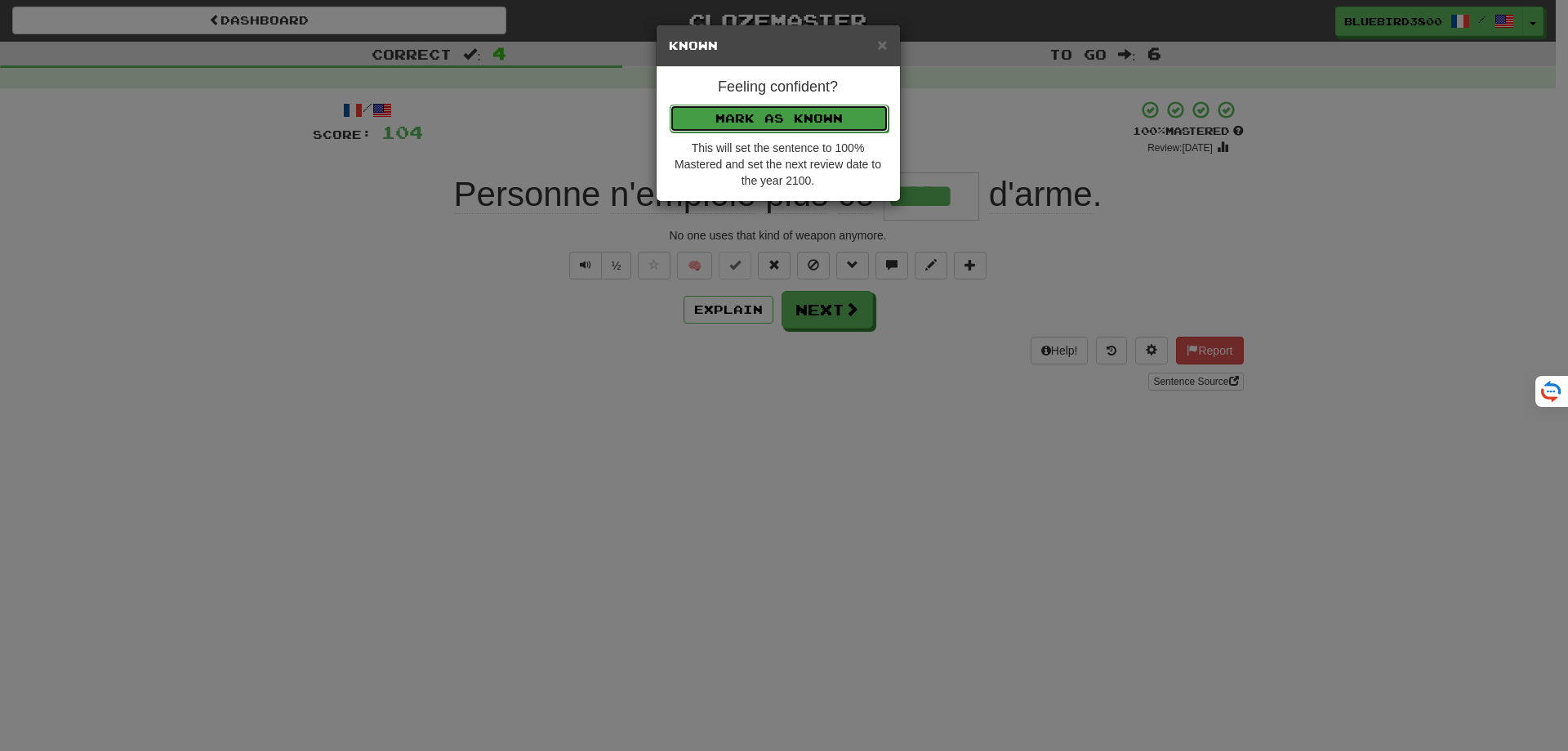
click at [696, 122] on button "Mark as Known" at bounding box center [779, 119] width 219 height 28
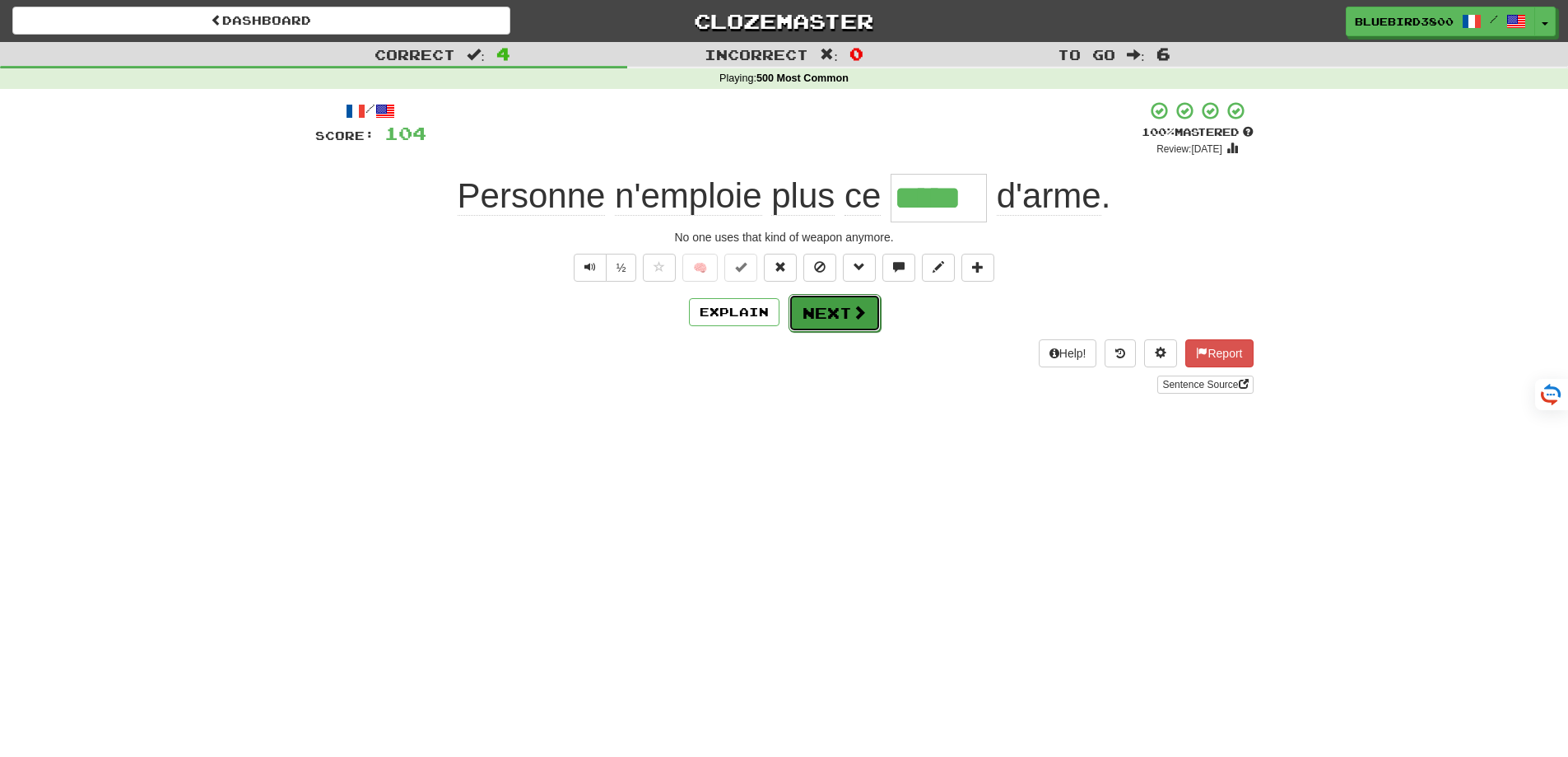
click at [802, 302] on button "Next" at bounding box center [834, 313] width 92 height 38
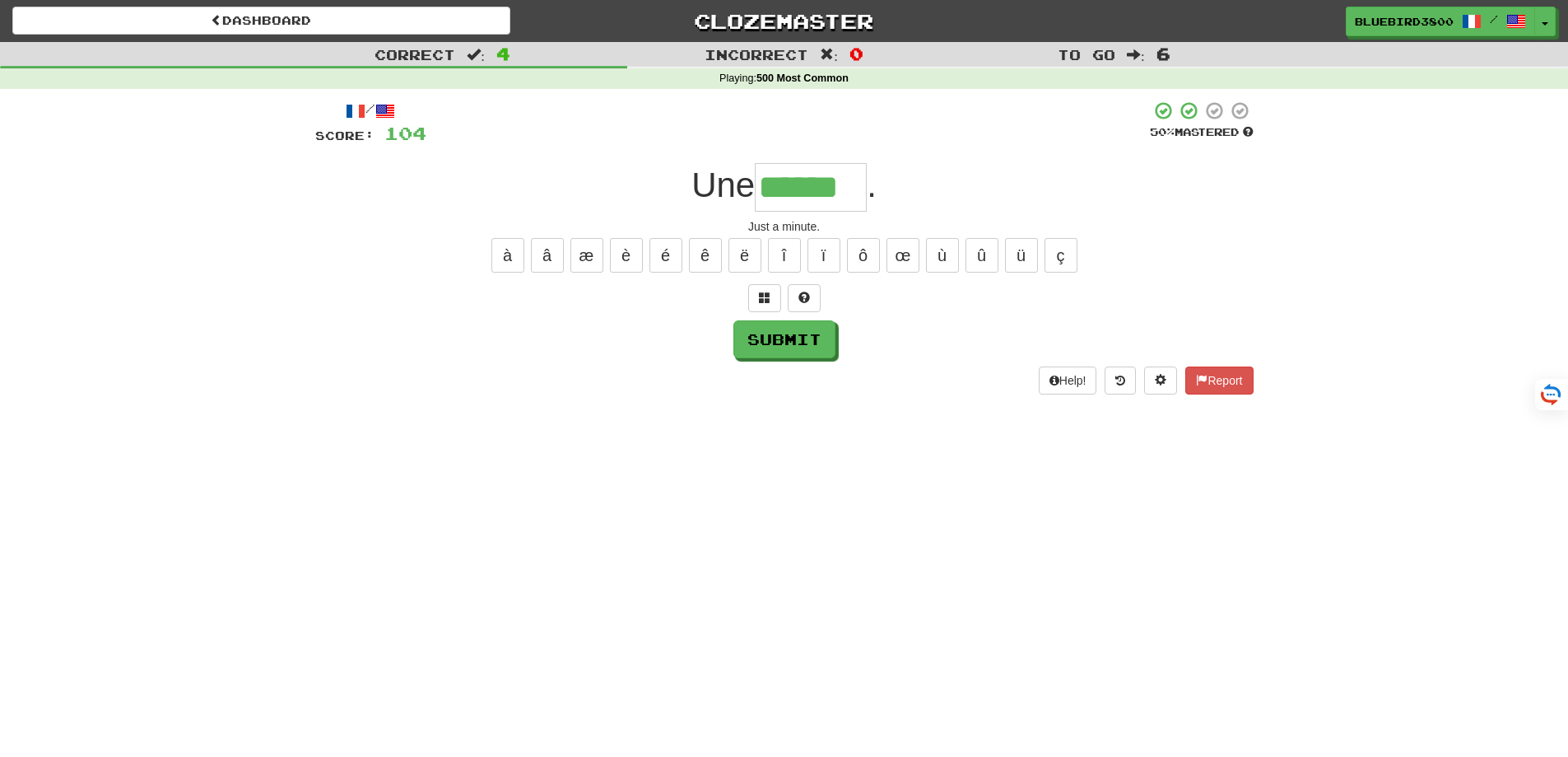
type input "******"
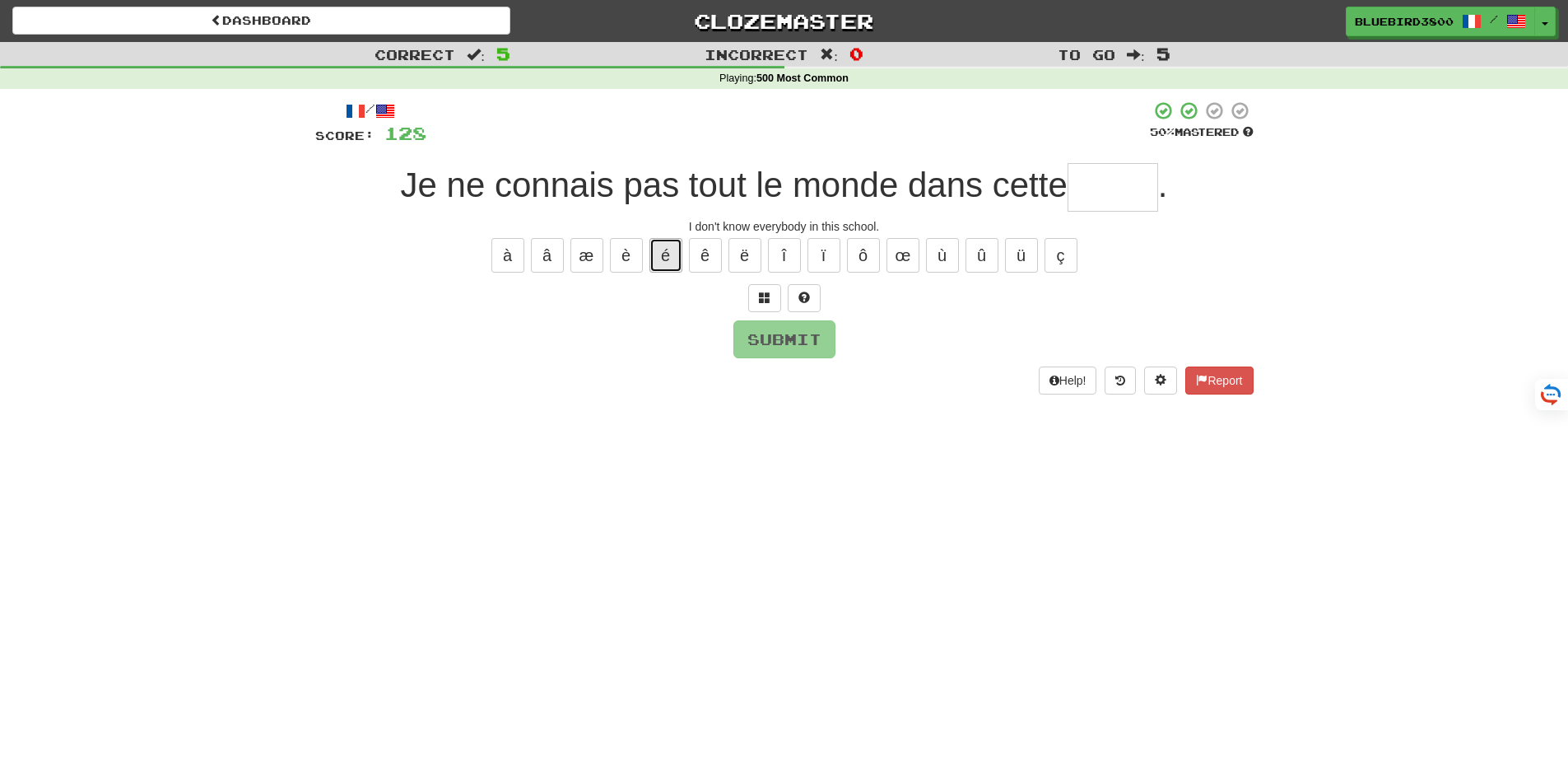
click at [662, 259] on button "é" at bounding box center [665, 254] width 32 height 34
type input "*****"
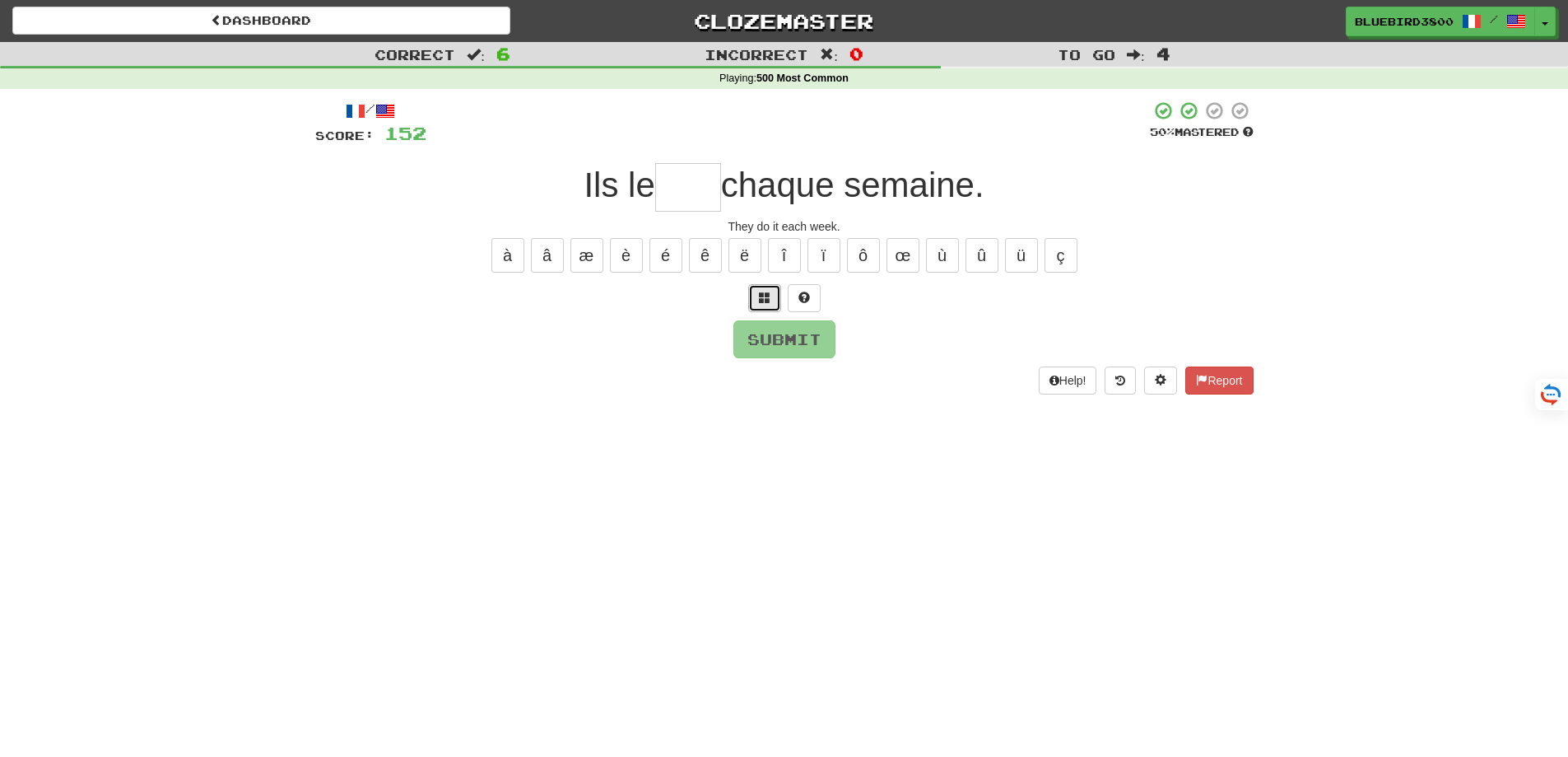
click at [769, 311] on button at bounding box center [764, 298] width 32 height 28
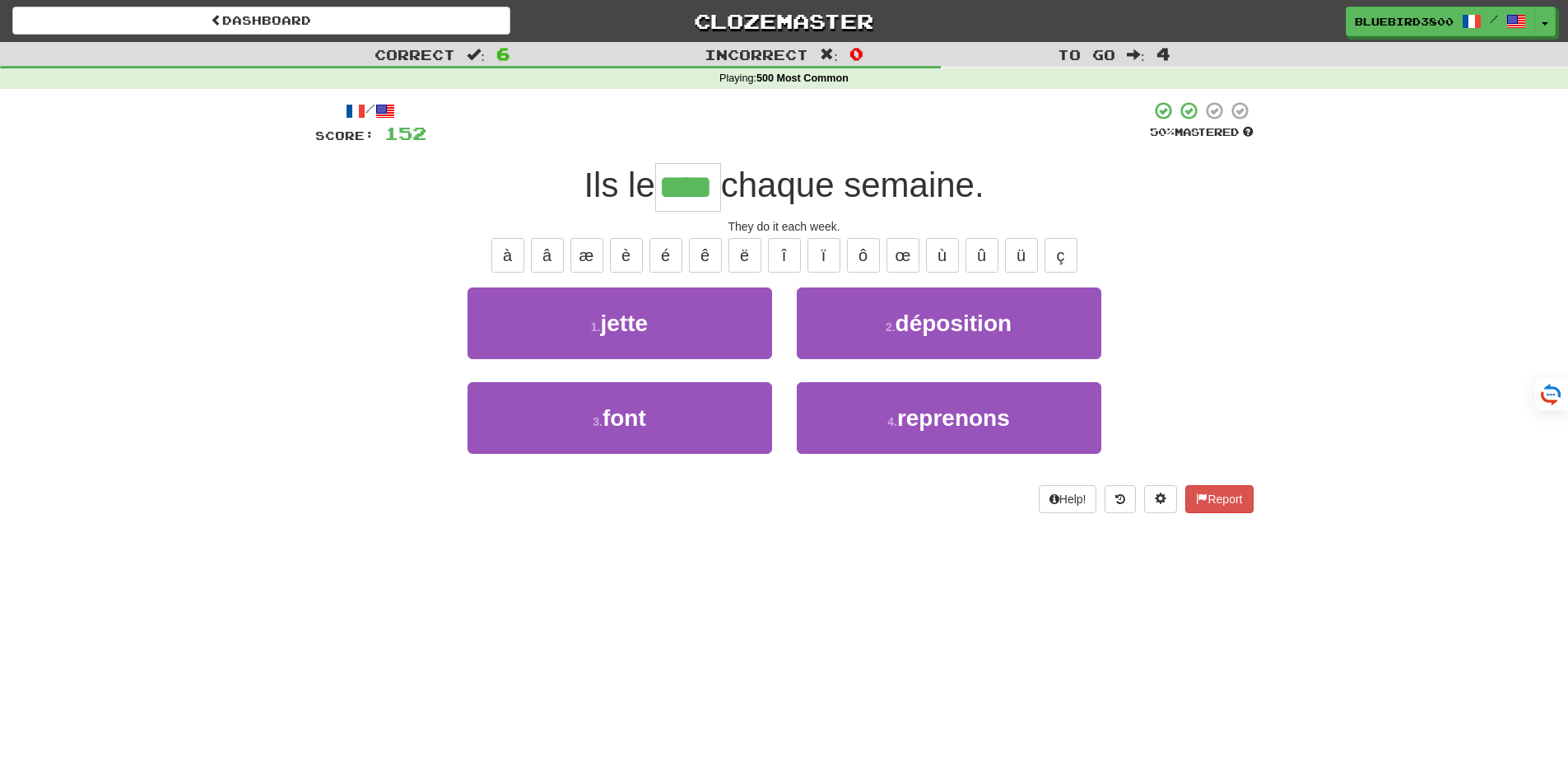
type input "****"
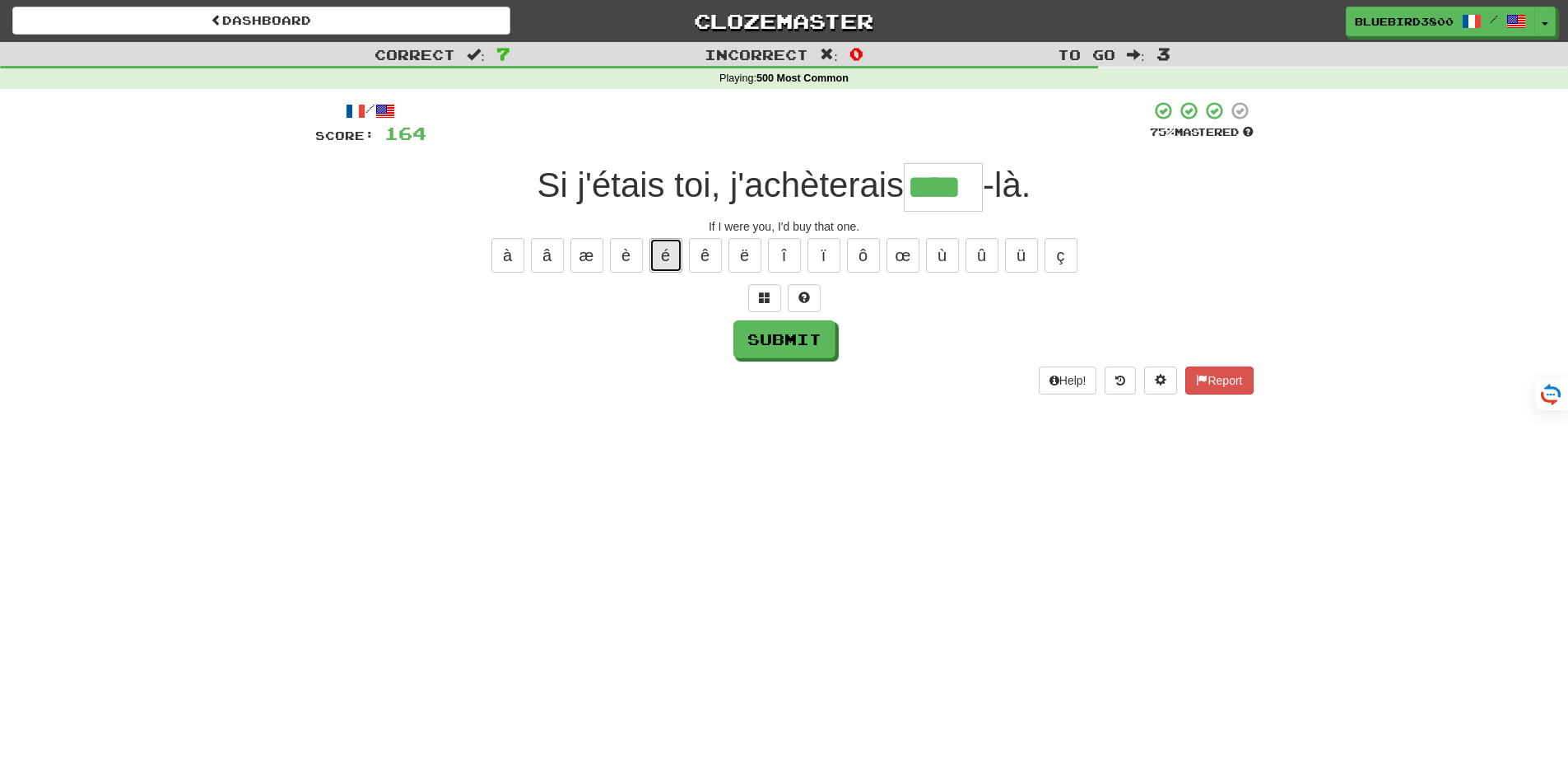
click at [658, 260] on button "é" at bounding box center [665, 254] width 32 height 34
click at [502, 252] on button "à" at bounding box center [507, 254] width 32 height 34
click at [763, 297] on span at bounding box center [764, 297] width 11 height 11
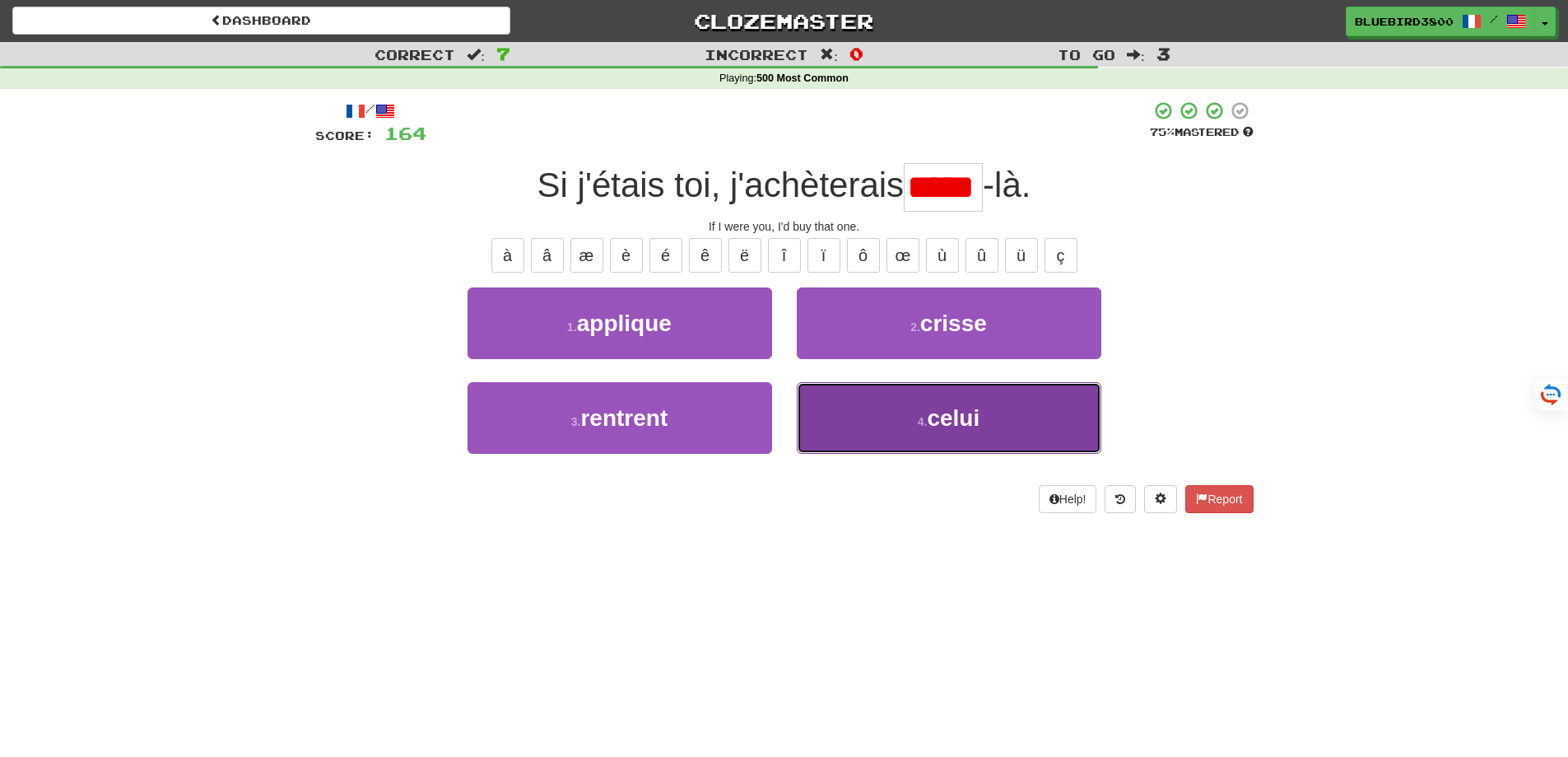
click at [822, 425] on button "4 . celui" at bounding box center [949, 417] width 304 height 71
type input "*****"
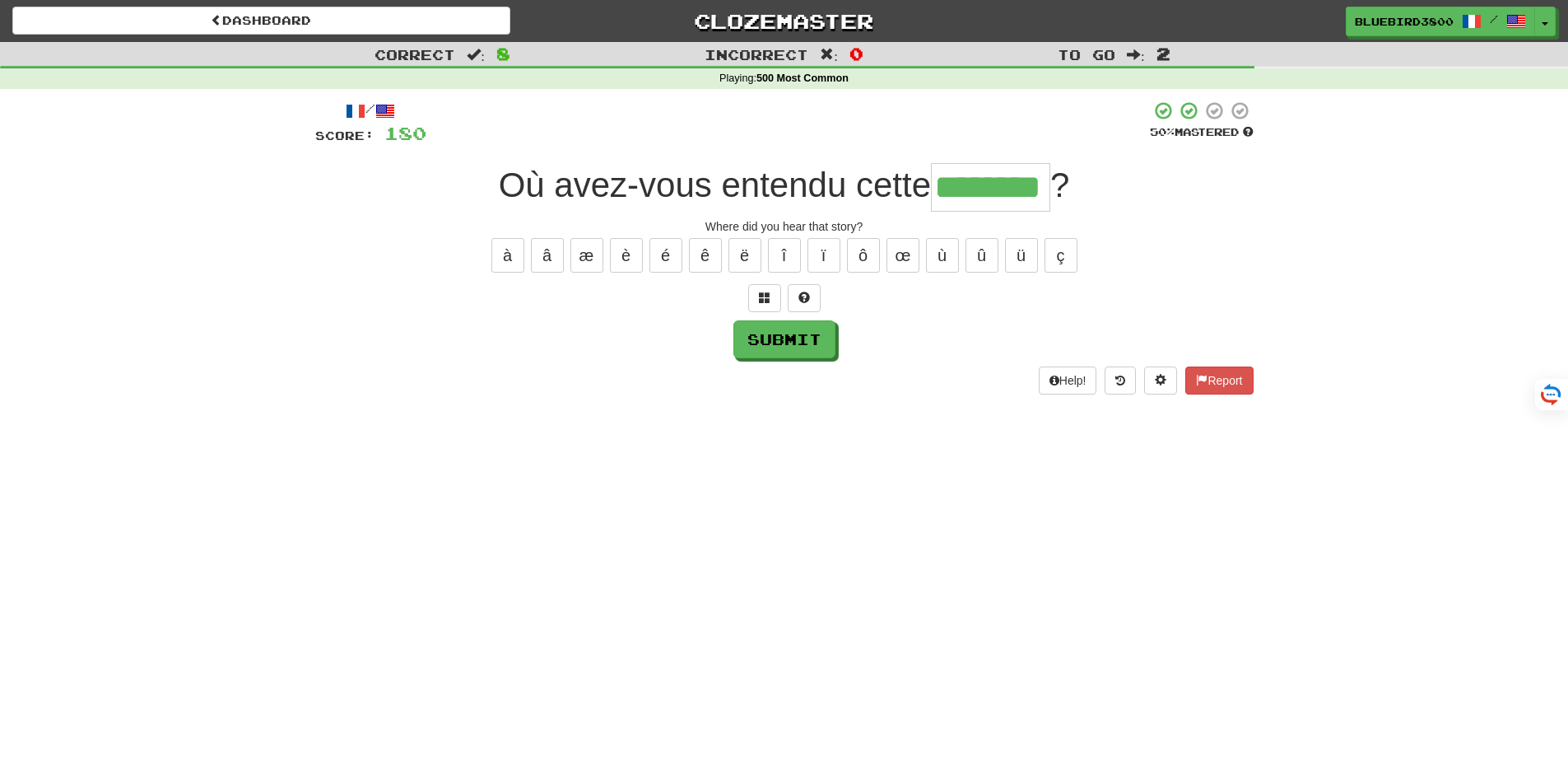
type input "********"
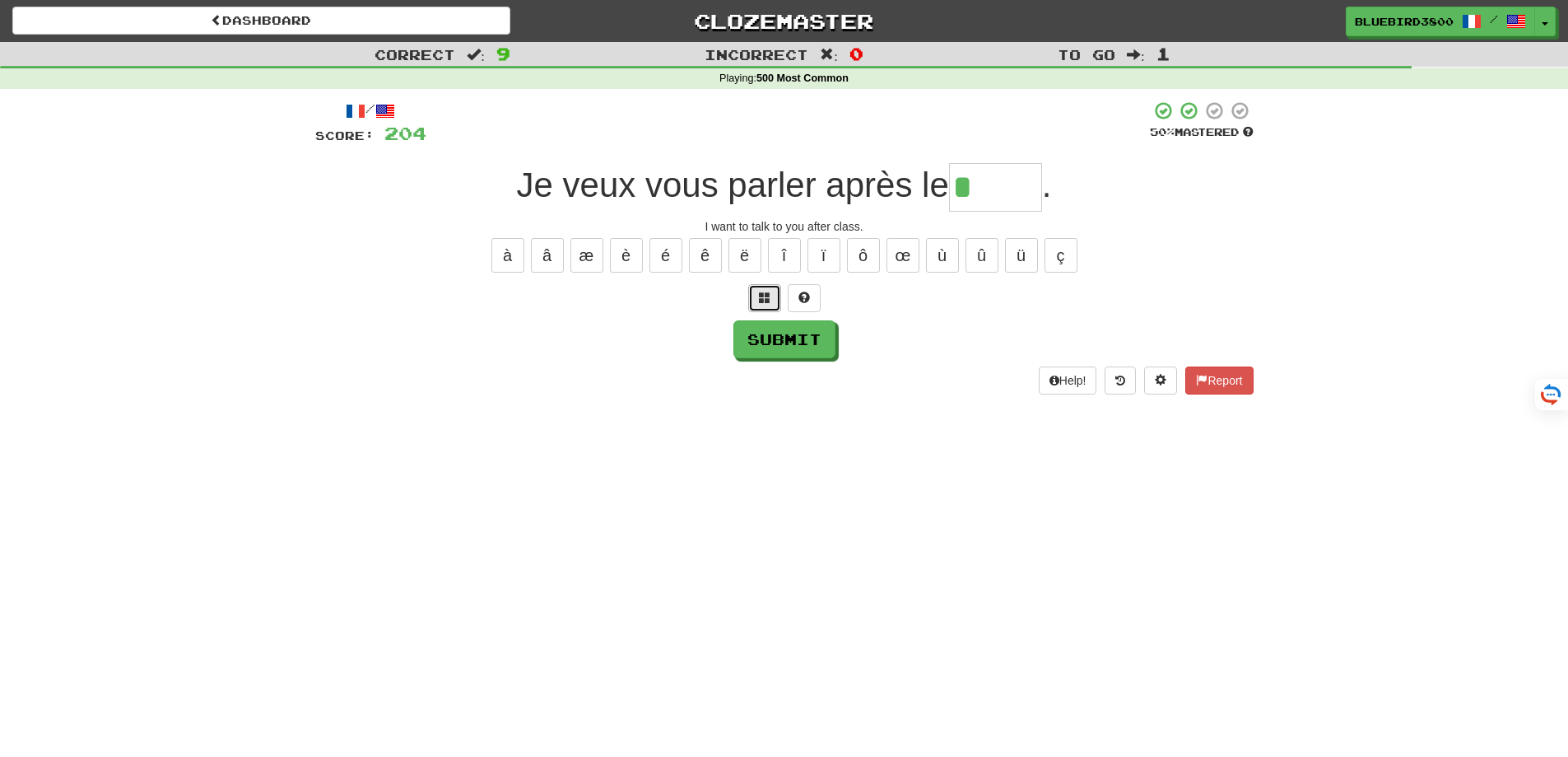
click at [762, 300] on span at bounding box center [764, 297] width 11 height 11
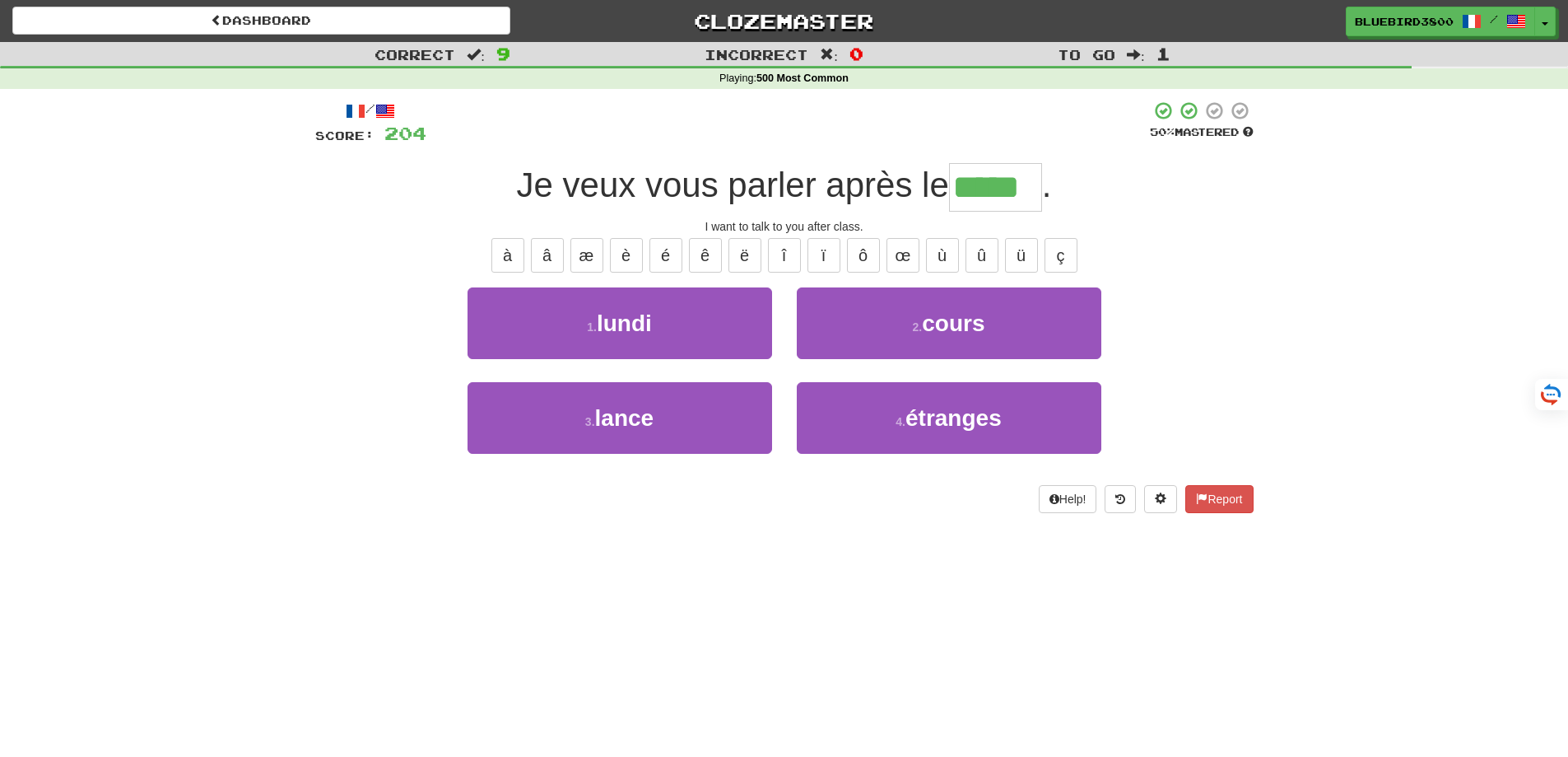
type input "*****"
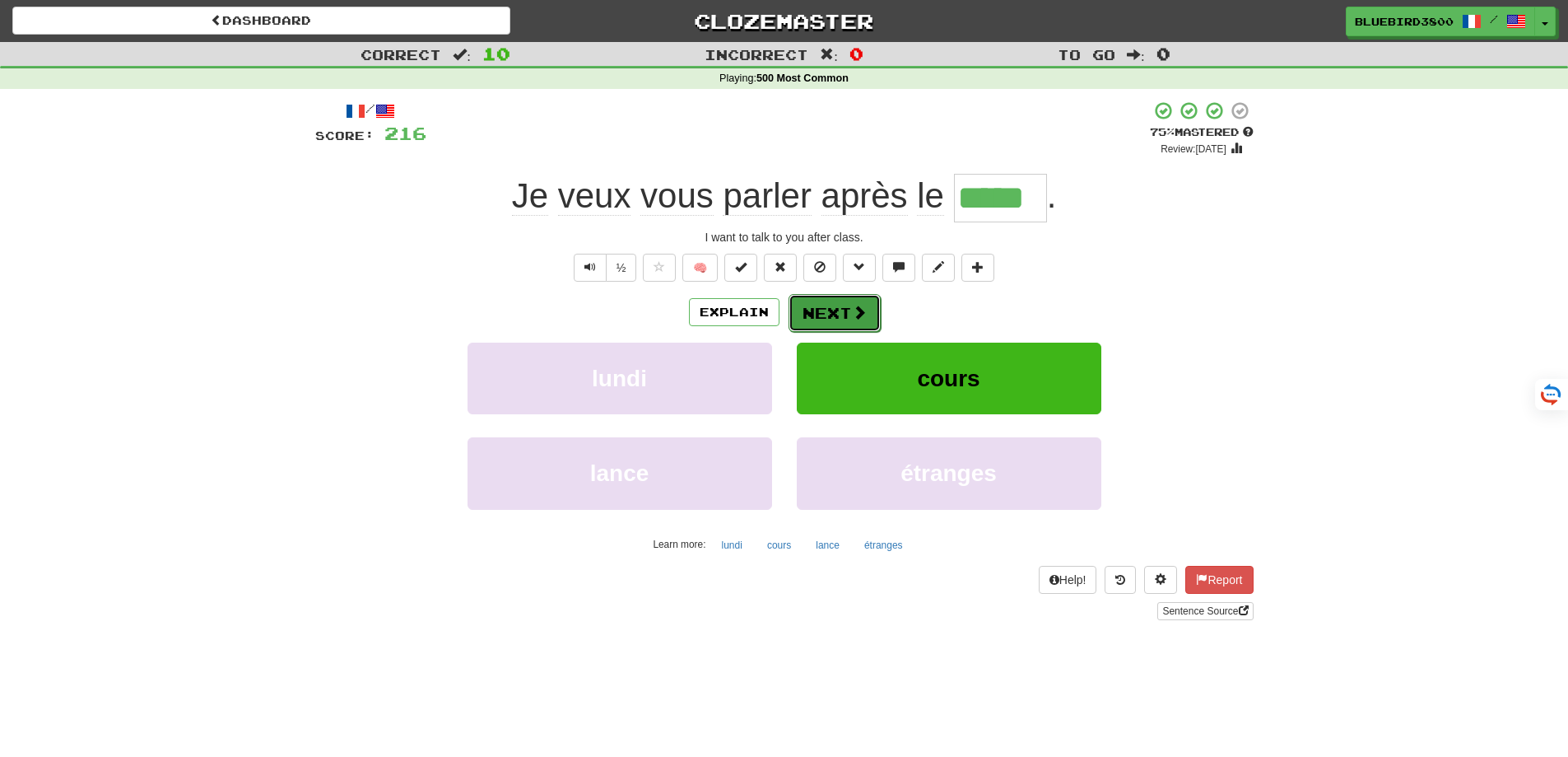
click at [829, 312] on button "Next" at bounding box center [834, 313] width 92 height 38
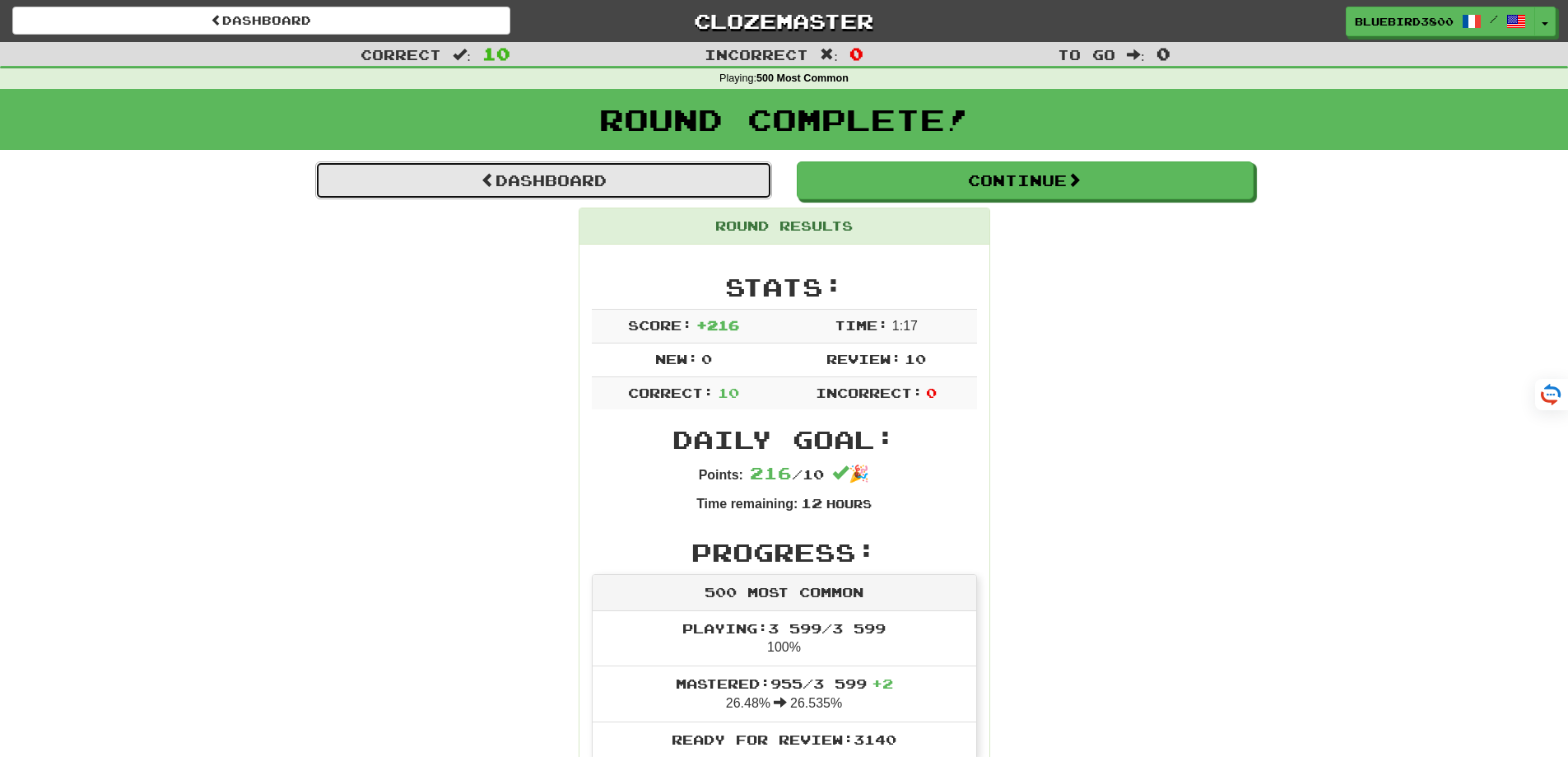
click at [578, 184] on link "Dashboard" at bounding box center [543, 180] width 457 height 38
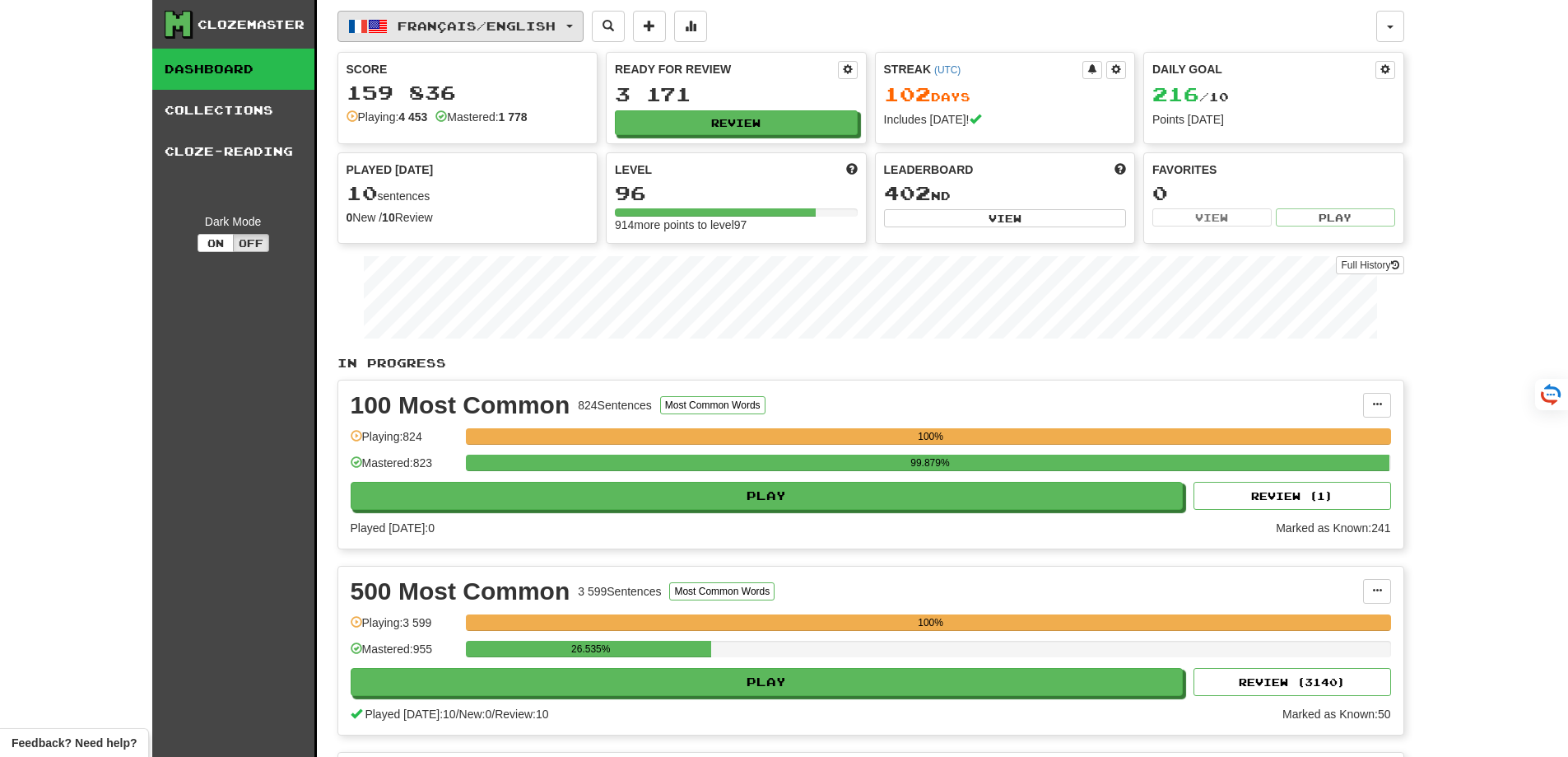
click at [510, 24] on span "Français / English" at bounding box center [477, 25] width 158 height 14
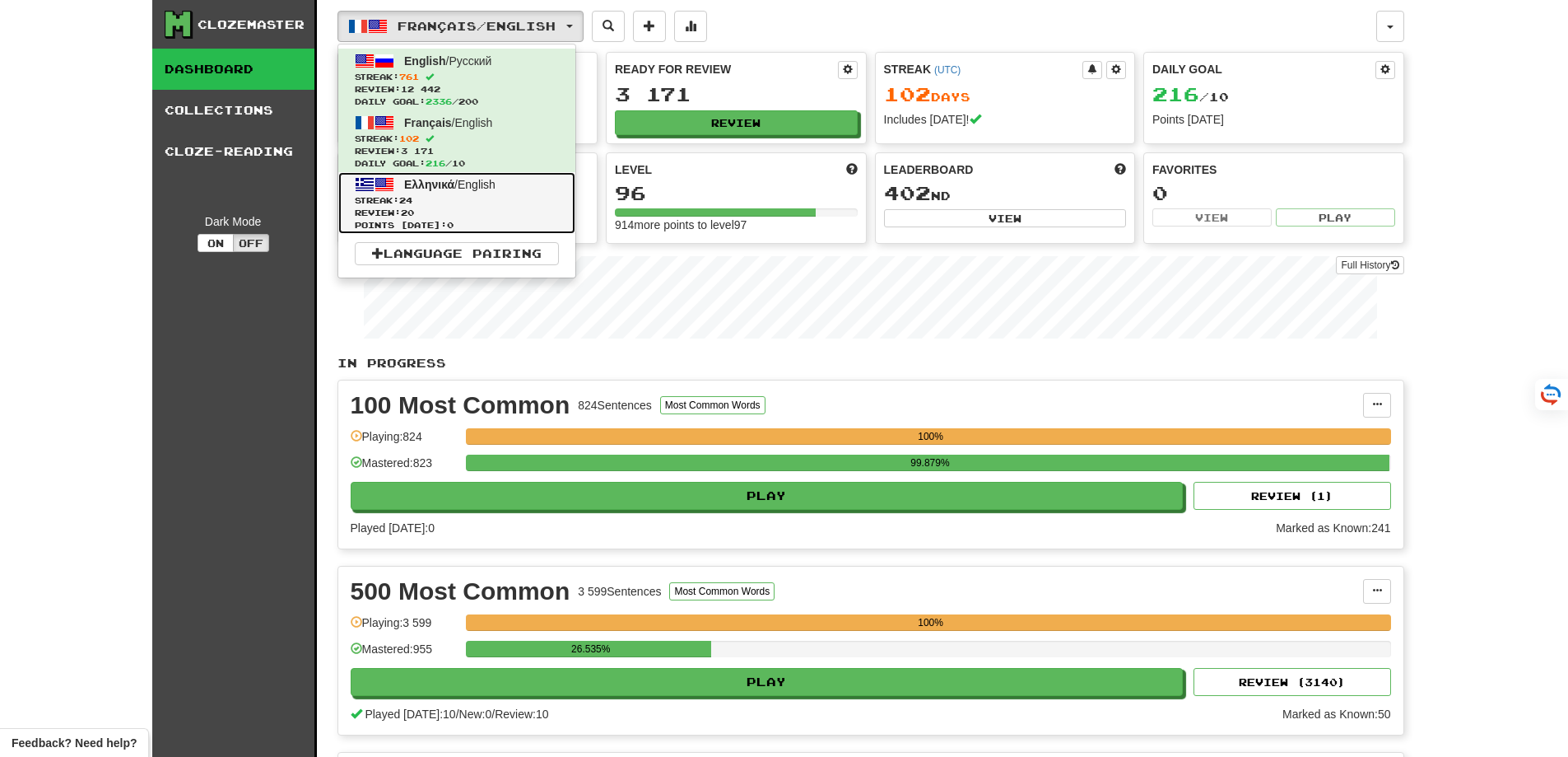
click at [432, 192] on link "Ελληνικά / English Streak: 24 Review: 20 Points today: 0" at bounding box center [457, 202] width 237 height 62
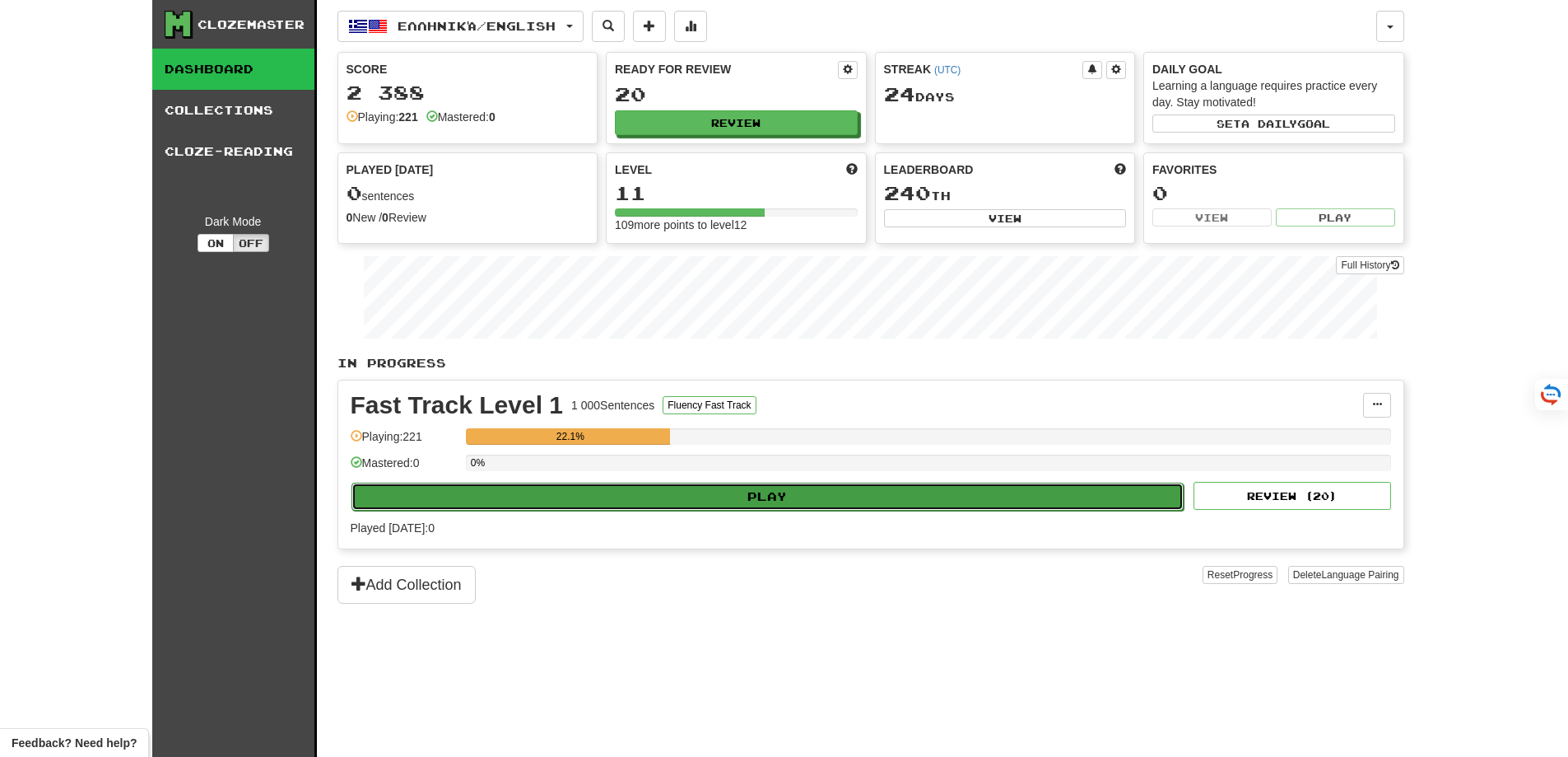
click at [618, 508] on button "Play" at bounding box center [768, 496] width 833 height 28
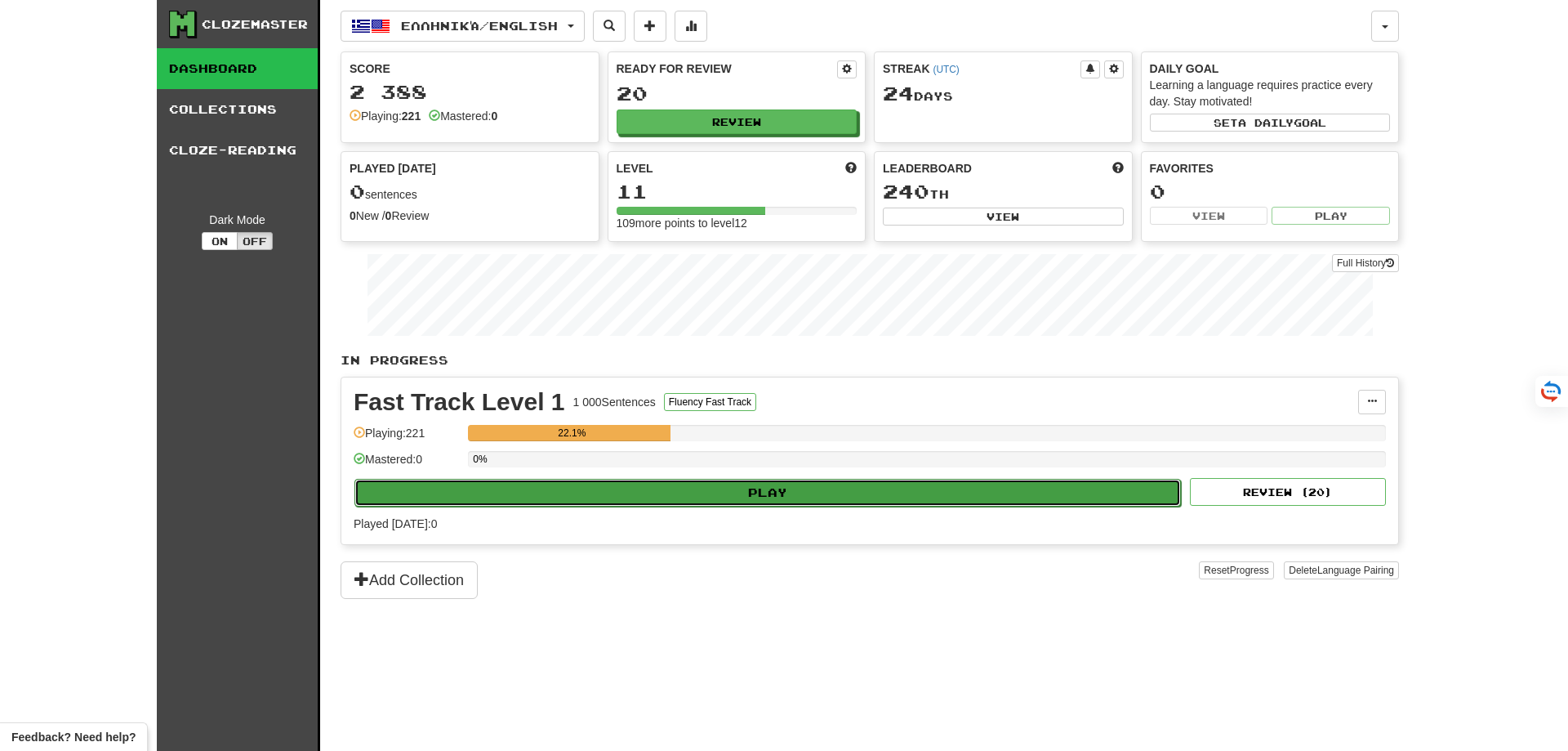
select select "**"
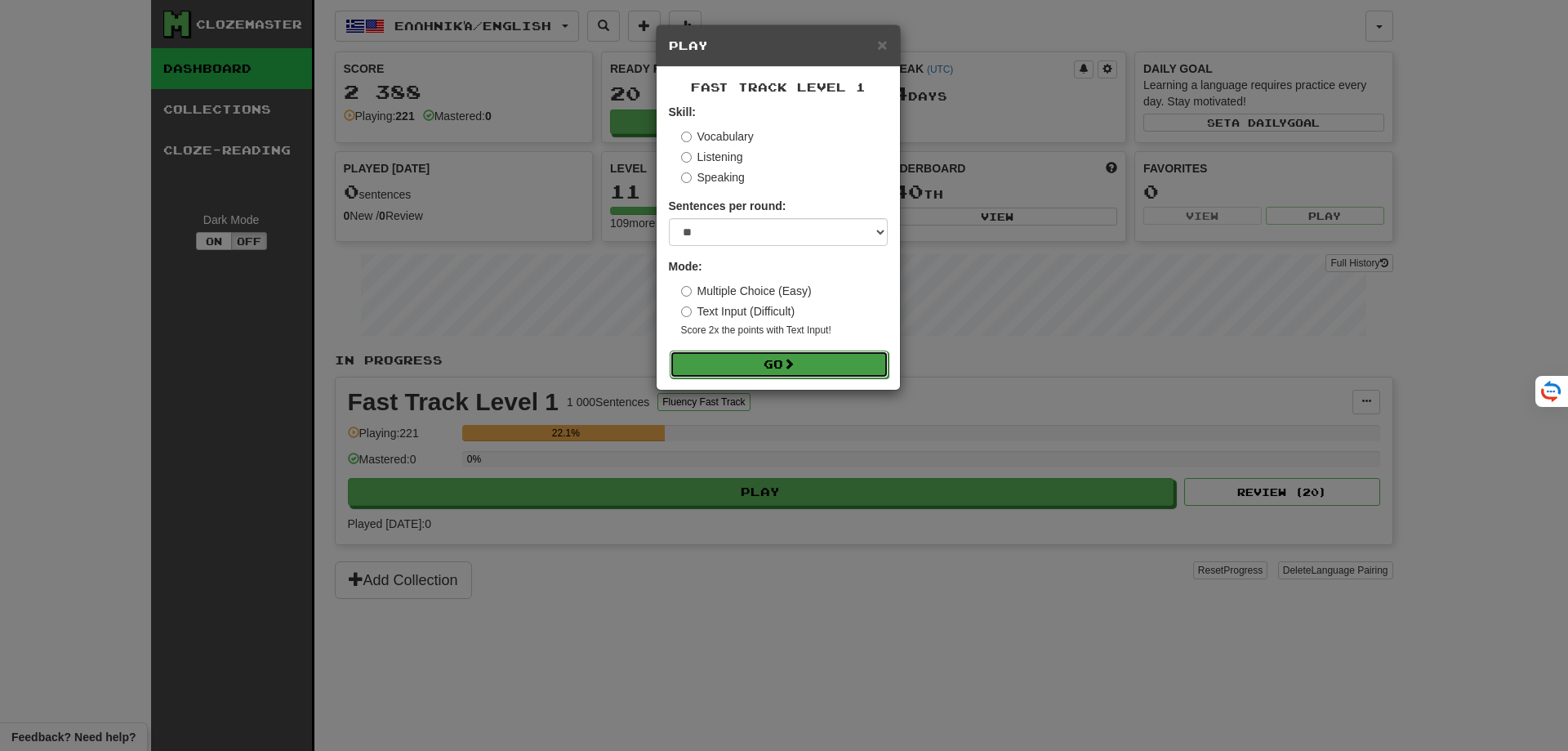
click at [762, 362] on button "Go" at bounding box center [779, 364] width 219 height 28
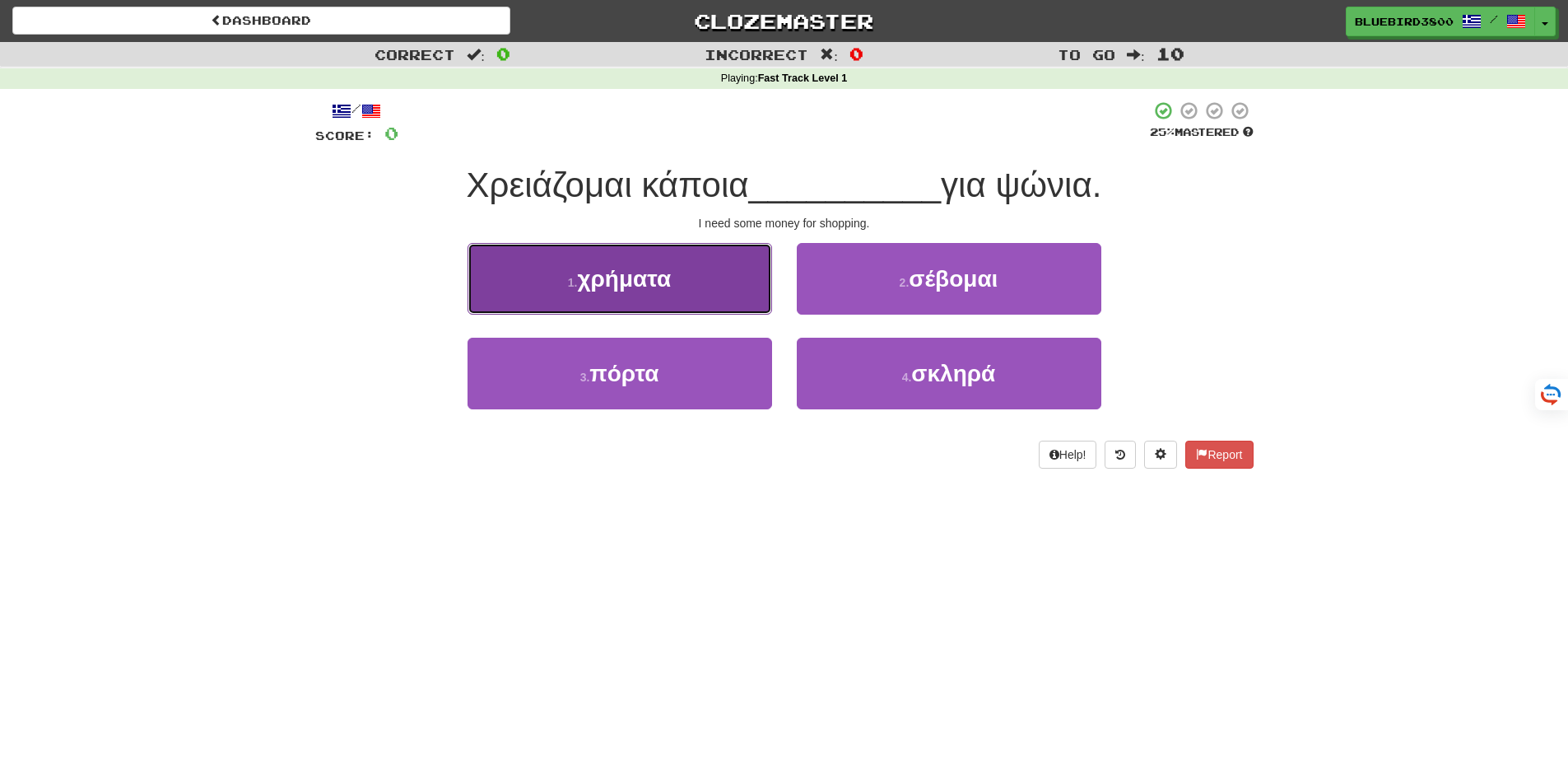
click at [704, 292] on button "1 . χρήματα" at bounding box center [619, 278] width 304 height 71
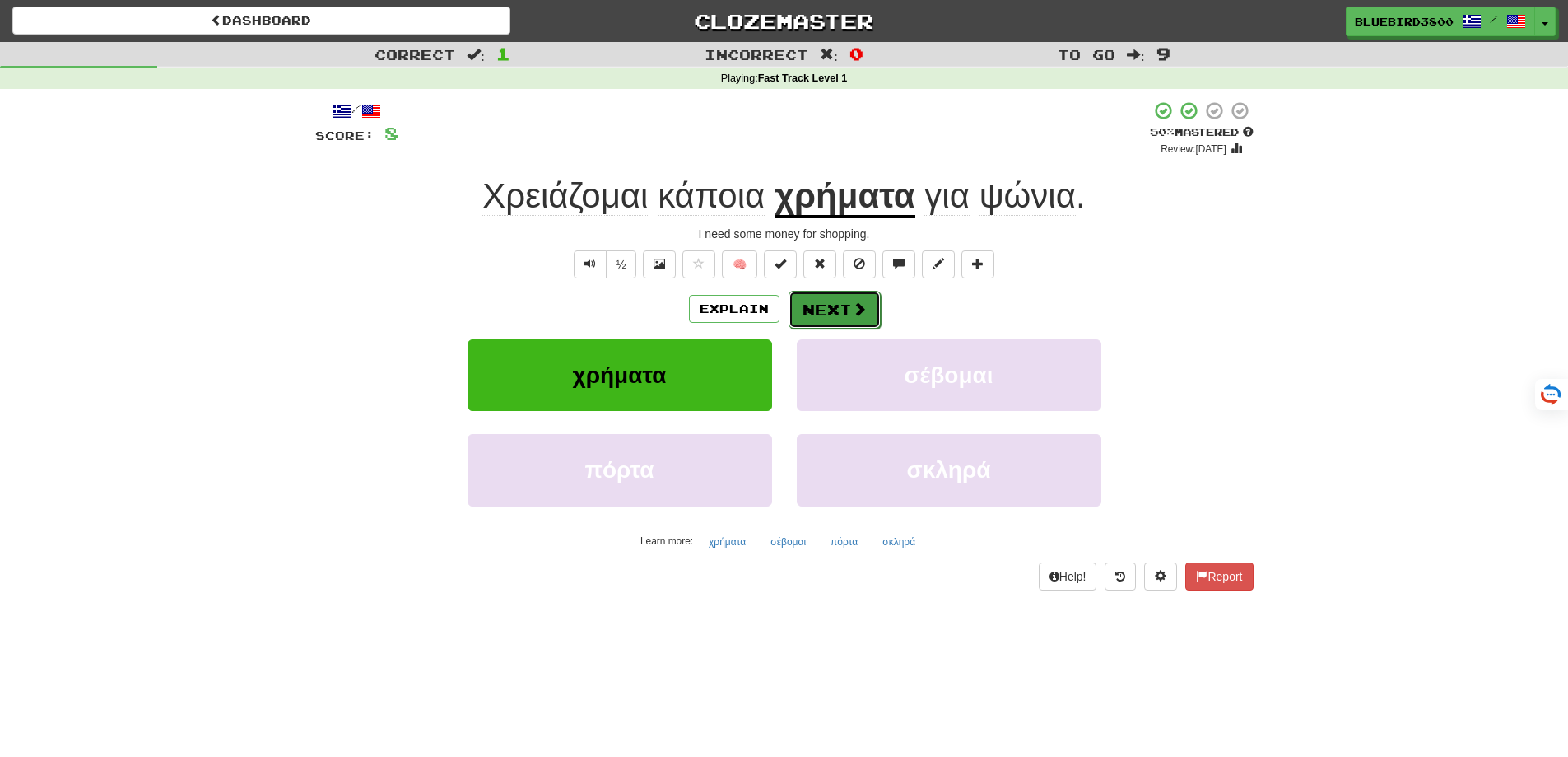
click at [831, 313] on button "Next" at bounding box center [834, 309] width 92 height 38
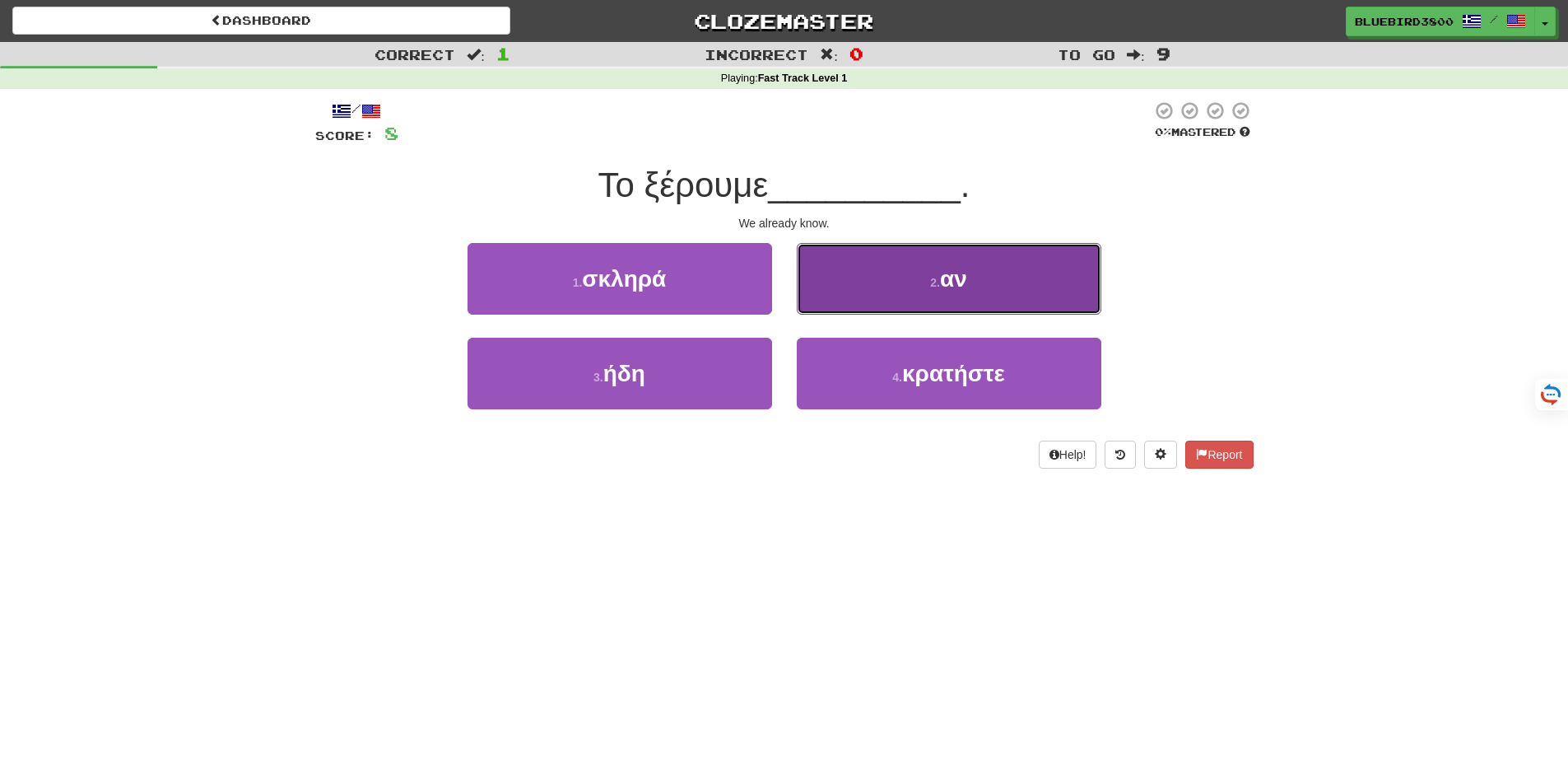
click at [899, 293] on button "2 . αν" at bounding box center [949, 278] width 304 height 71
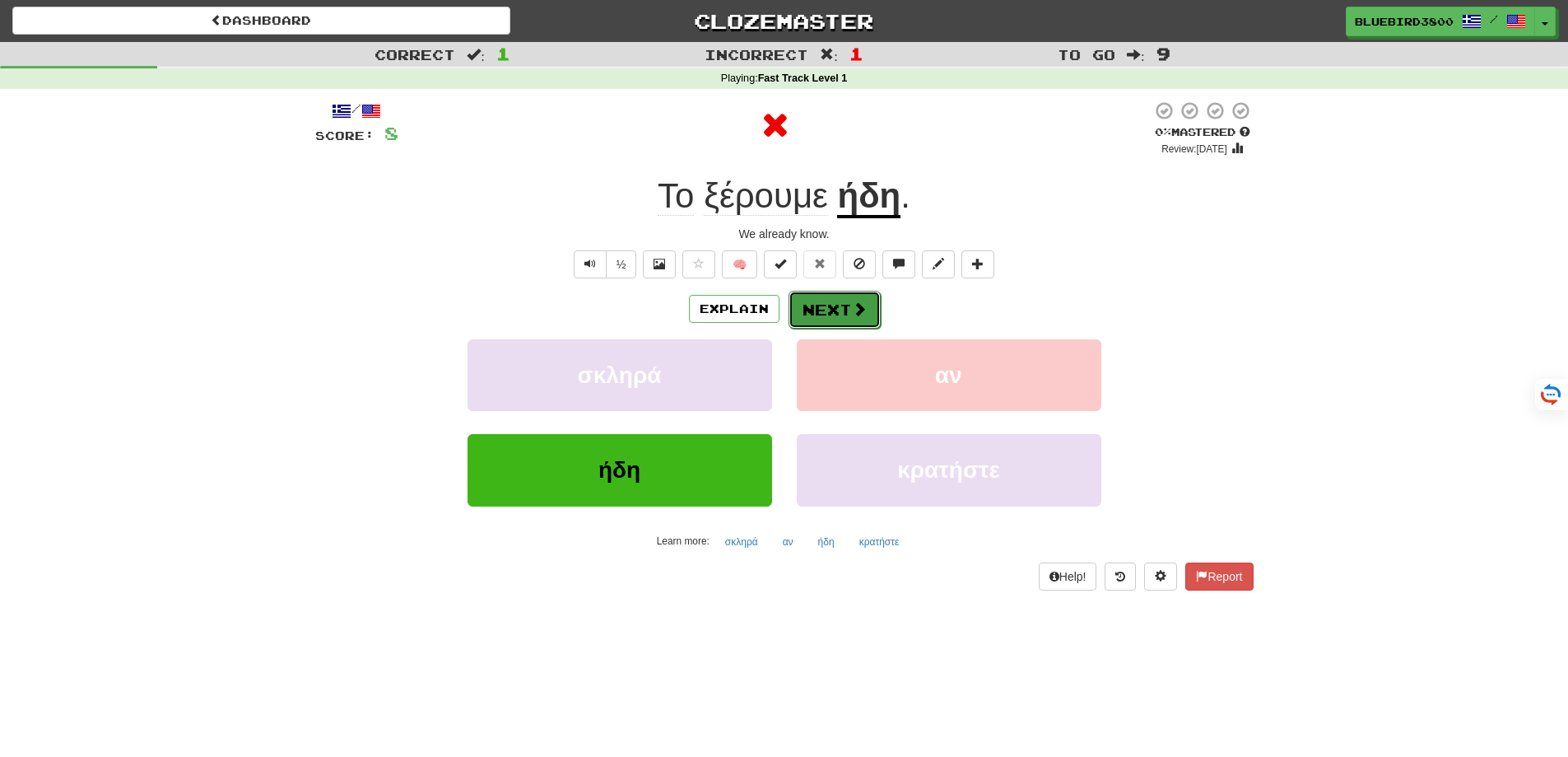
click at [848, 311] on button "Next" at bounding box center [834, 309] width 92 height 38
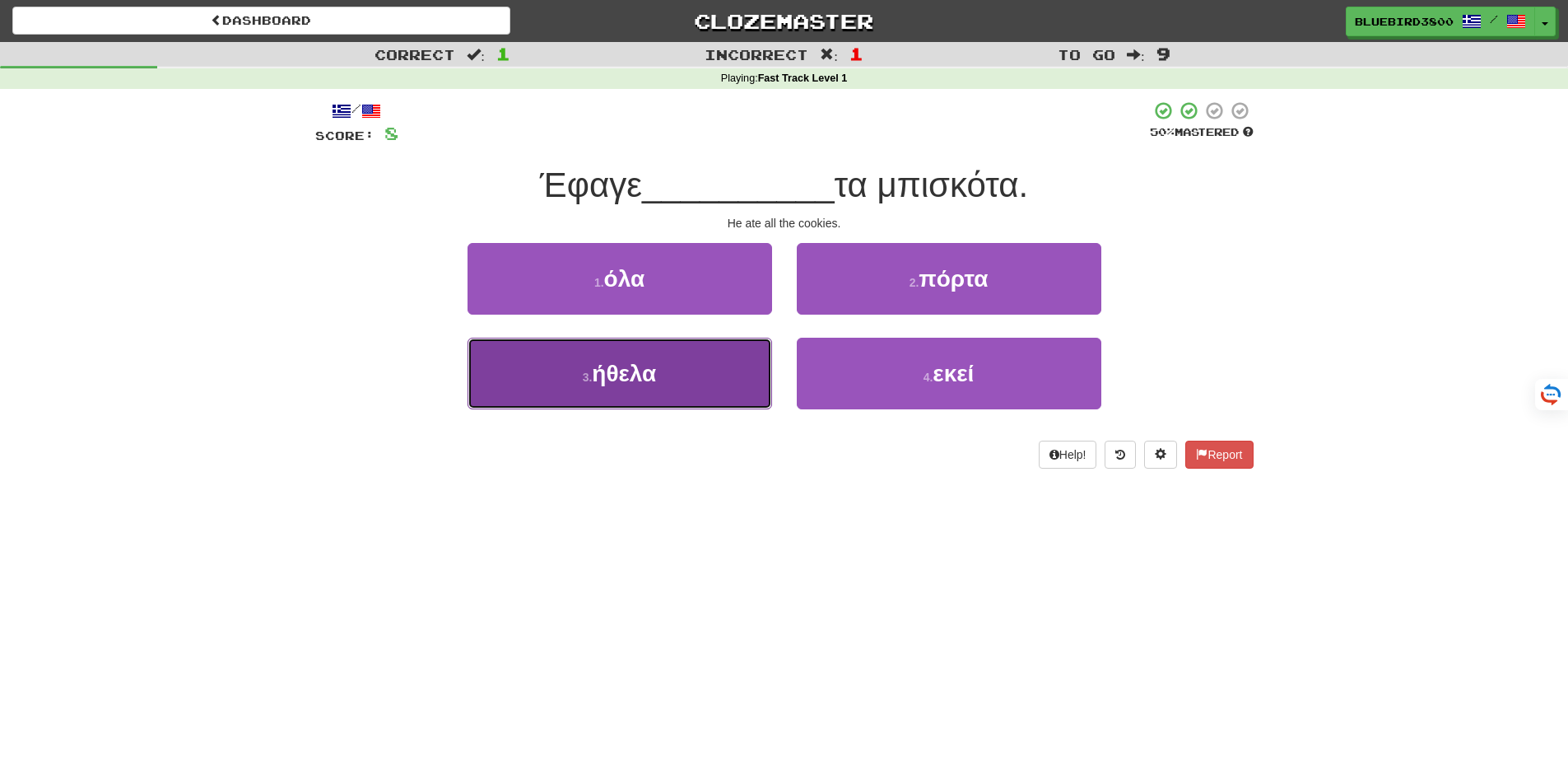
click at [738, 374] on button "3 . ήθελα" at bounding box center [619, 373] width 304 height 71
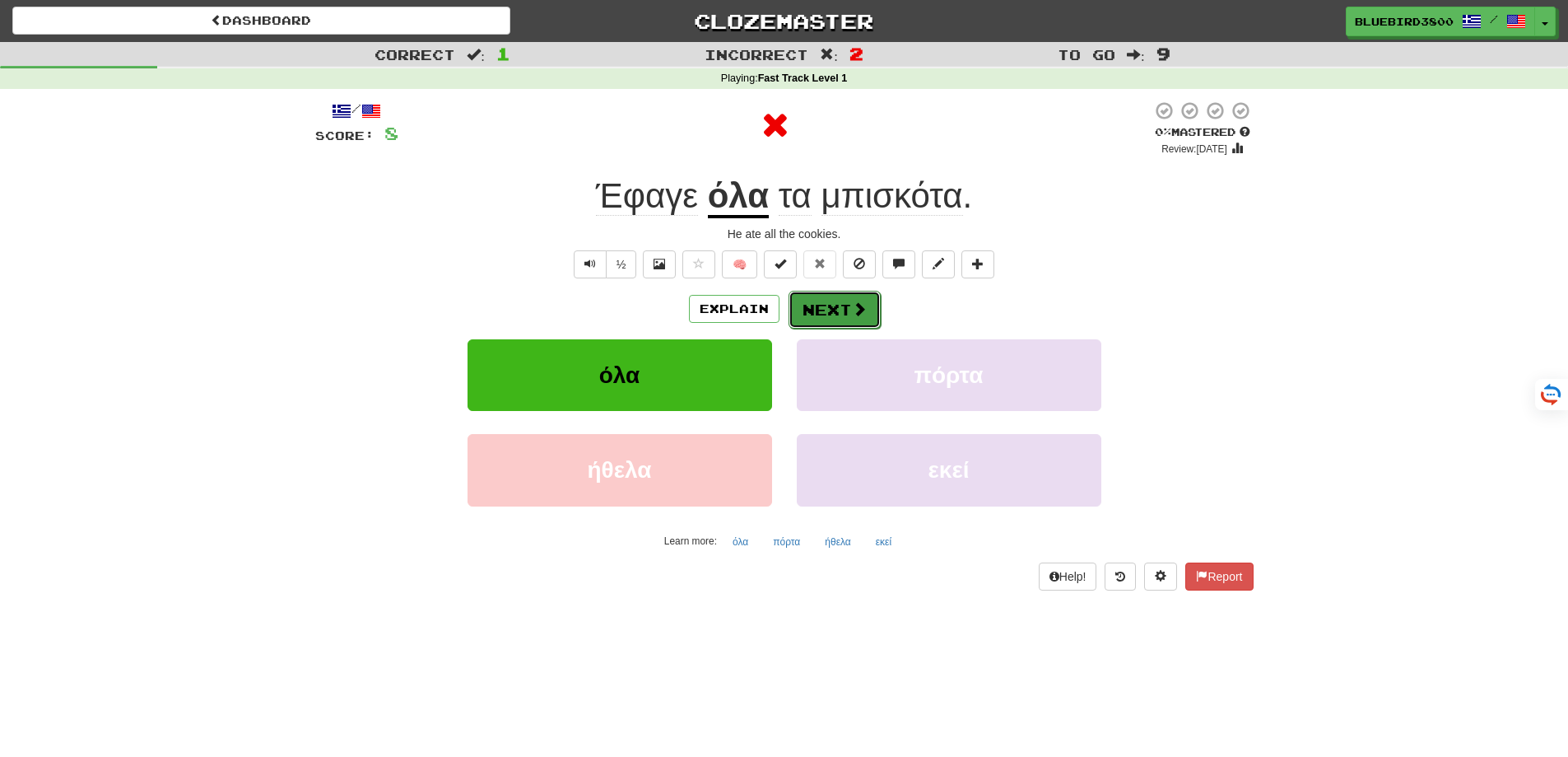
click at [825, 309] on button "Next" at bounding box center [834, 309] width 92 height 38
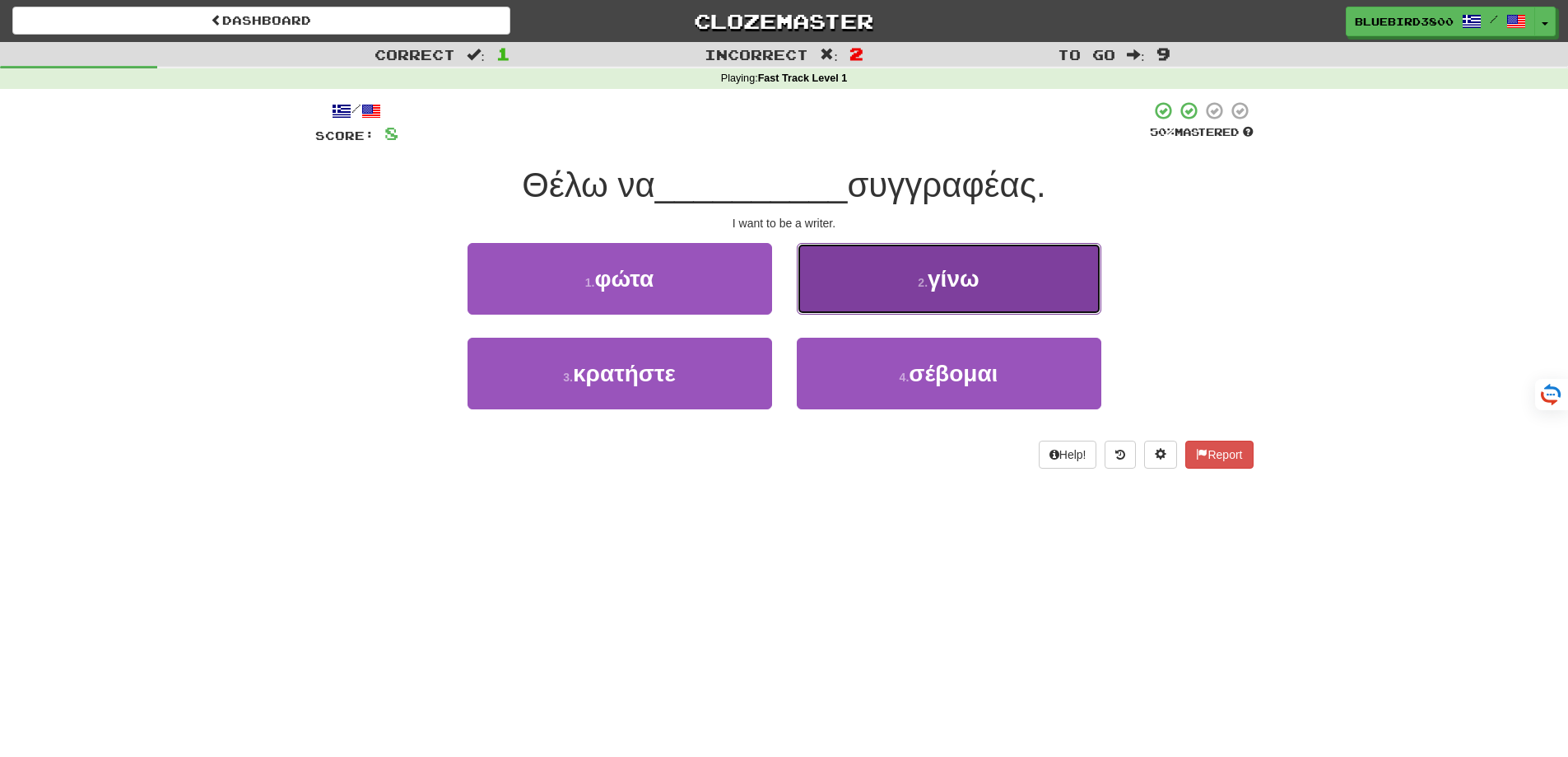
click at [880, 286] on button "2 . γίνω" at bounding box center [949, 278] width 304 height 71
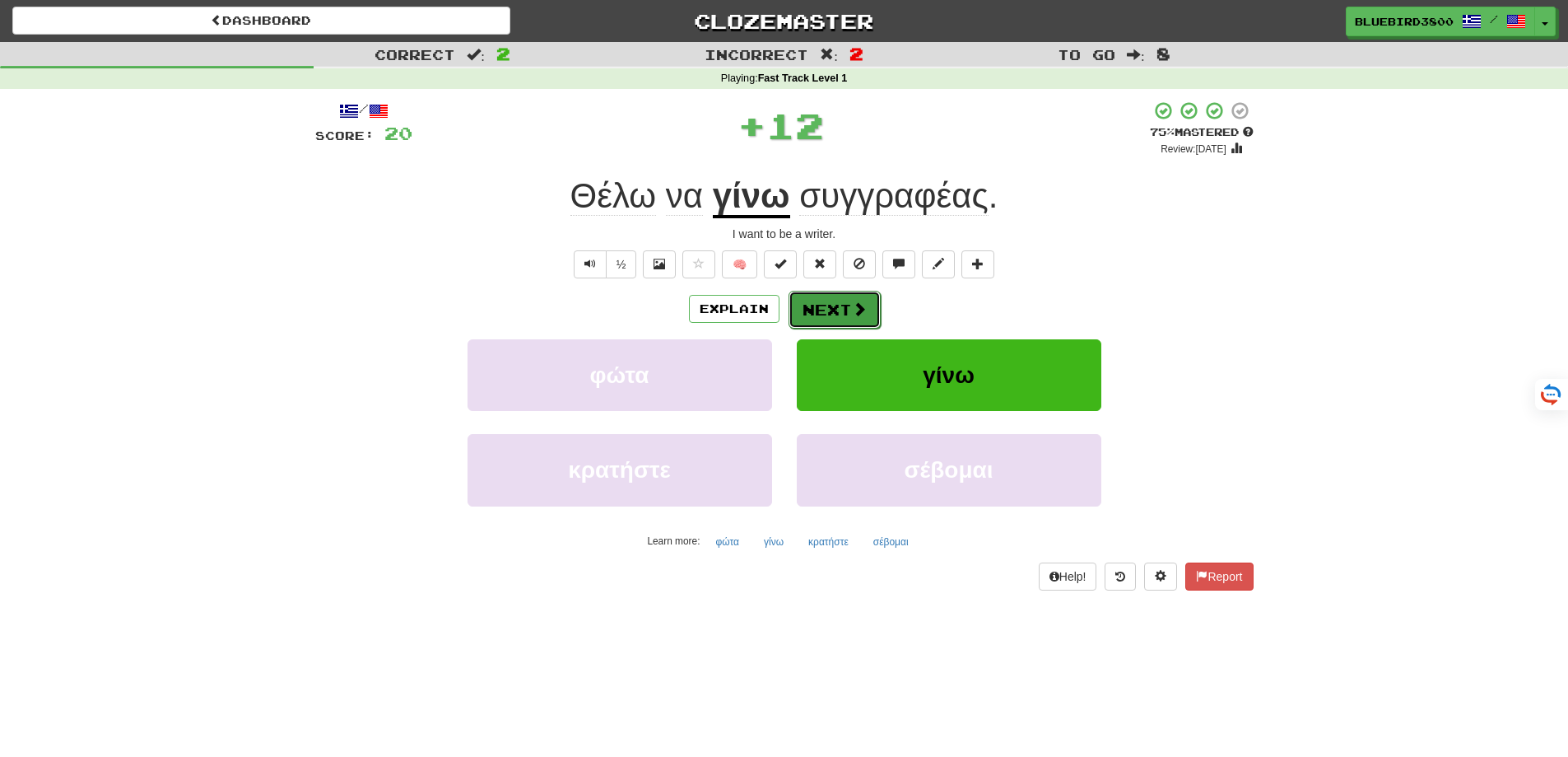
click at [839, 296] on button "Next" at bounding box center [834, 309] width 92 height 38
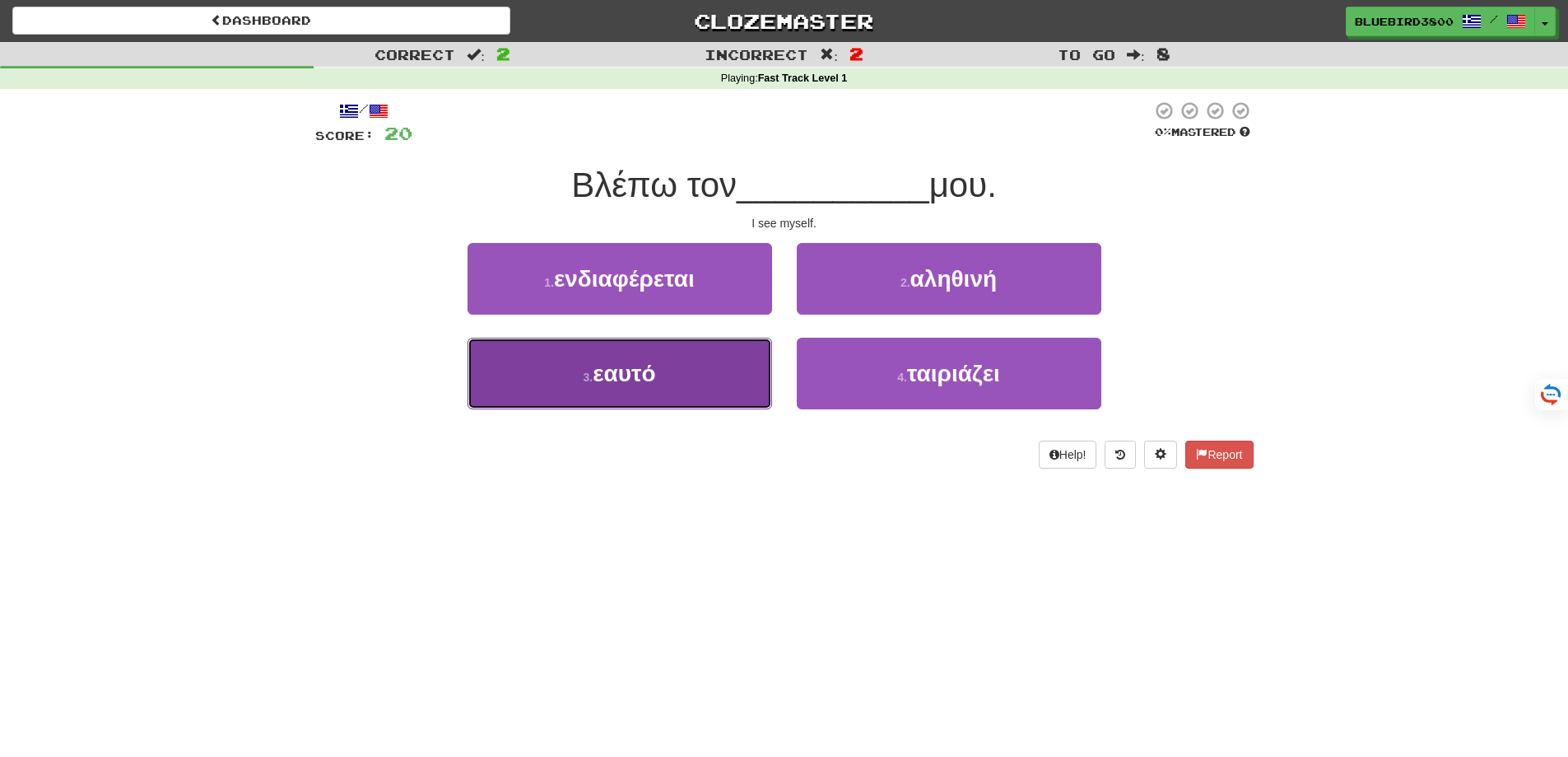
click at [749, 378] on button "3 . εαυτό" at bounding box center [619, 373] width 304 height 71
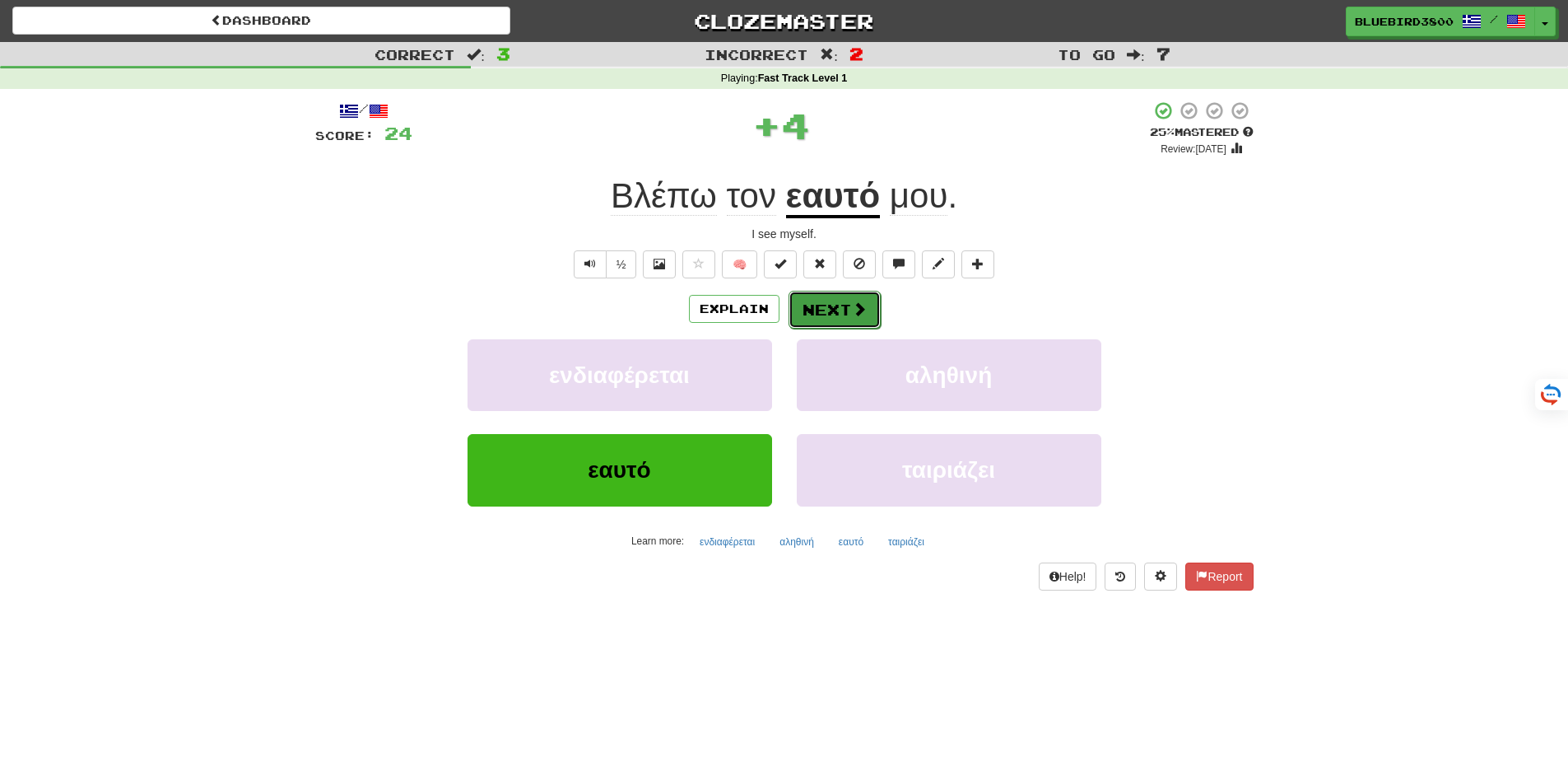
click at [840, 299] on button "Next" at bounding box center [834, 309] width 92 height 38
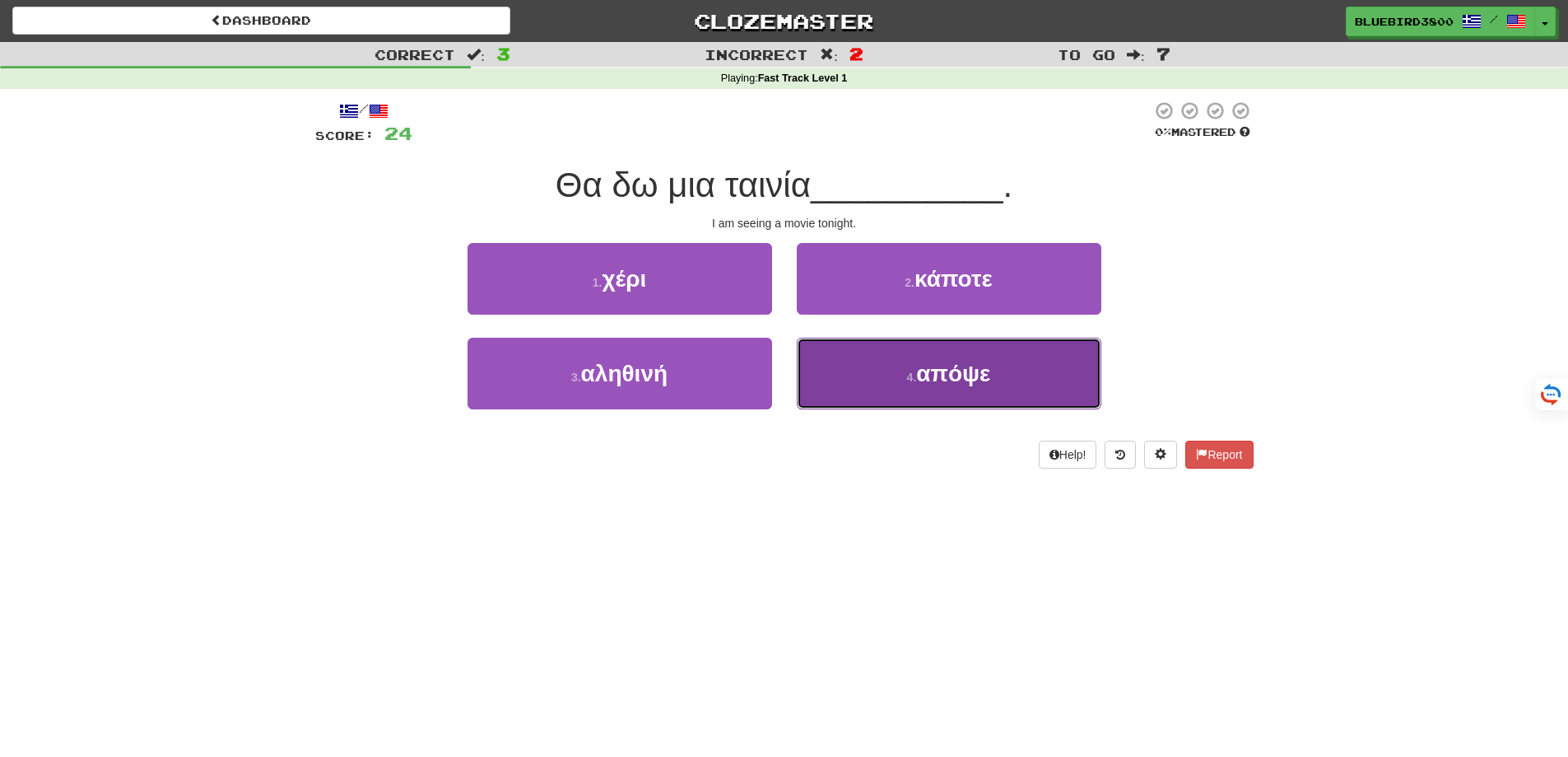
click at [874, 371] on button "4 . απόψε" at bounding box center [949, 373] width 304 height 71
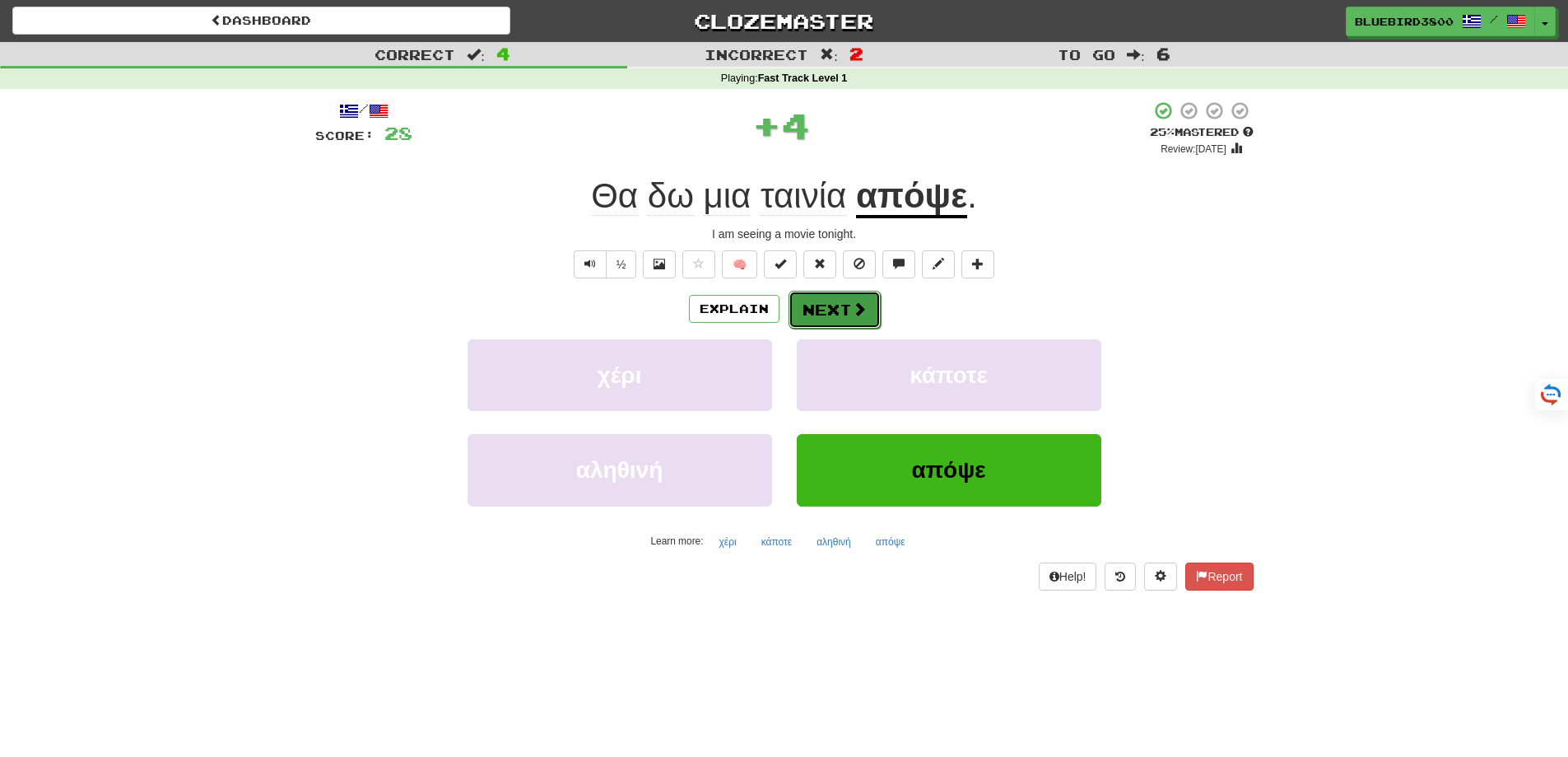
click at [837, 302] on button "Next" at bounding box center [834, 309] width 92 height 38
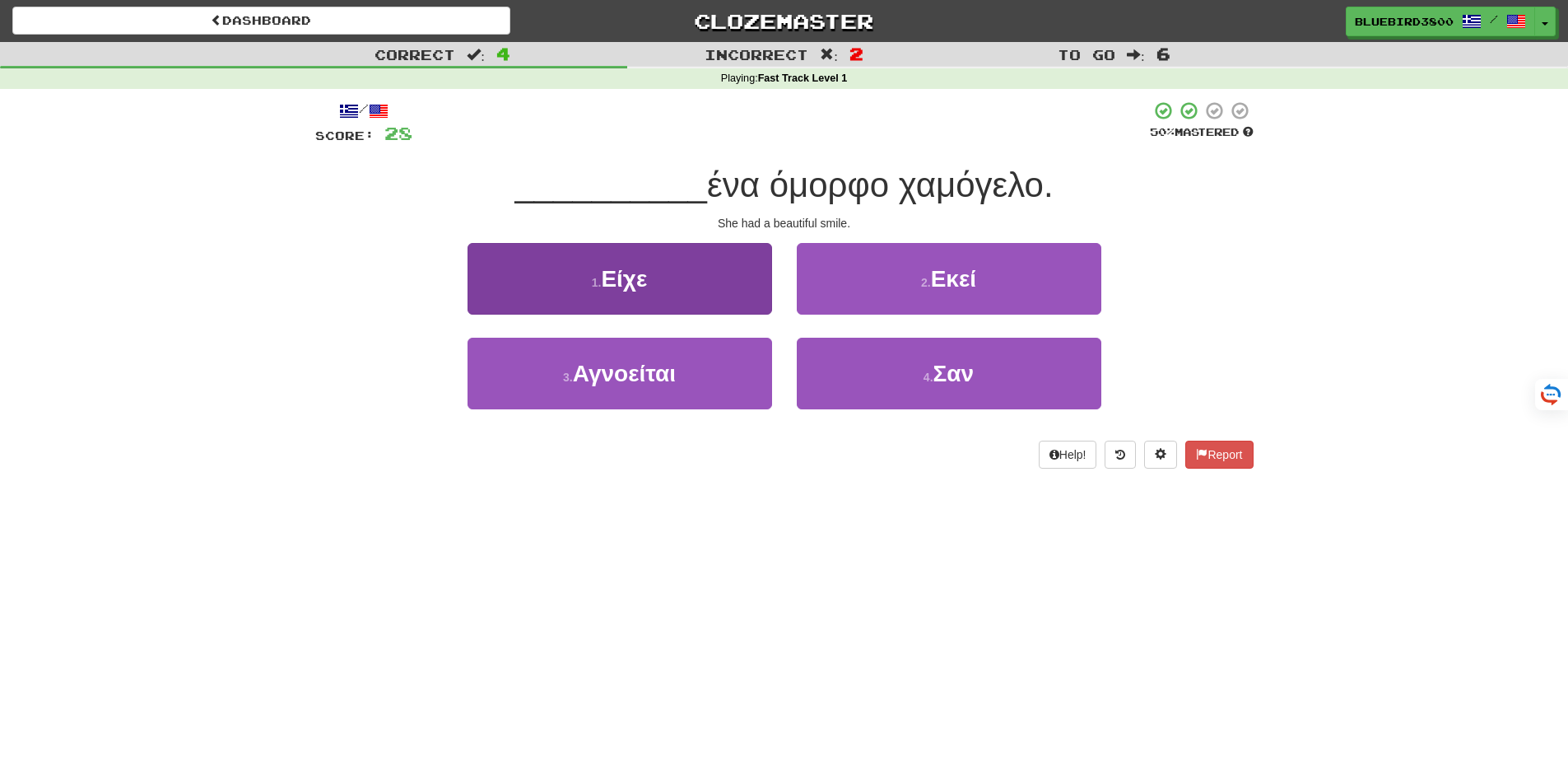
drag, startPoint x: 699, startPoint y: 237, endPoint x: 703, endPoint y: 245, distance: 8.9
click at [699, 237] on div "/ Score: 28 50 % Mastered __________ ένα όμορφο χαμόγελο. She had a beautiful s…" at bounding box center [784, 284] width 938 height 368
click at [724, 285] on button "1 . Είχε" at bounding box center [619, 278] width 304 height 71
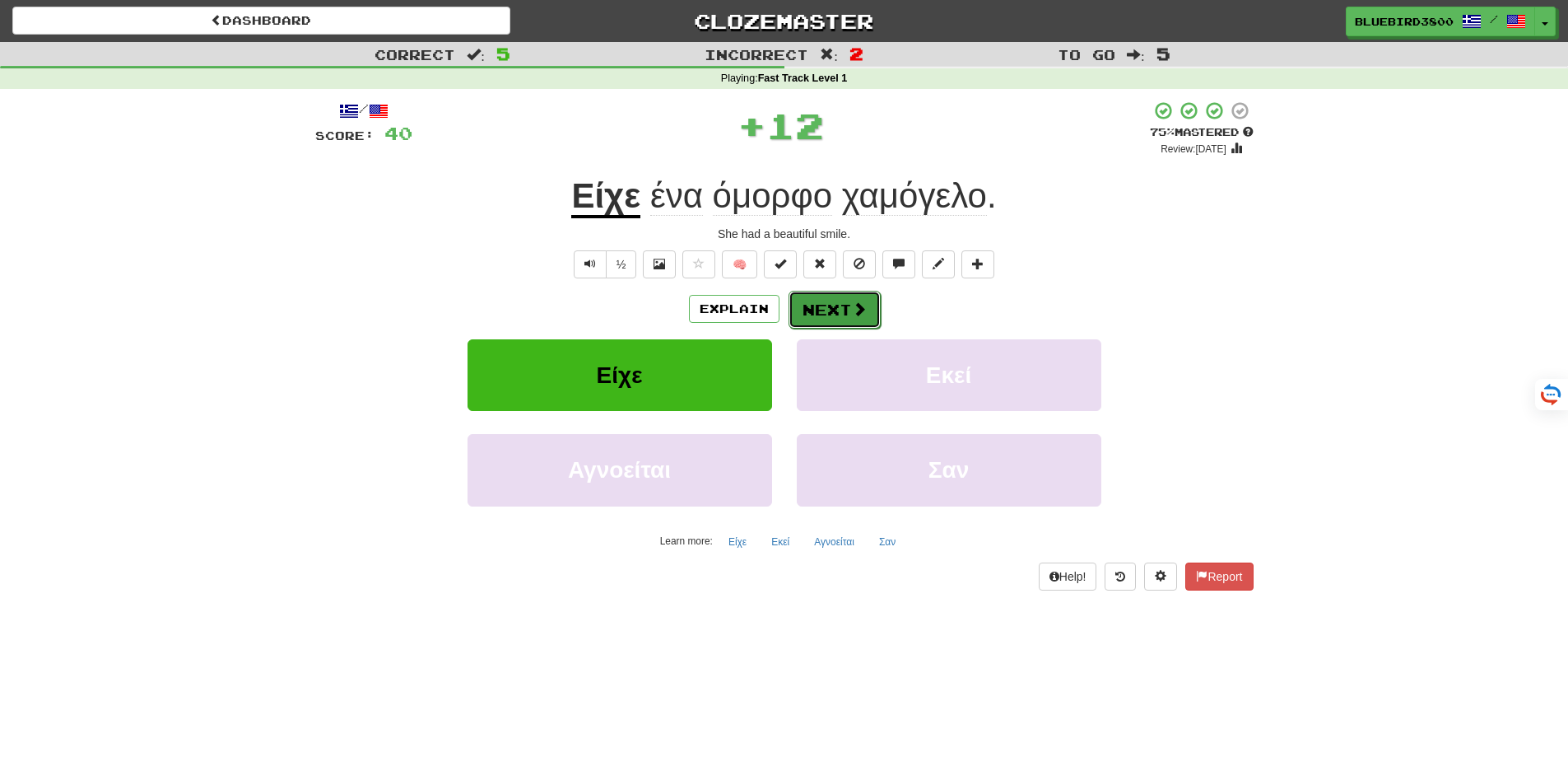
click at [852, 313] on span at bounding box center [860, 309] width 15 height 15
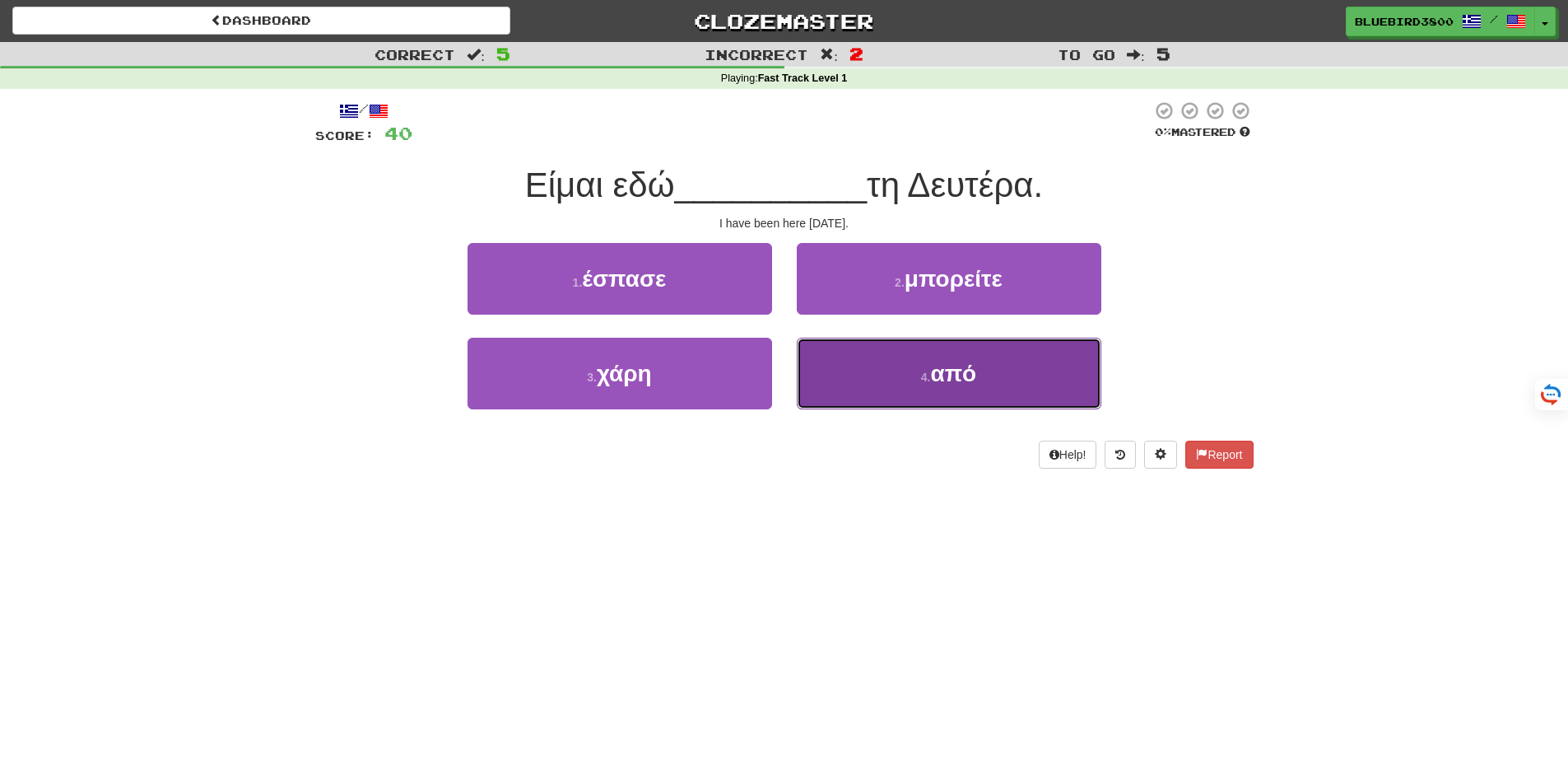
click at [871, 381] on button "4 . από" at bounding box center [949, 373] width 304 height 71
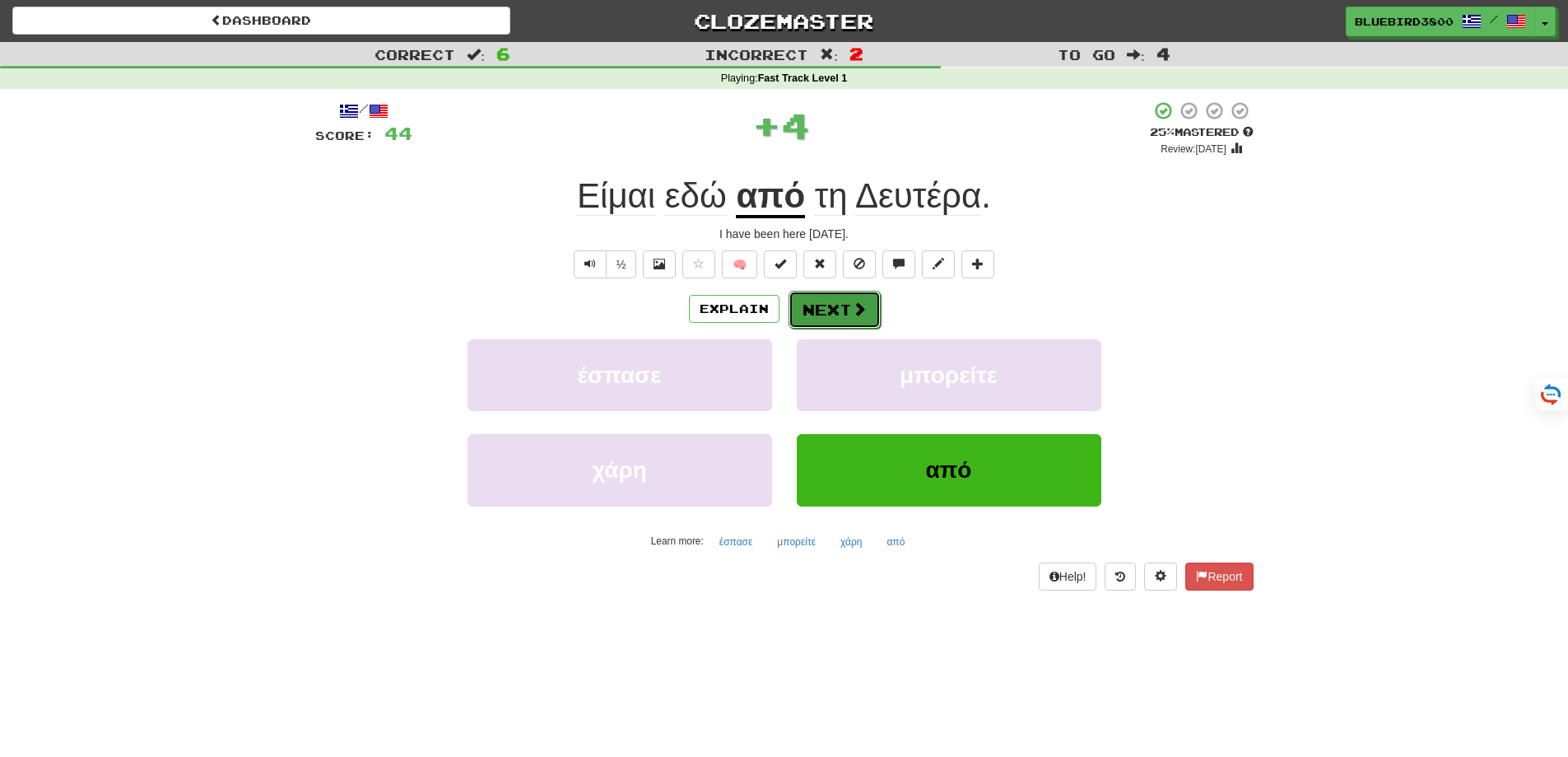
click at [839, 291] on button "Next" at bounding box center [834, 309] width 92 height 38
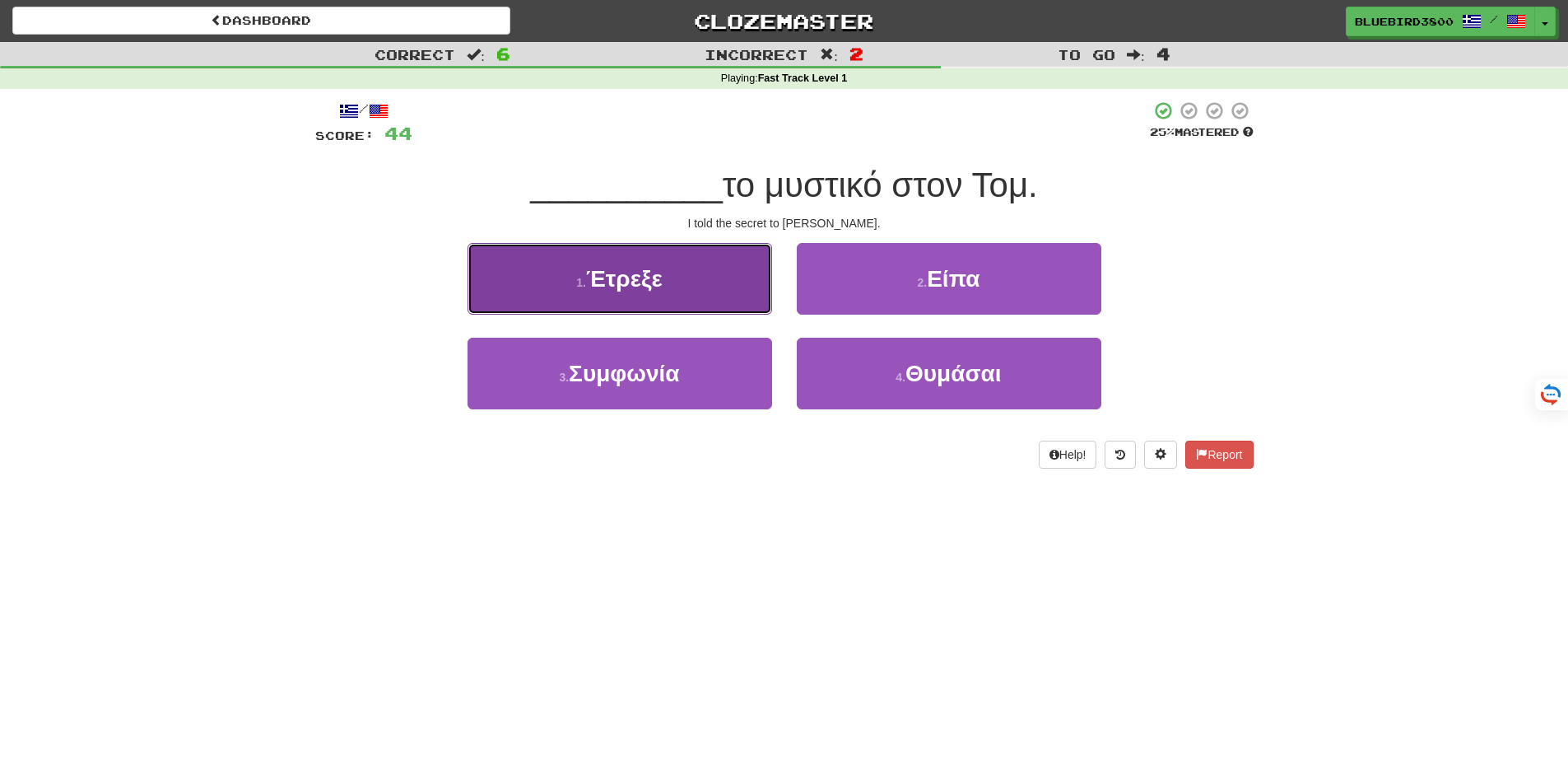
click at [720, 297] on button "1 . Έτρεξε" at bounding box center [619, 278] width 304 height 71
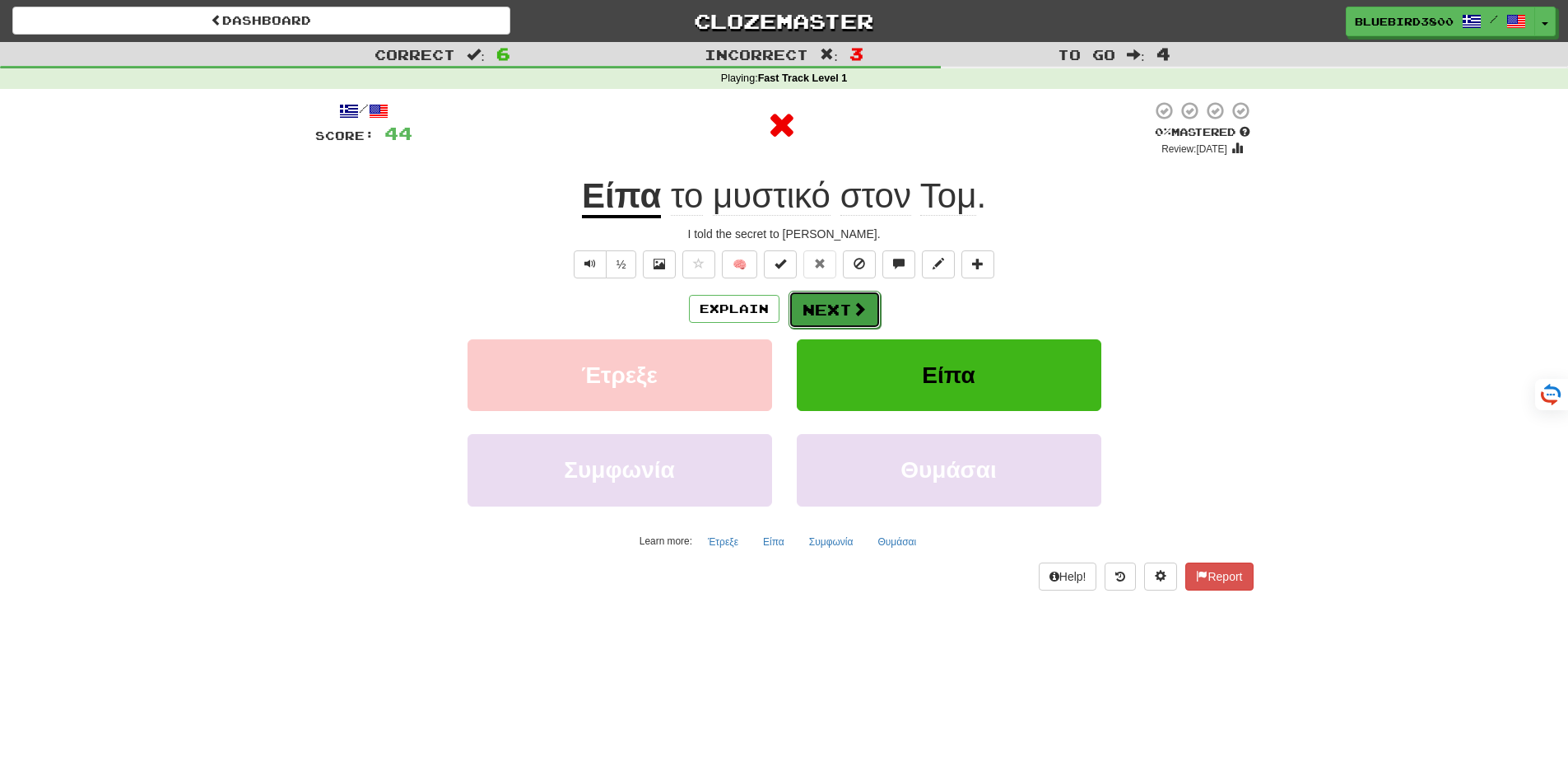
click at [831, 304] on button "Next" at bounding box center [834, 309] width 92 height 38
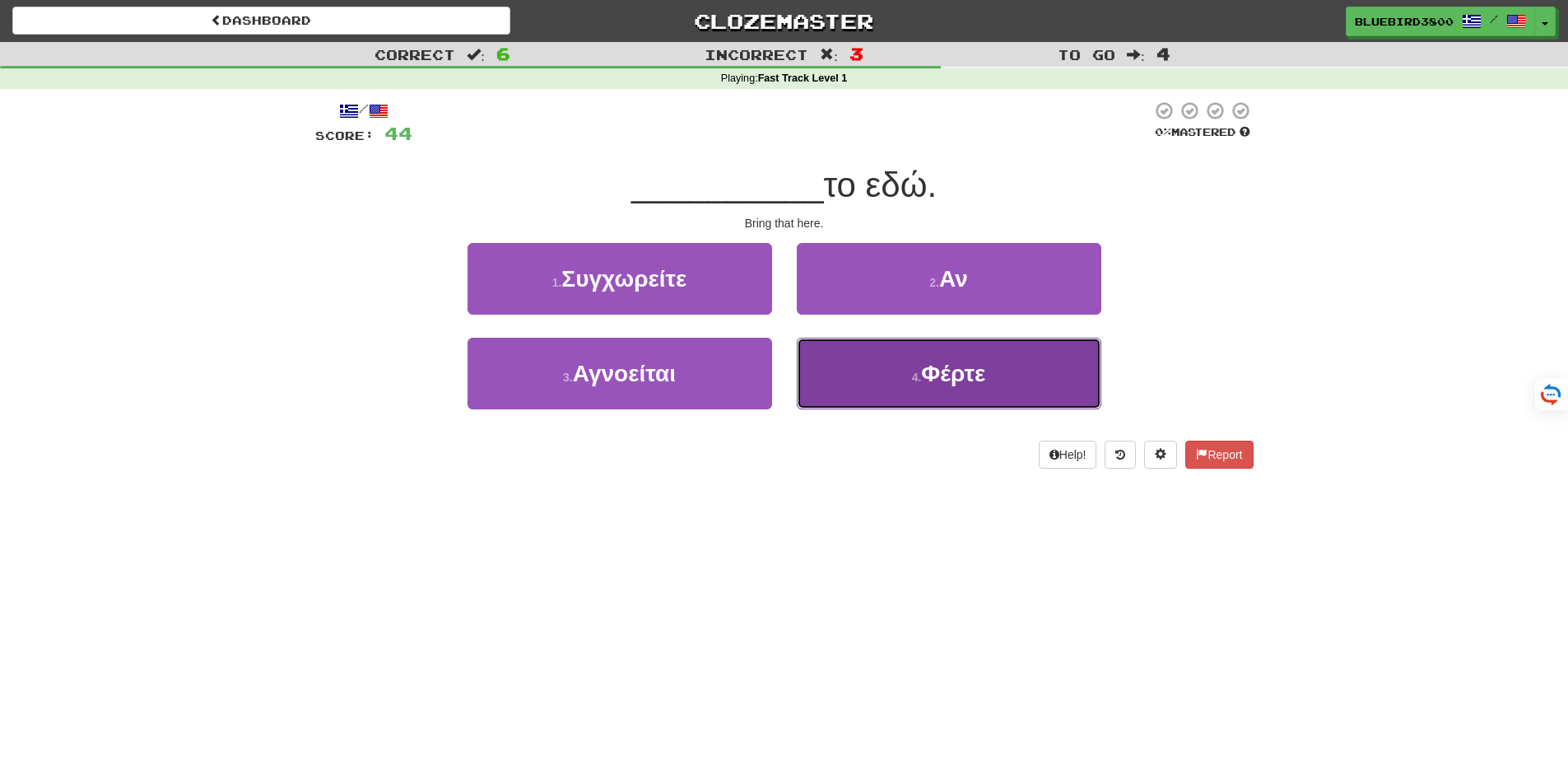
click at [924, 377] on span "Φέρτε" at bounding box center [952, 374] width 64 height 26
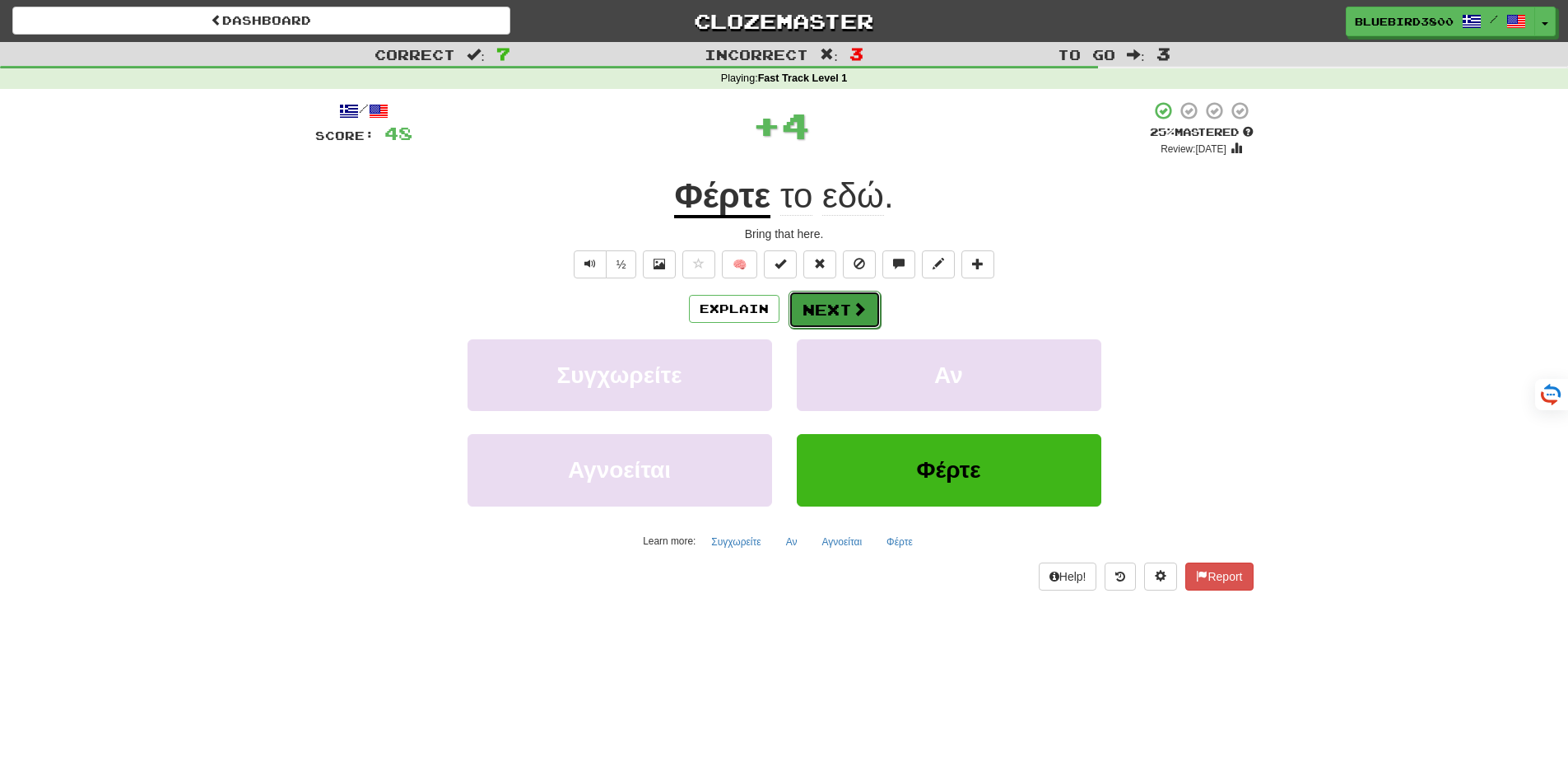
click at [830, 307] on button "Next" at bounding box center [834, 309] width 92 height 38
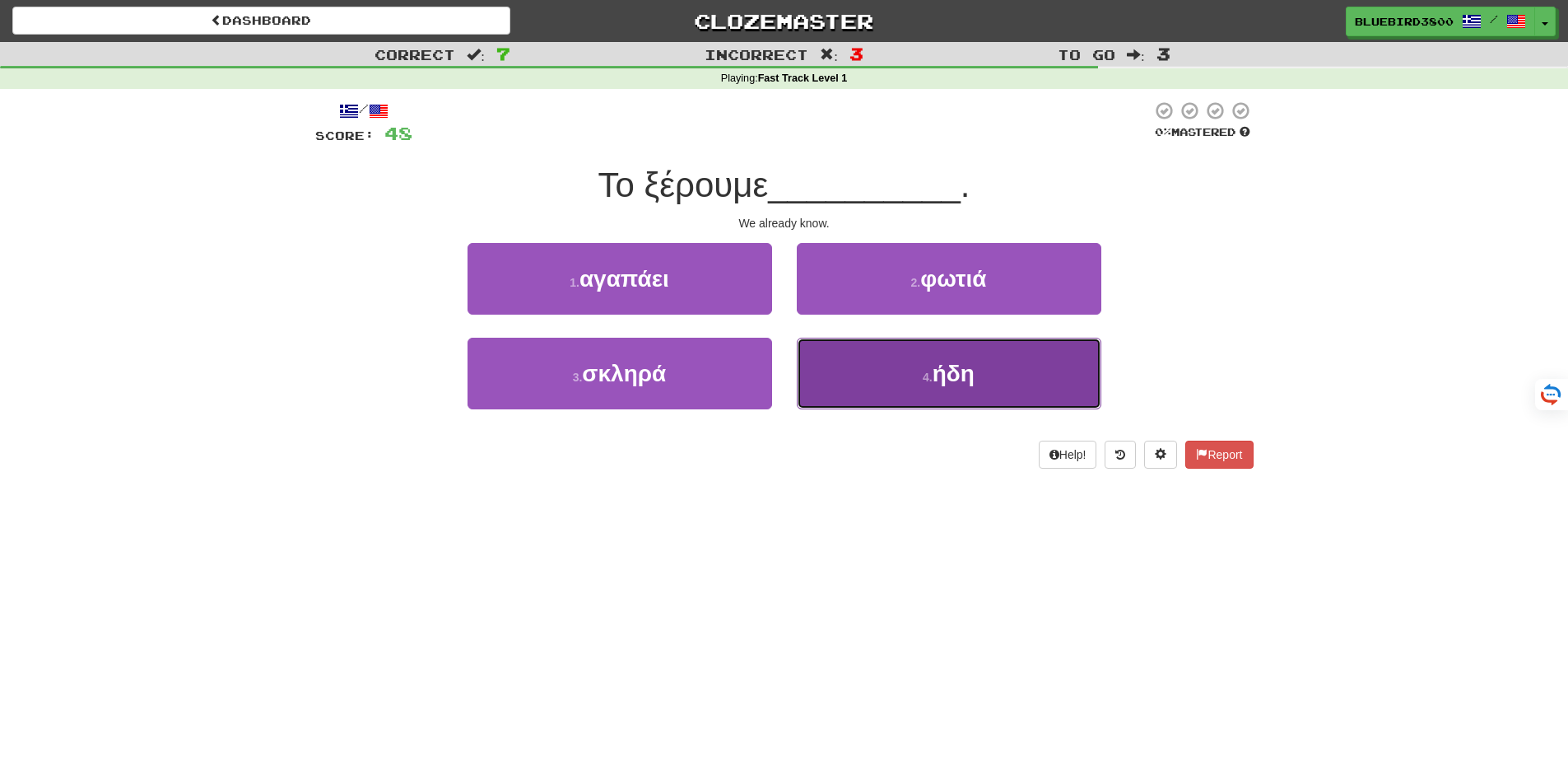
click at [848, 363] on button "4 . ήδη" at bounding box center [949, 373] width 304 height 71
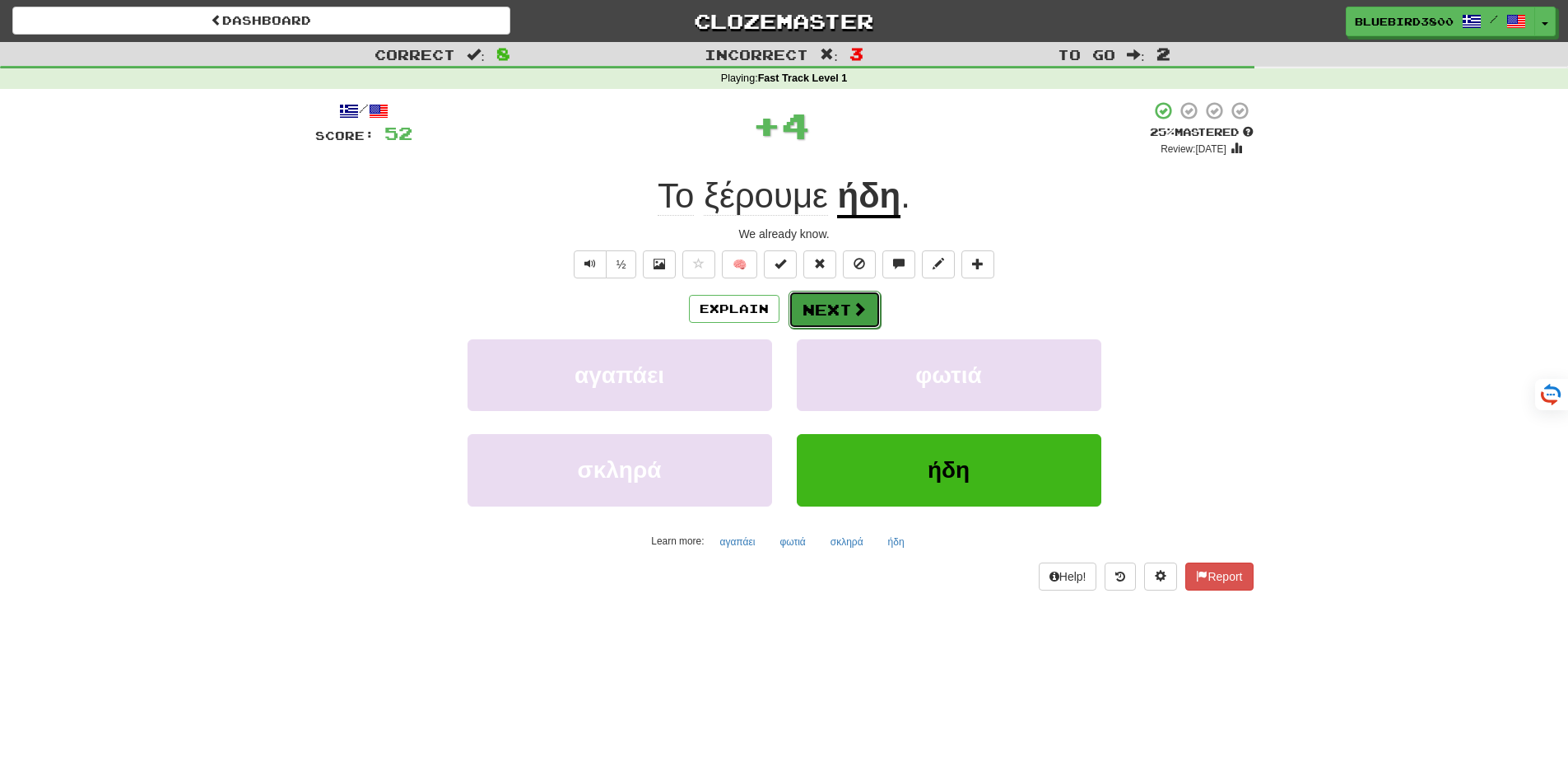
click at [864, 293] on button "Next" at bounding box center [834, 309] width 92 height 38
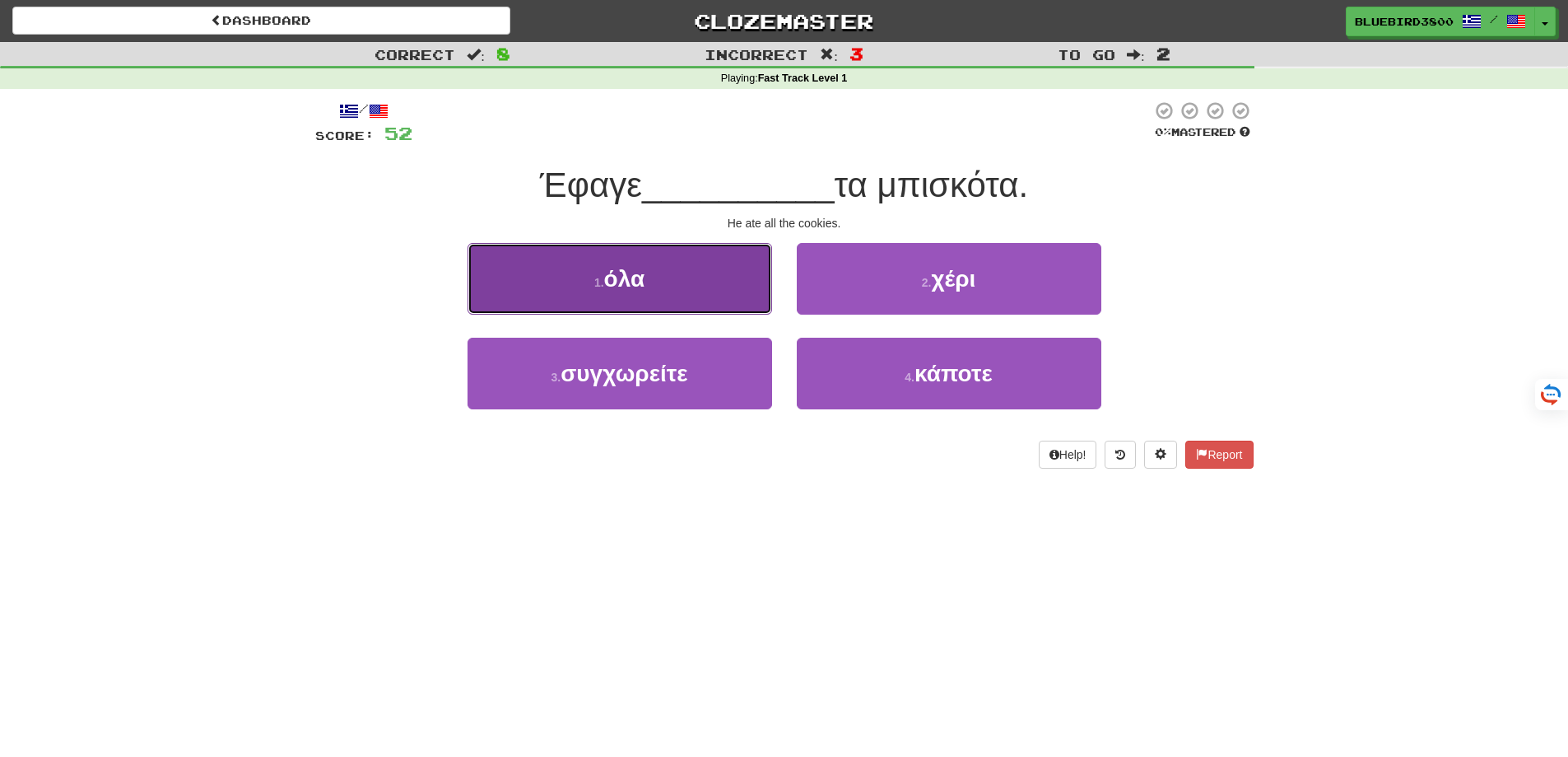
click at [763, 282] on button "1 . όλα" at bounding box center [619, 278] width 304 height 71
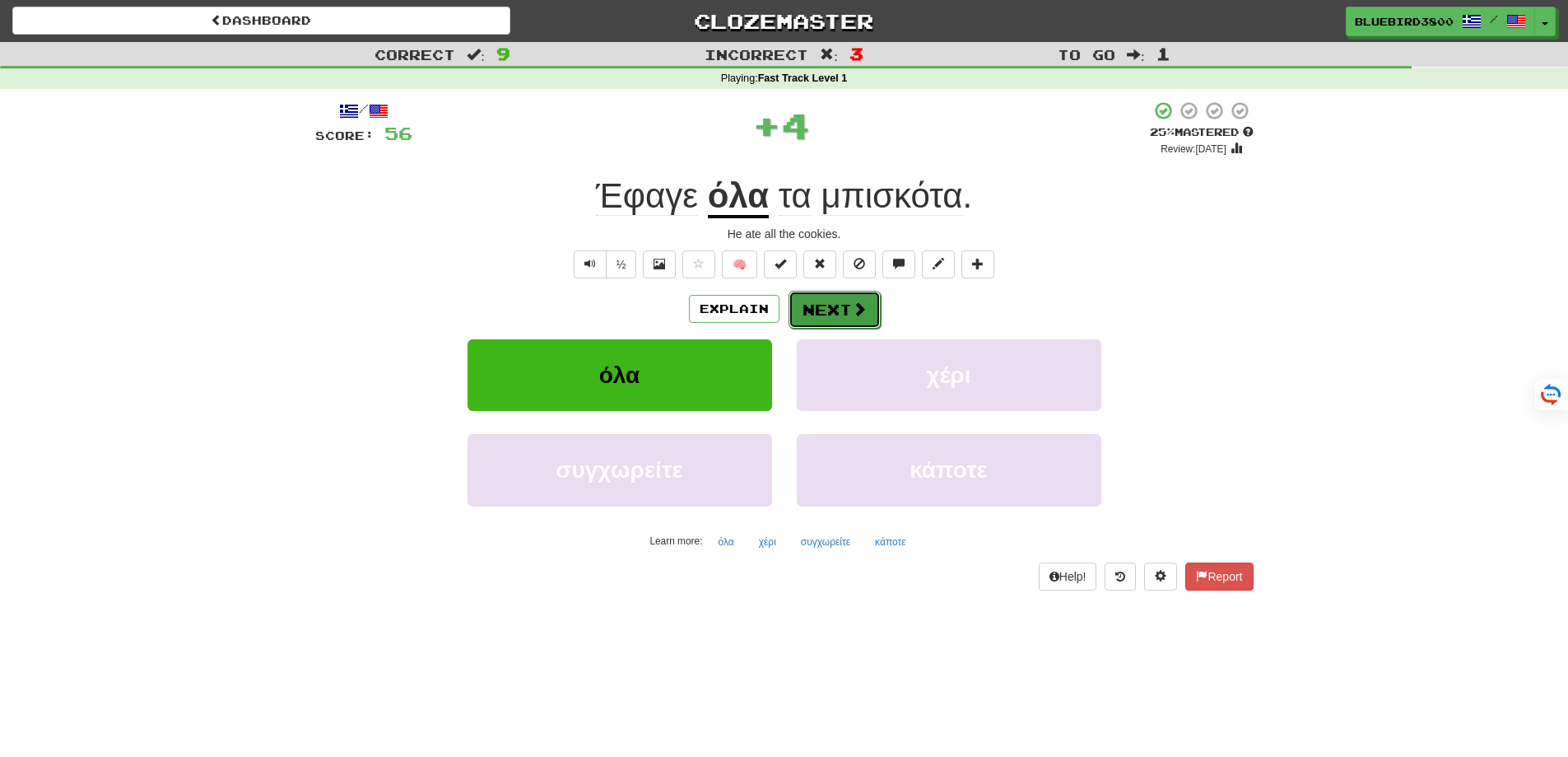
click at [833, 302] on button "Next" at bounding box center [834, 309] width 92 height 38
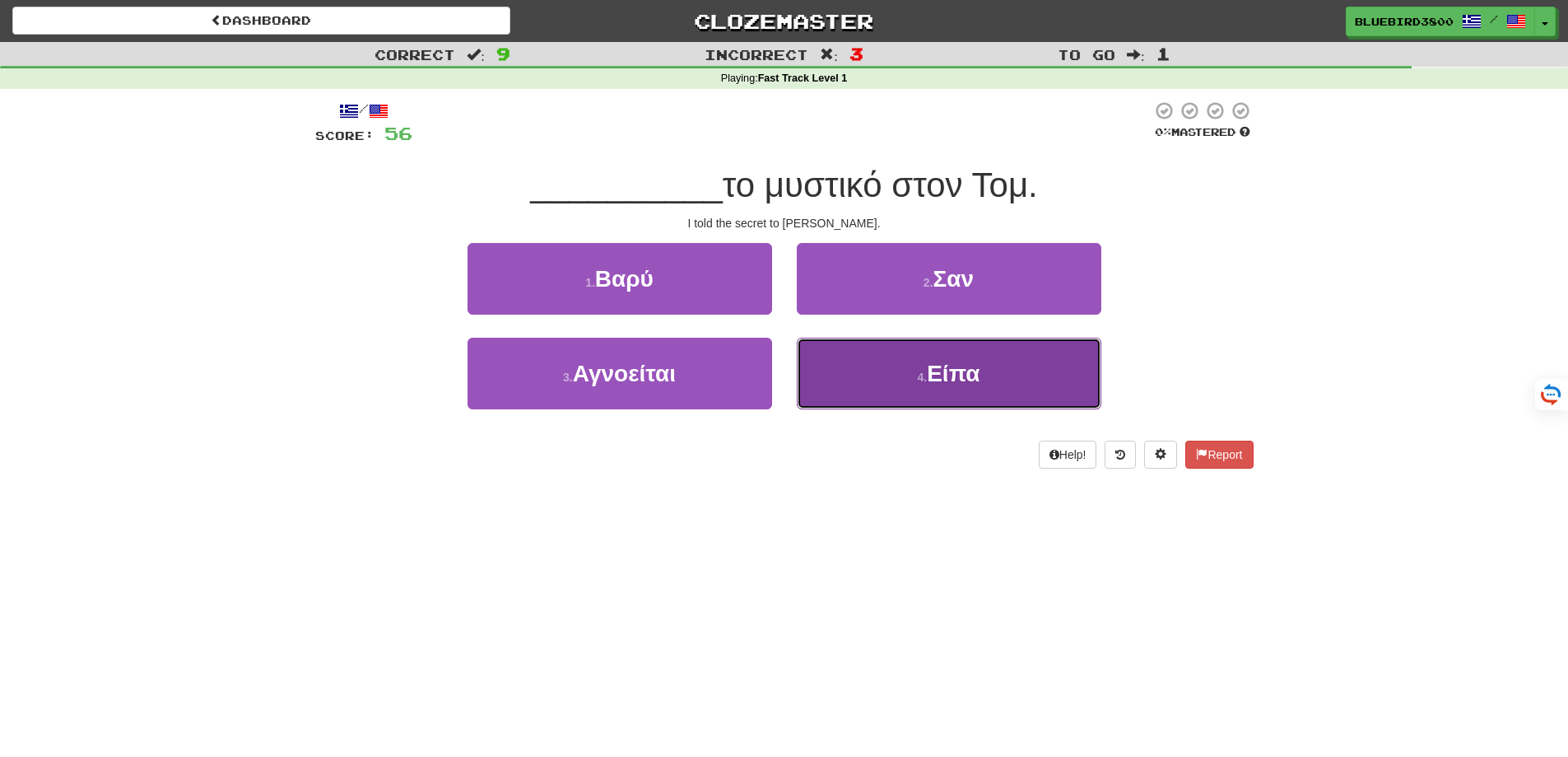
click at [830, 374] on button "4 . Είπα" at bounding box center [949, 373] width 304 height 71
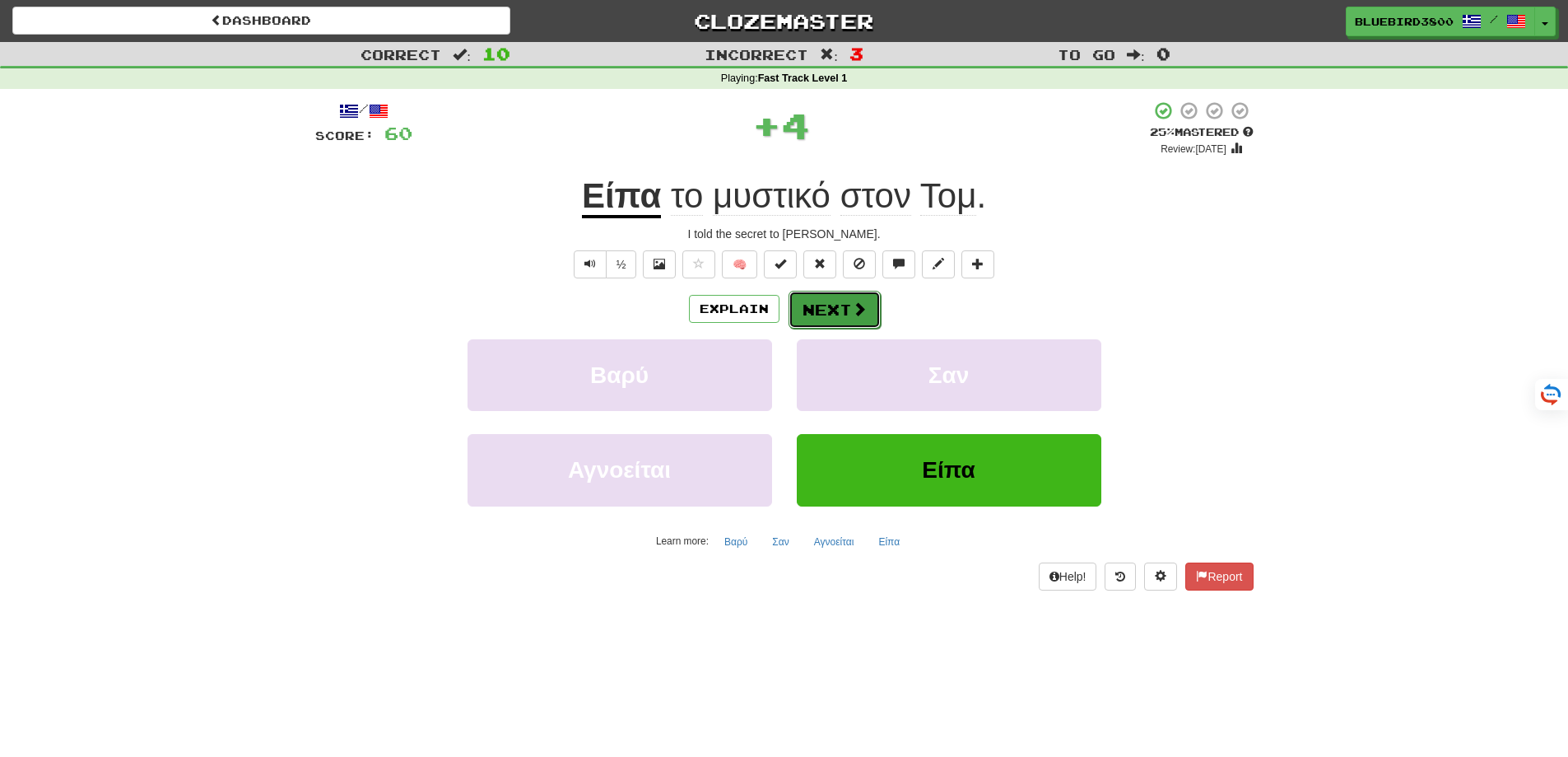
click at [835, 306] on button "Next" at bounding box center [834, 309] width 92 height 38
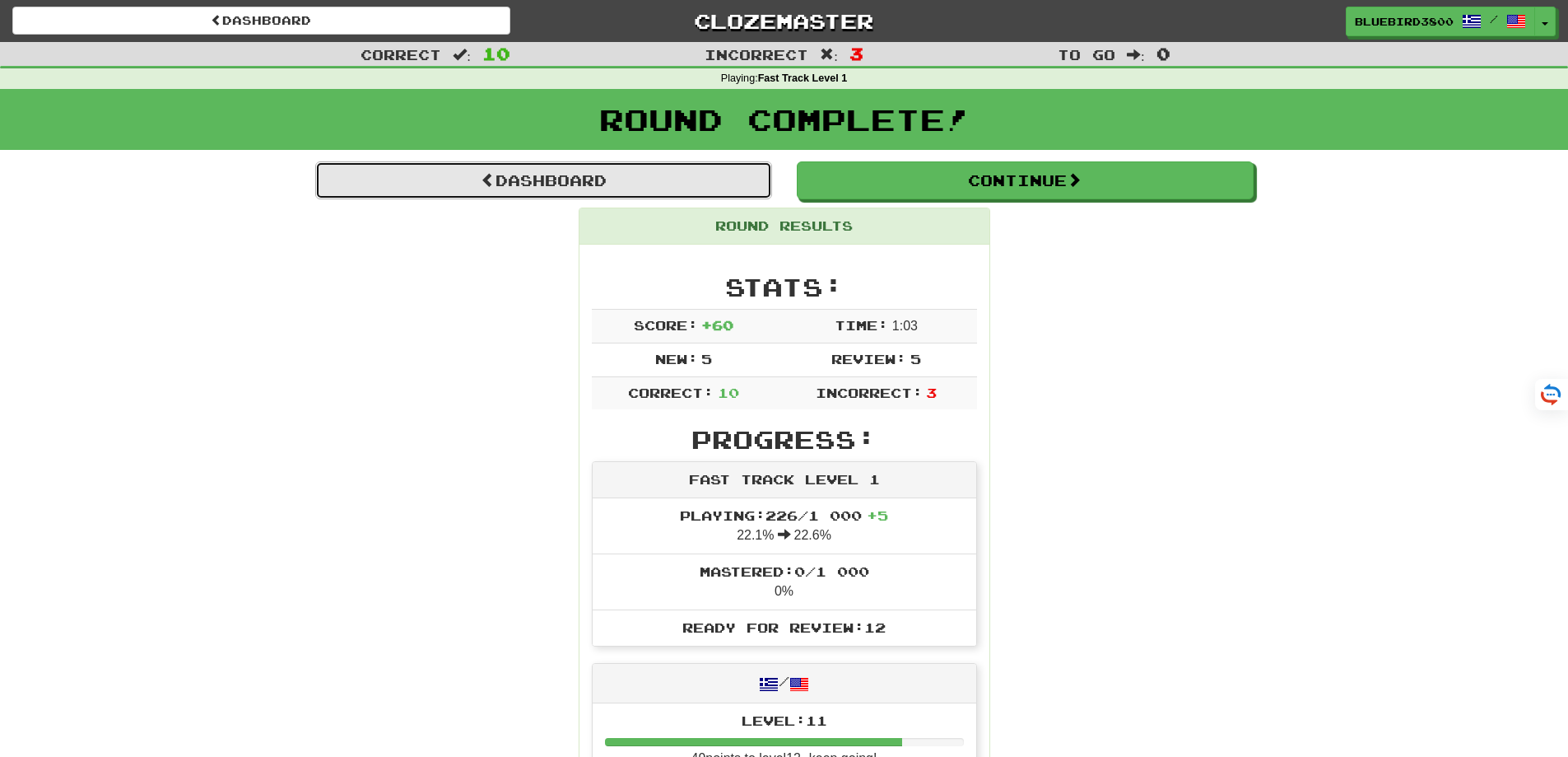
click at [464, 171] on link "Dashboard" at bounding box center [543, 180] width 457 height 38
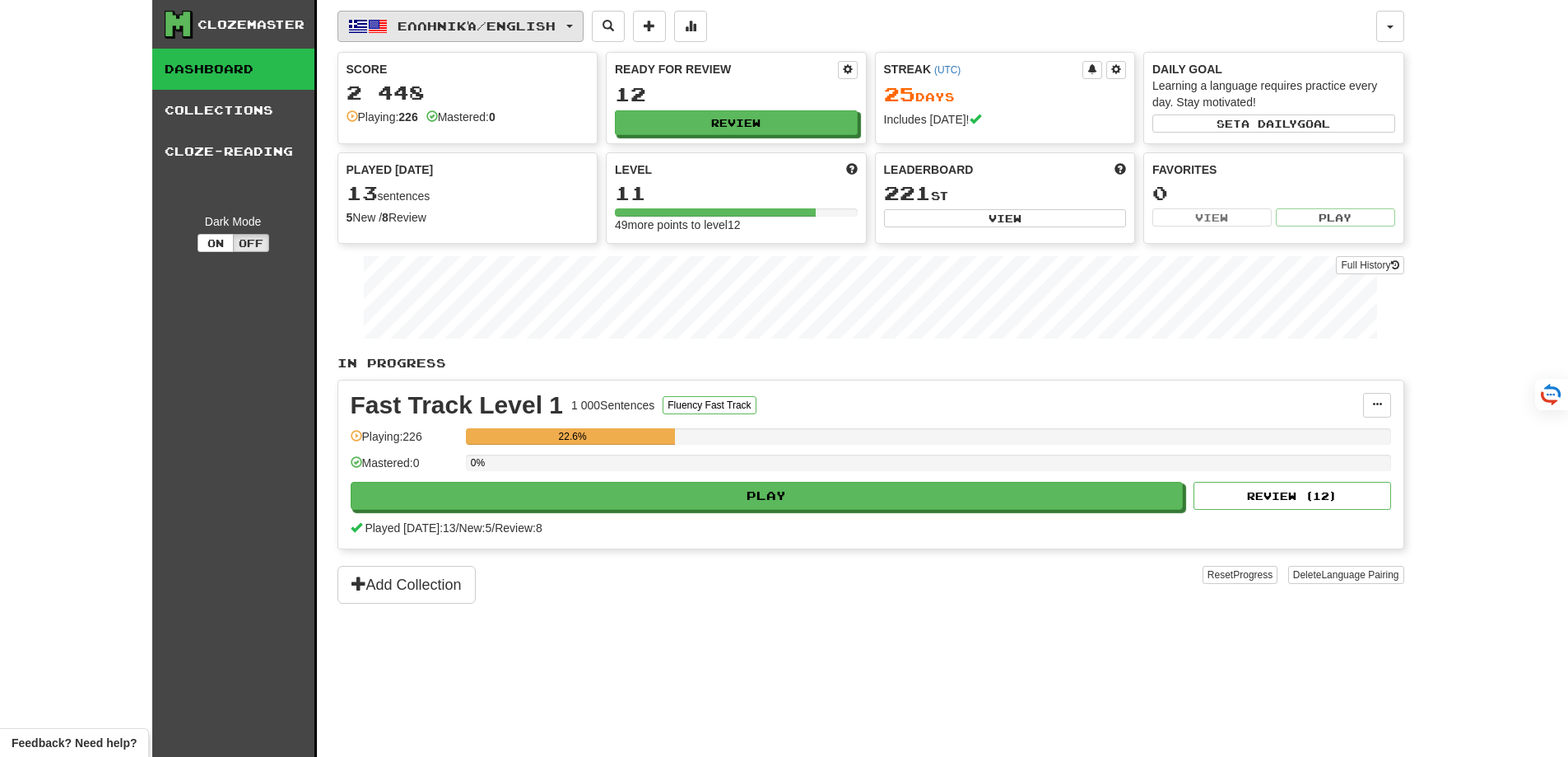
click at [478, 26] on span "Ελληνικά / English" at bounding box center [477, 25] width 158 height 14
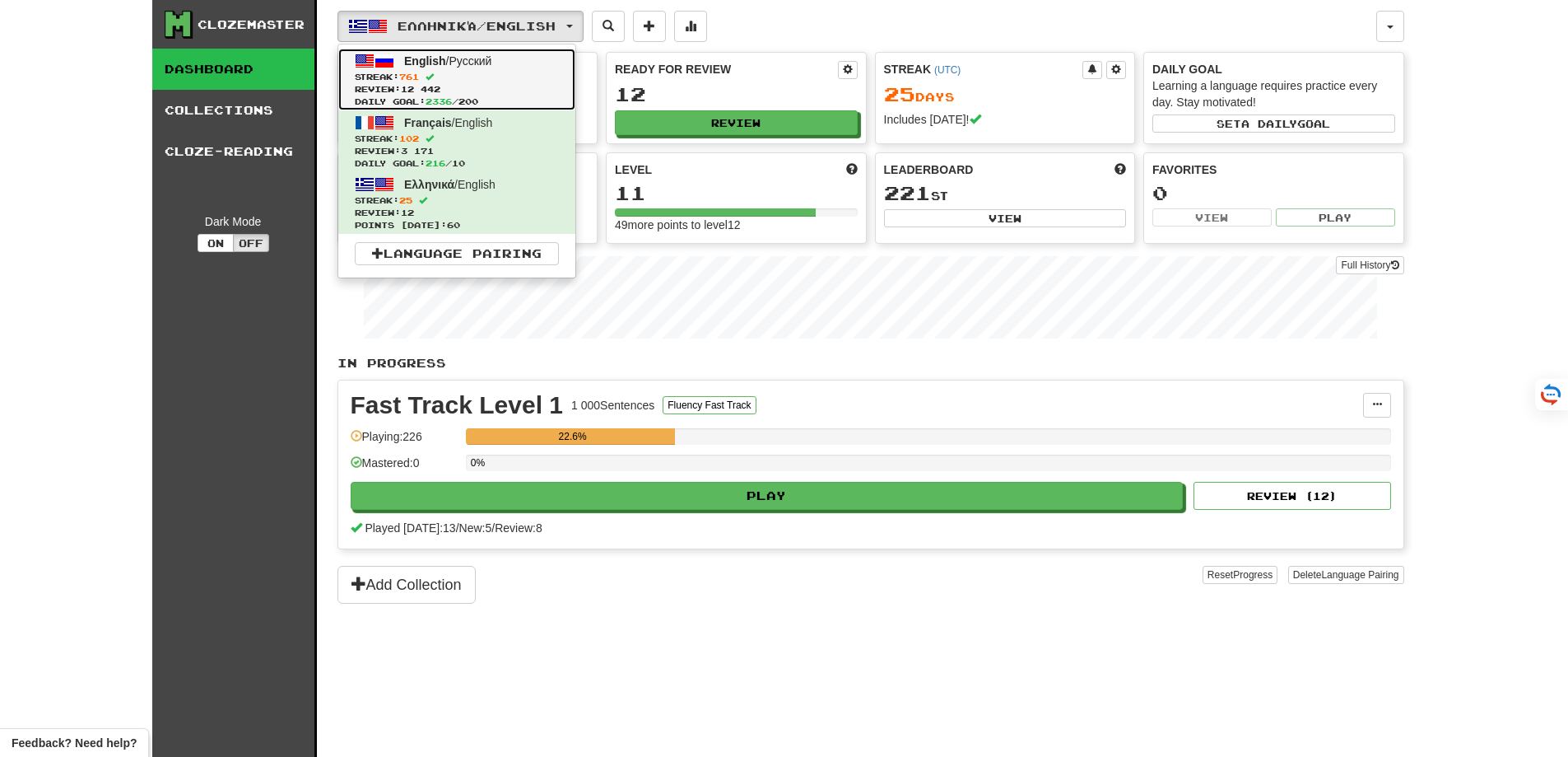
click at [459, 72] on span "Streak: 761" at bounding box center [456, 76] width 204 height 12
